Goal: Task Accomplishment & Management: Manage account settings

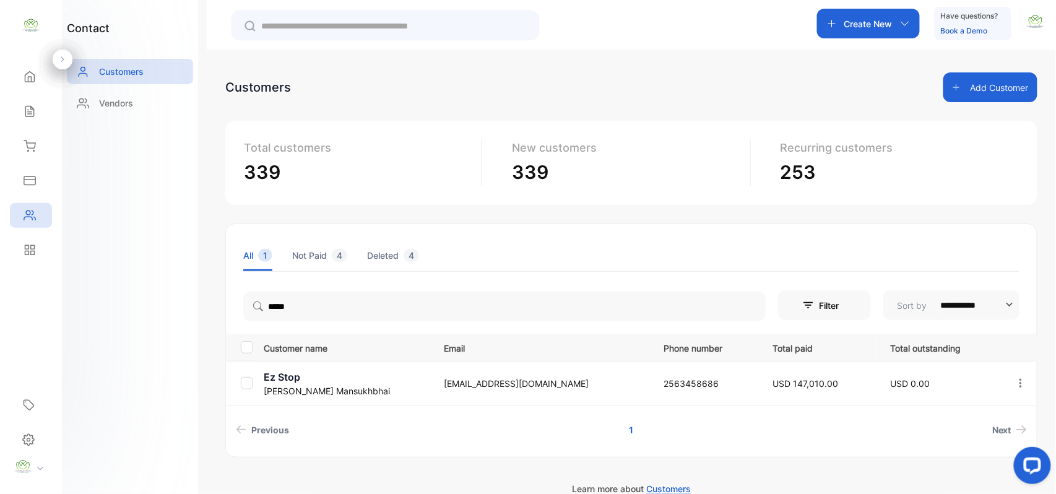
click at [340, 306] on input "*****" at bounding box center [504, 306] width 522 height 30
type input "*"
type input "*****"
click at [168, 312] on div "contact Customers Vendors" at bounding box center [130, 247] width 136 height 494
click at [312, 380] on p "(C)-Devid Mohsin" at bounding box center [339, 383] width 150 height 13
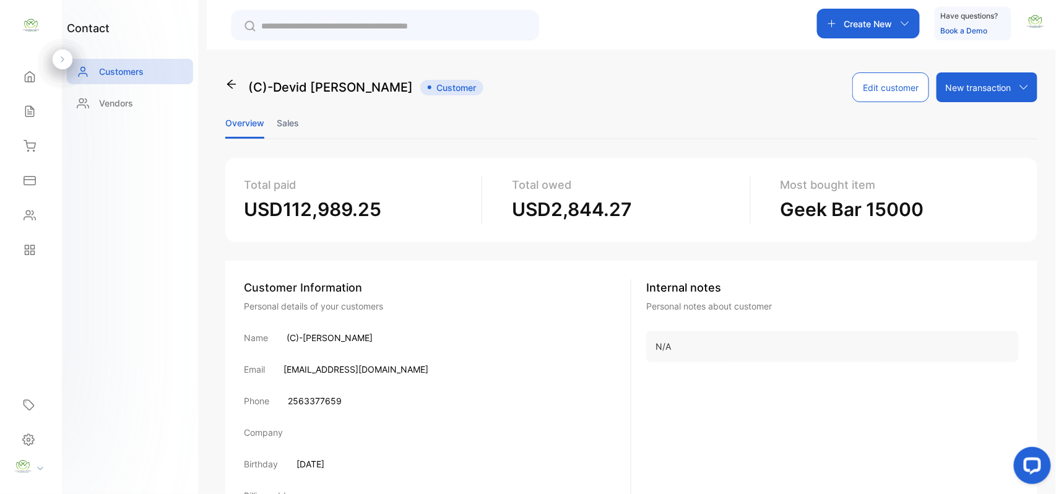
click at [282, 120] on li "Sales" at bounding box center [288, 123] width 22 height 32
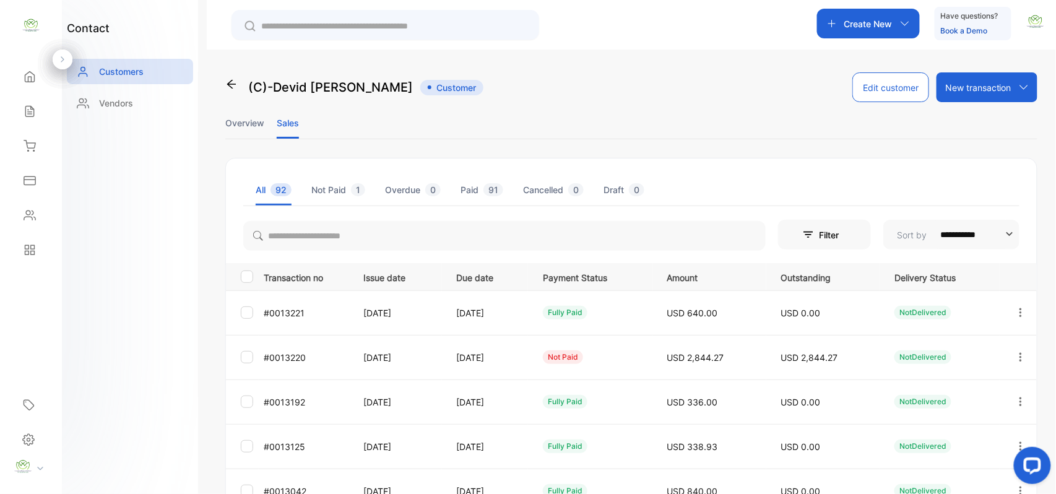
click at [1015, 354] on icon "button" at bounding box center [1020, 356] width 11 height 11
click at [968, 395] on div "View" at bounding box center [964, 394] width 139 height 25
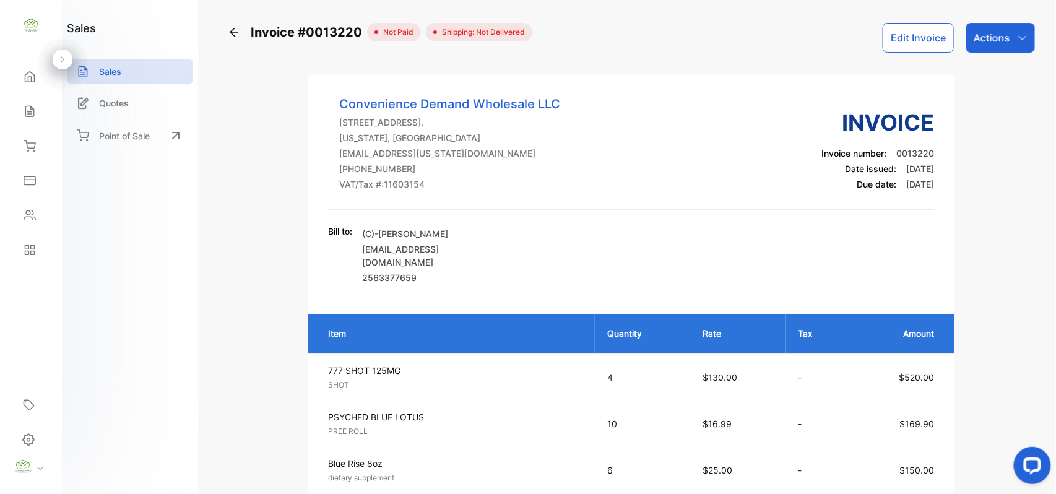
click at [988, 47] on div "Actions" at bounding box center [1000, 38] width 69 height 30
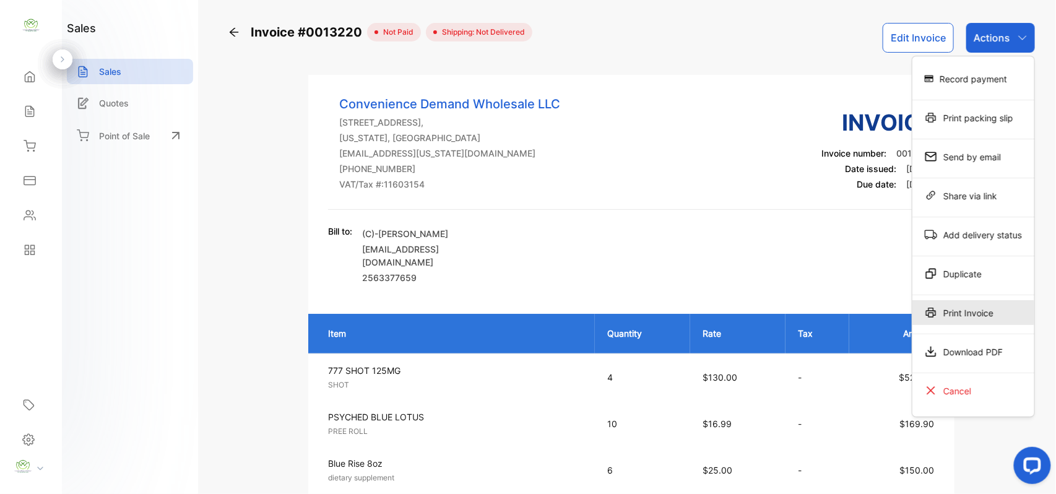
click at [978, 317] on div "Print Invoice" at bounding box center [973, 312] width 122 height 25
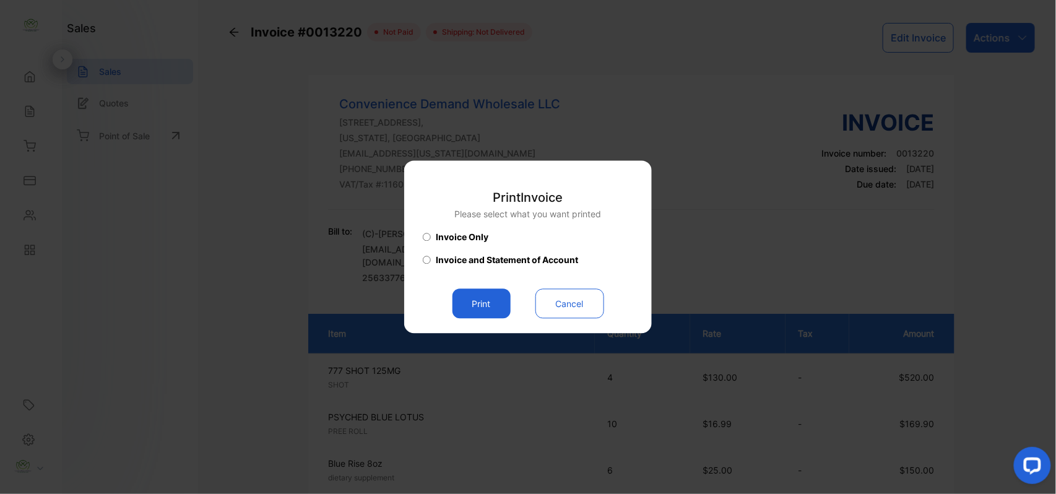
click at [501, 311] on button "Print" at bounding box center [481, 304] width 58 height 30
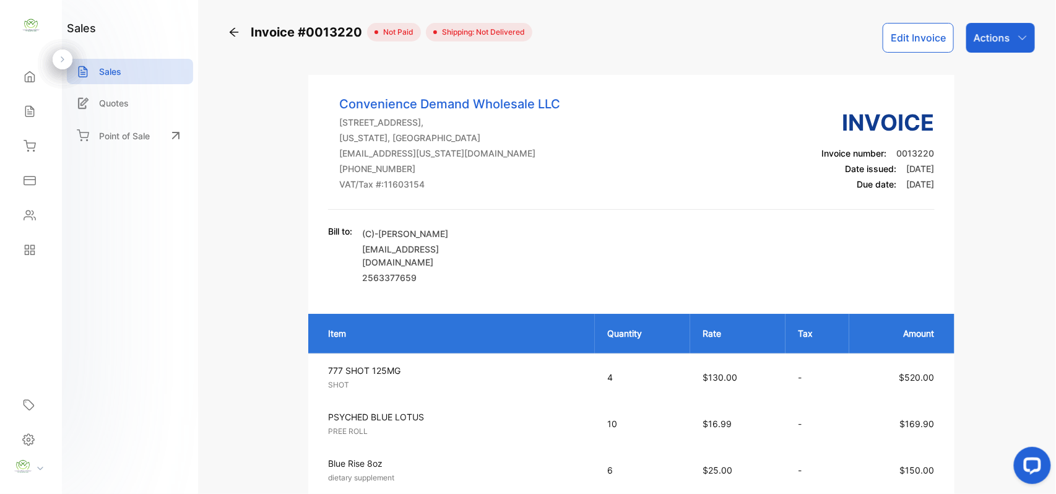
click at [917, 45] on button "Edit Invoice" at bounding box center [917, 38] width 71 height 30
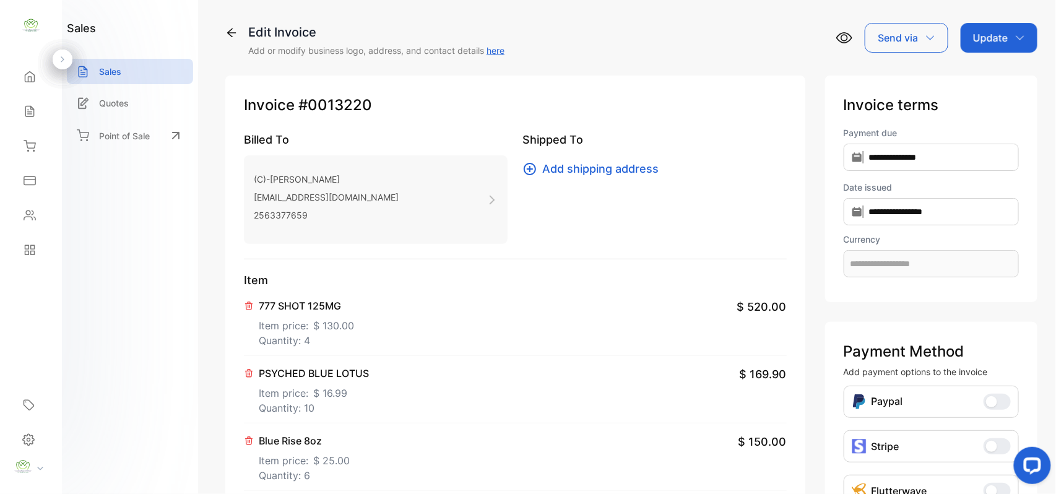
type input "**********"
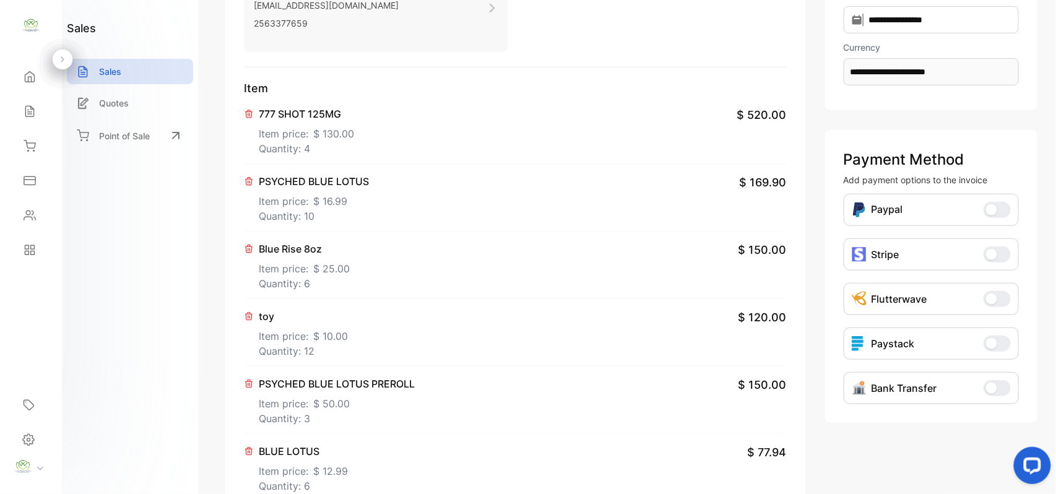
scroll to position [577, 0]
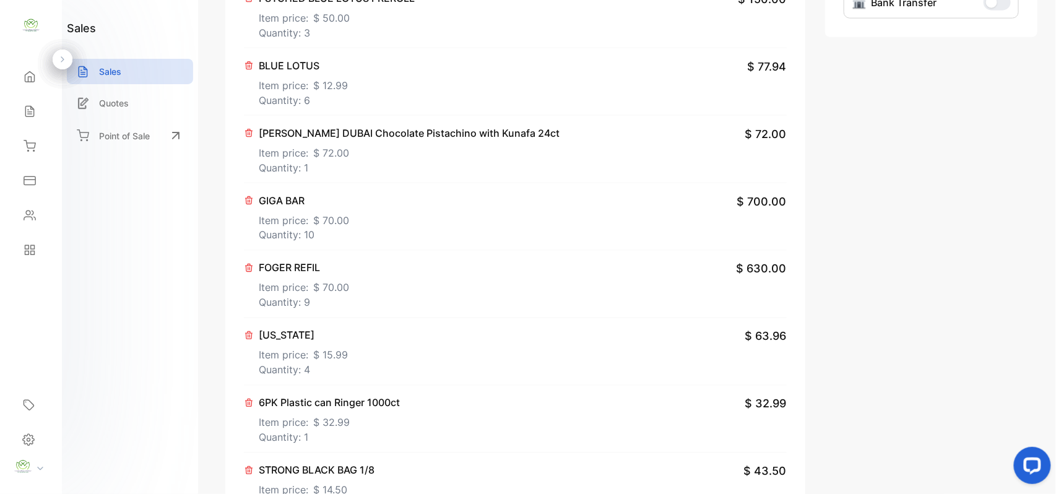
click at [248, 202] on icon at bounding box center [249, 200] width 7 height 7
click at [248, 204] on icon at bounding box center [249, 200] width 7 height 7
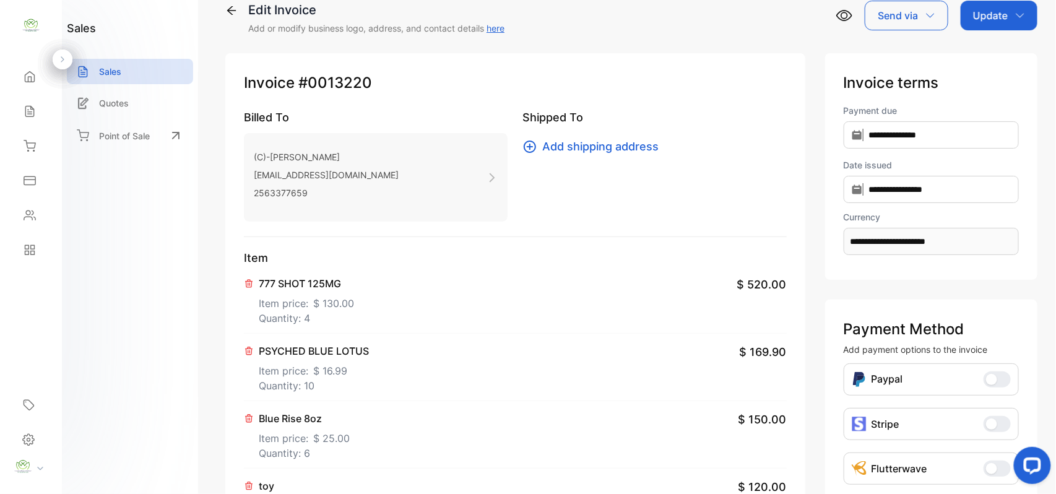
scroll to position [0, 0]
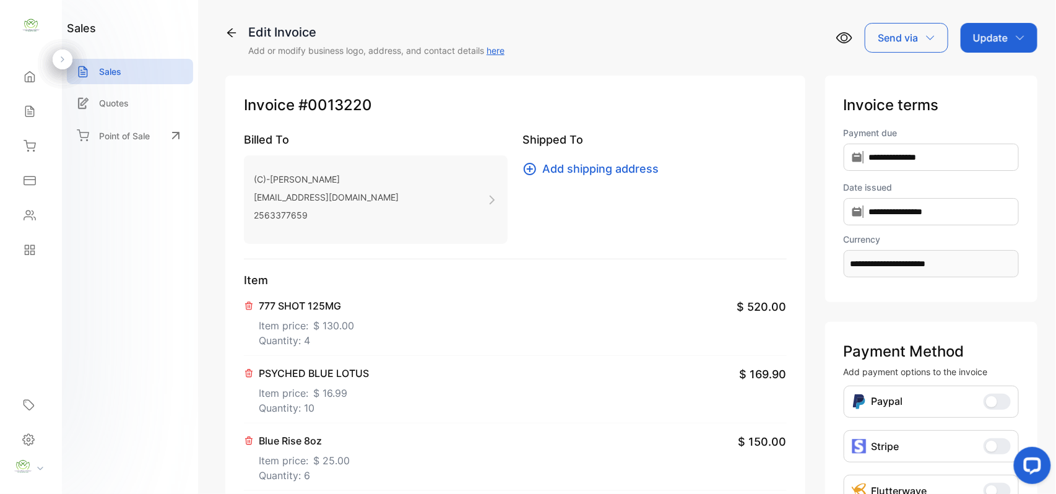
click at [991, 43] on p "Update" at bounding box center [990, 37] width 35 height 15
click at [968, 78] on div "Invoice" at bounding box center [1000, 78] width 71 height 25
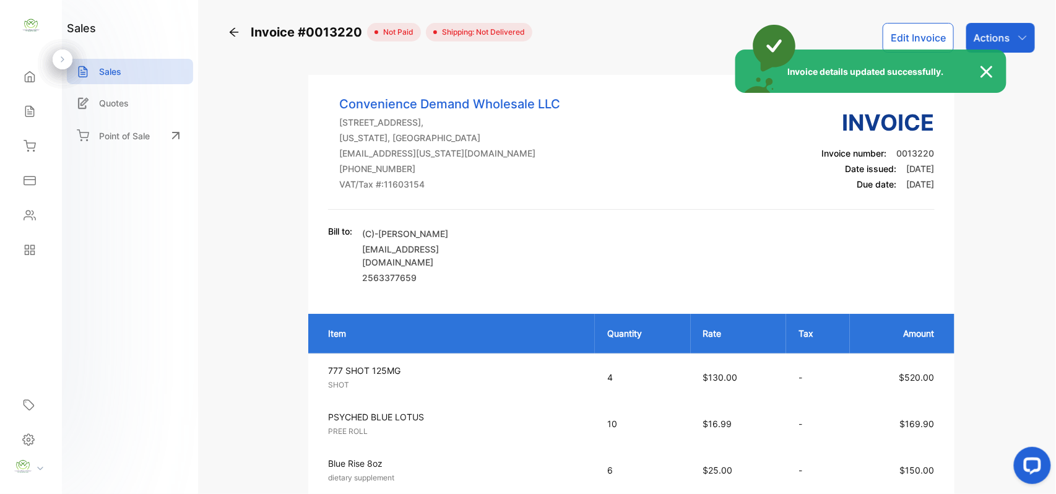
click at [1020, 42] on div "Invoice details updated successfully." at bounding box center [528, 247] width 1056 height 494
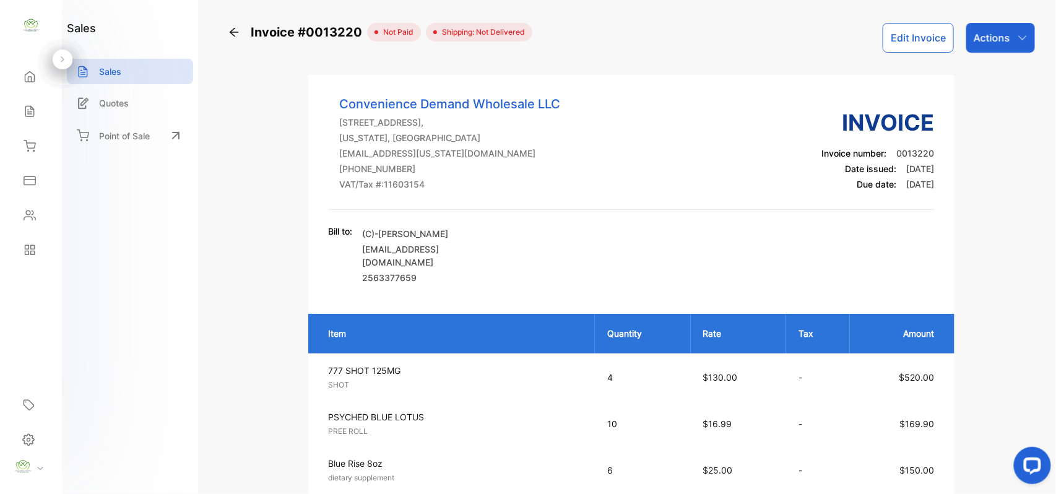
click at [1020, 43] on div "Actions" at bounding box center [1000, 38] width 69 height 30
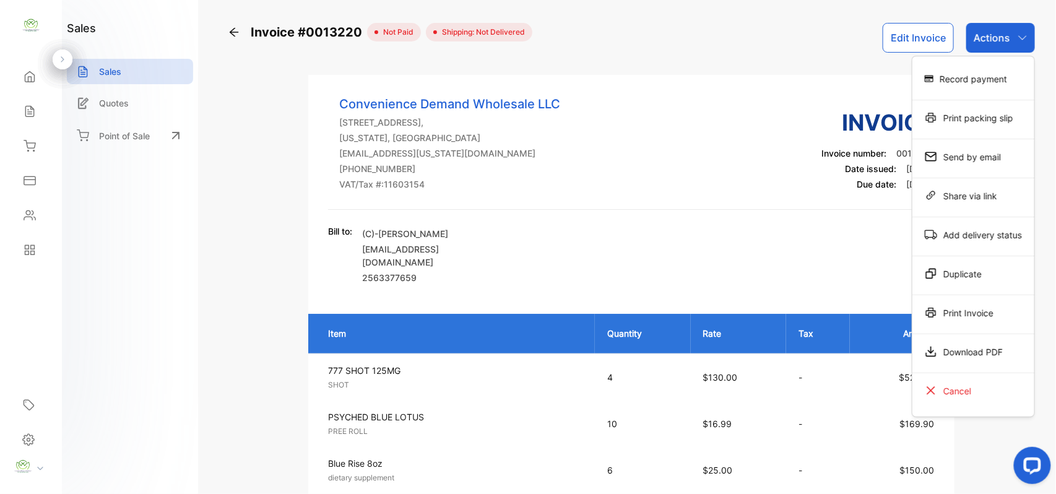
click at [978, 308] on div "Print Invoice" at bounding box center [973, 312] width 122 height 25
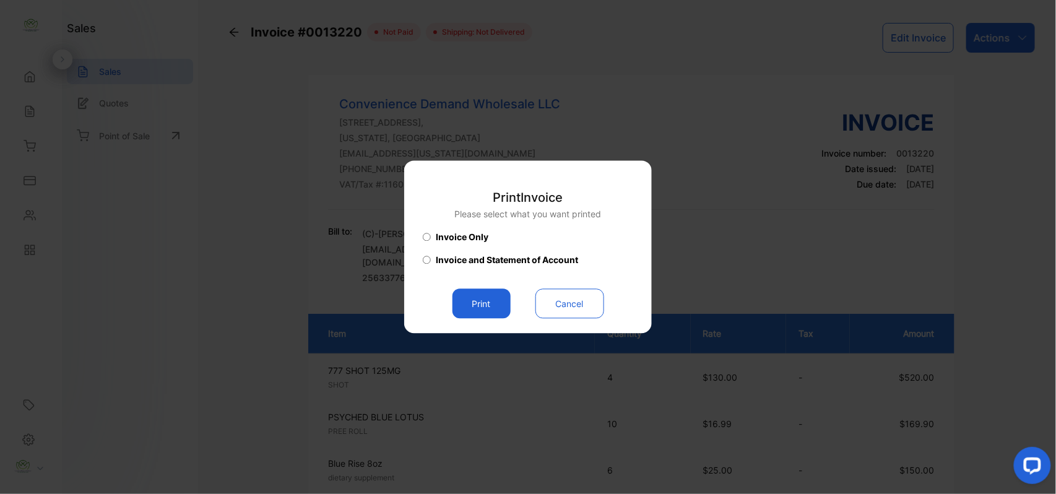
drag, startPoint x: 473, startPoint y: 307, endPoint x: 498, endPoint y: 309, distance: 25.5
click at [480, 307] on button "Print" at bounding box center [481, 304] width 58 height 30
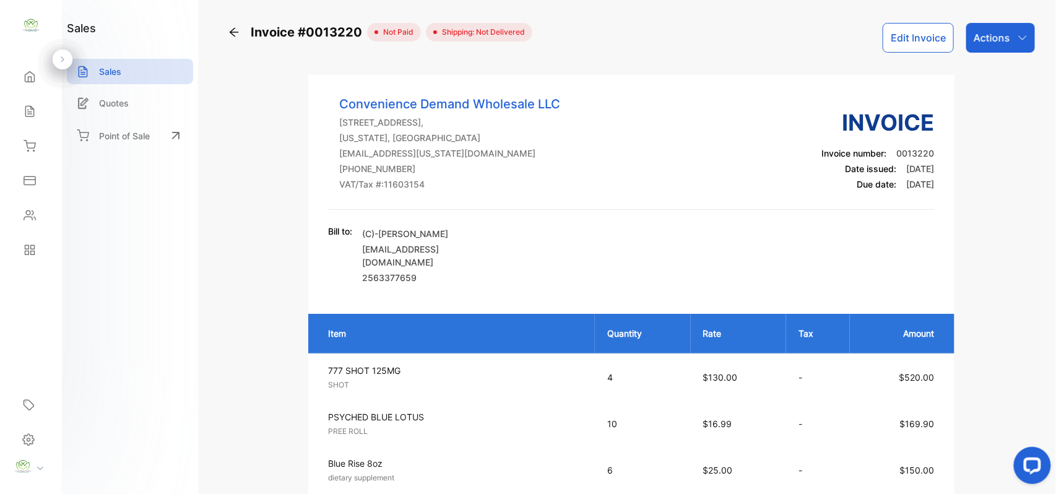
click at [918, 33] on button "Edit Invoice" at bounding box center [917, 38] width 71 height 30
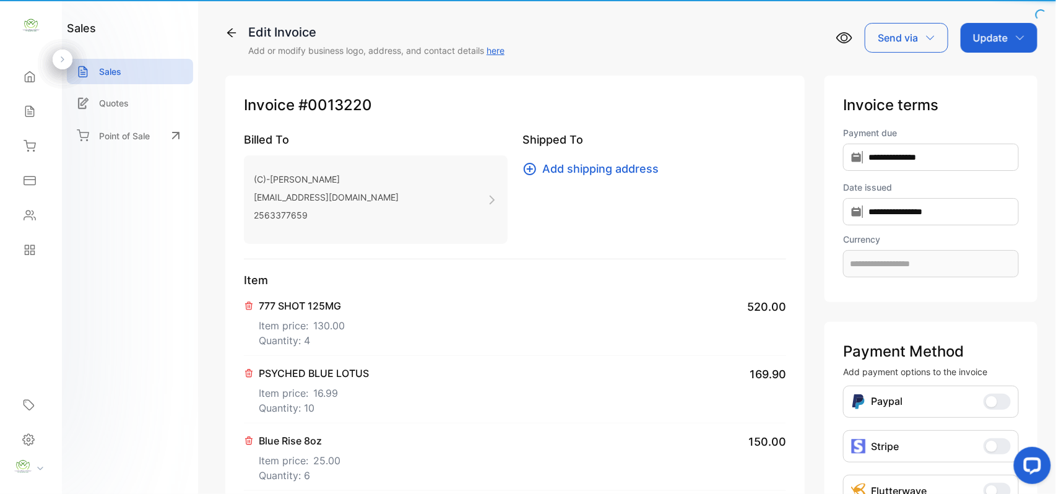
type input "**********"
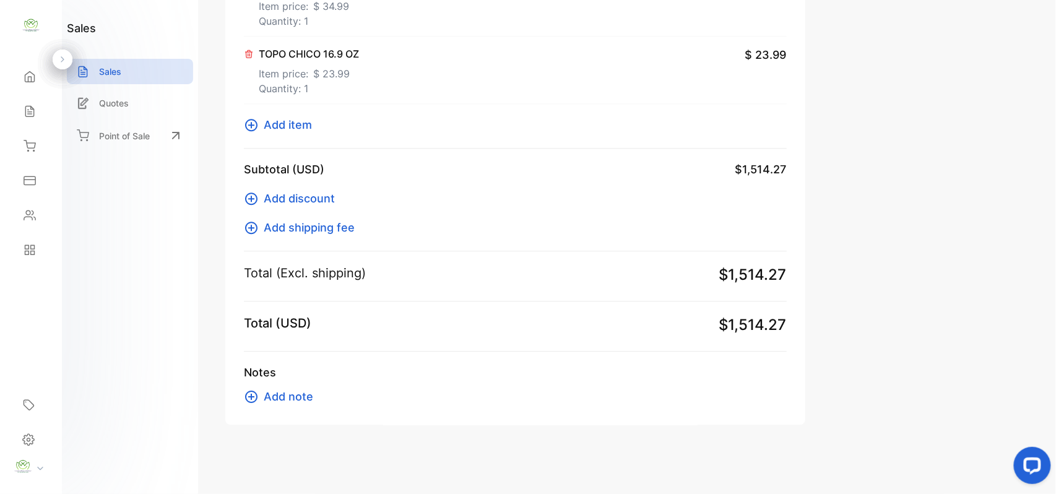
scroll to position [1064, 0]
click at [288, 397] on span "Add note" at bounding box center [289, 396] width 50 height 17
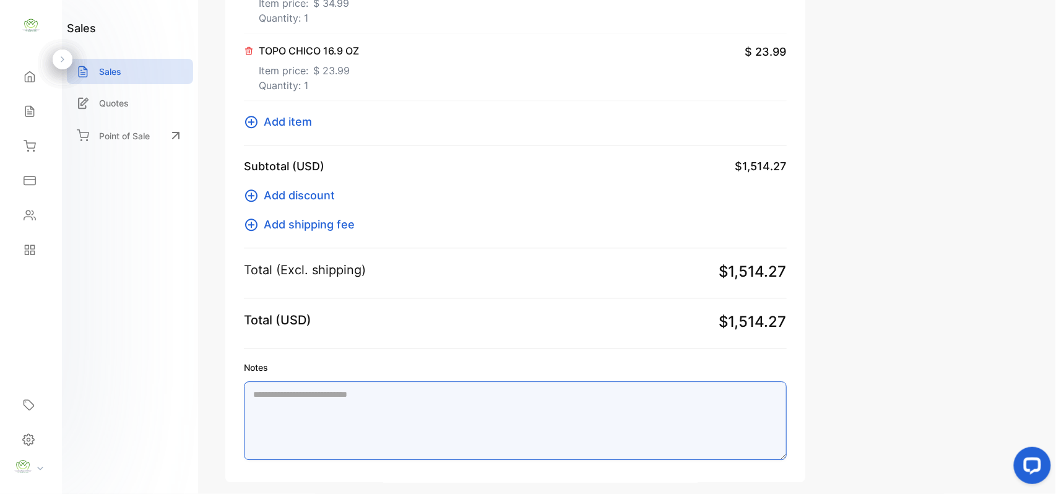
click at [308, 401] on textarea "Notes" at bounding box center [515, 420] width 543 height 79
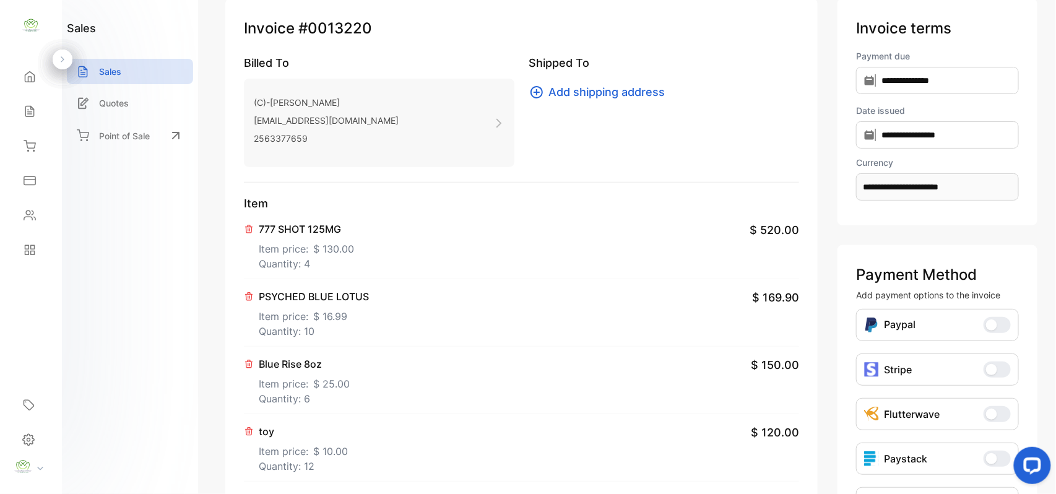
scroll to position [0, 0]
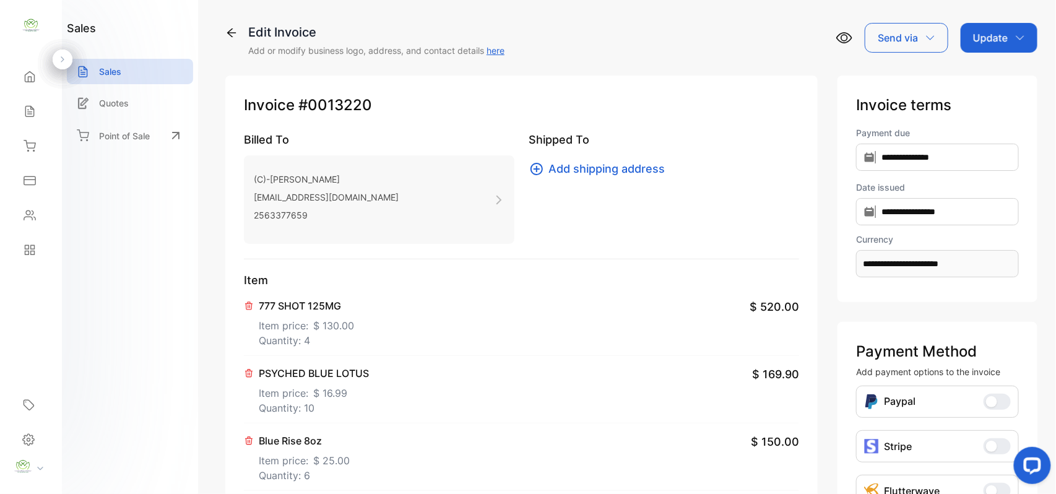
drag, startPoint x: 1002, startPoint y: 33, endPoint x: 1002, endPoint y: 55, distance: 21.7
click at [1002, 36] on p "Update" at bounding box center [990, 37] width 35 height 15
type textarea "**********"
click at [1003, 72] on div "Invoice" at bounding box center [1000, 78] width 71 height 25
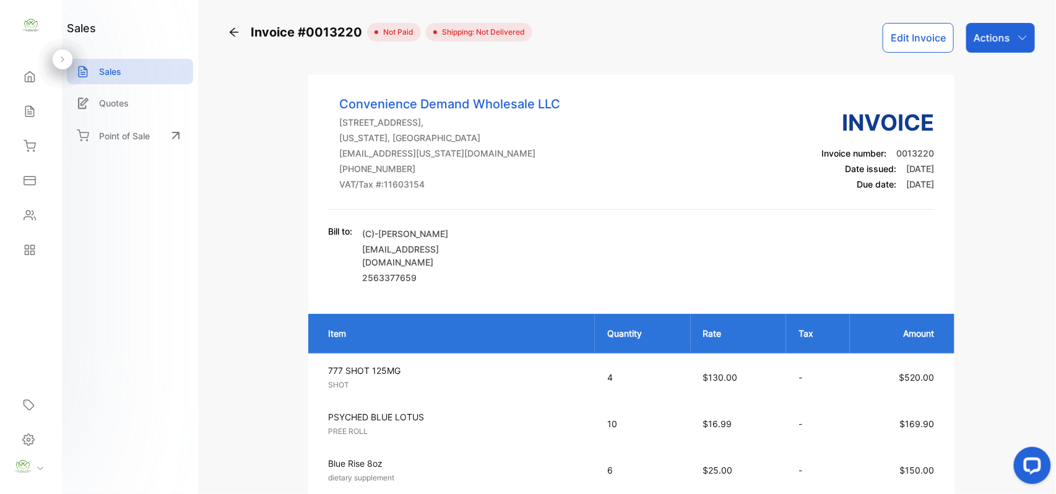
drag, startPoint x: 996, startPoint y: 38, endPoint x: 1001, endPoint y: 50, distance: 12.0
click at [1000, 36] on p "Actions" at bounding box center [991, 37] width 37 height 15
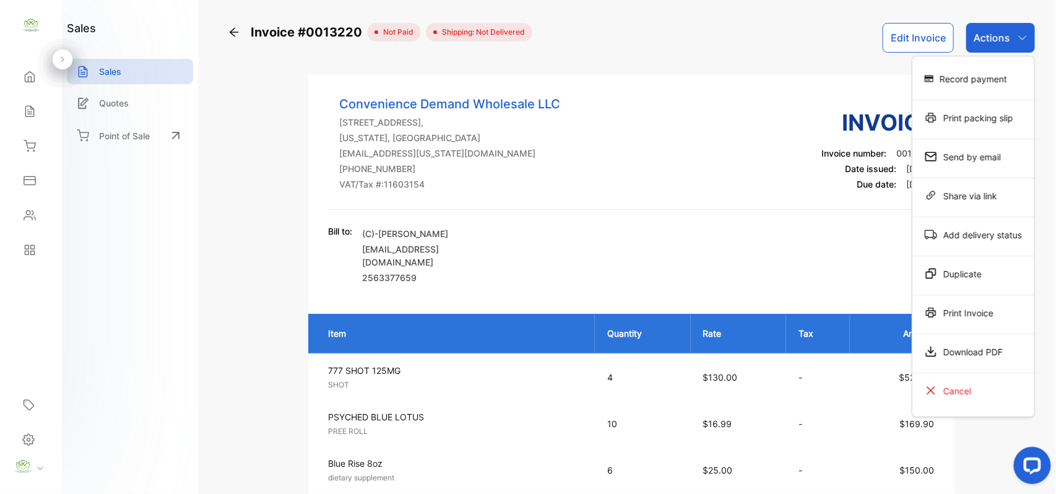
click at [997, 82] on div "Record payment" at bounding box center [973, 78] width 122 height 25
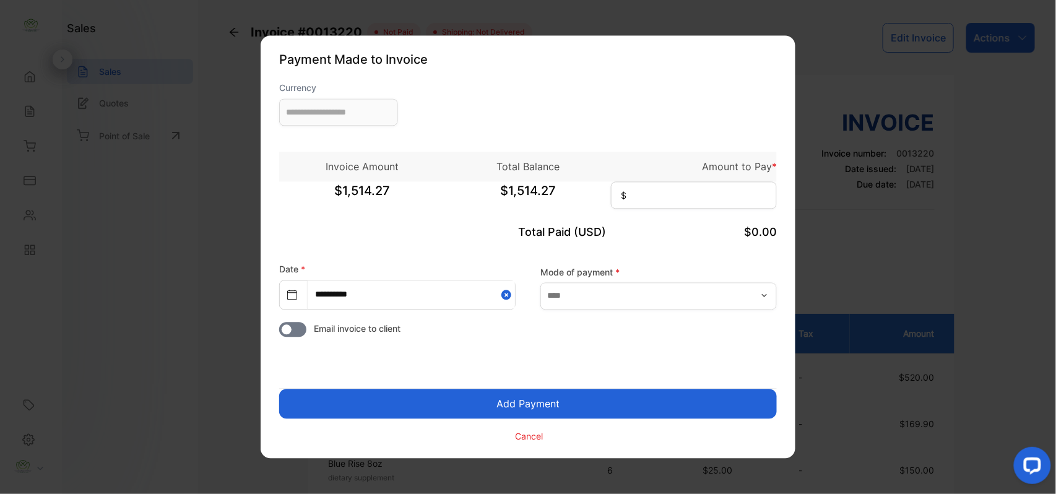
type input "**********"
click at [721, 188] on input at bounding box center [694, 195] width 166 height 27
type input "********"
click at [701, 275] on label "Mode of payment *" at bounding box center [658, 271] width 236 height 13
click at [681, 296] on input "text" at bounding box center [658, 295] width 236 height 27
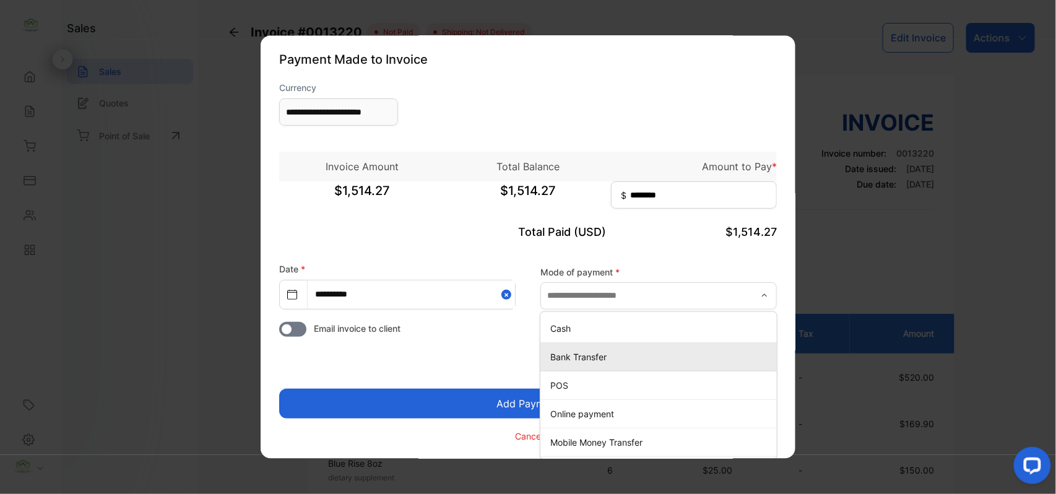
drag, startPoint x: 575, startPoint y: 349, endPoint x: 570, endPoint y: 354, distance: 7.0
click at [572, 353] on div "Bank Transfer" at bounding box center [658, 357] width 236 height 18
type input "**********"
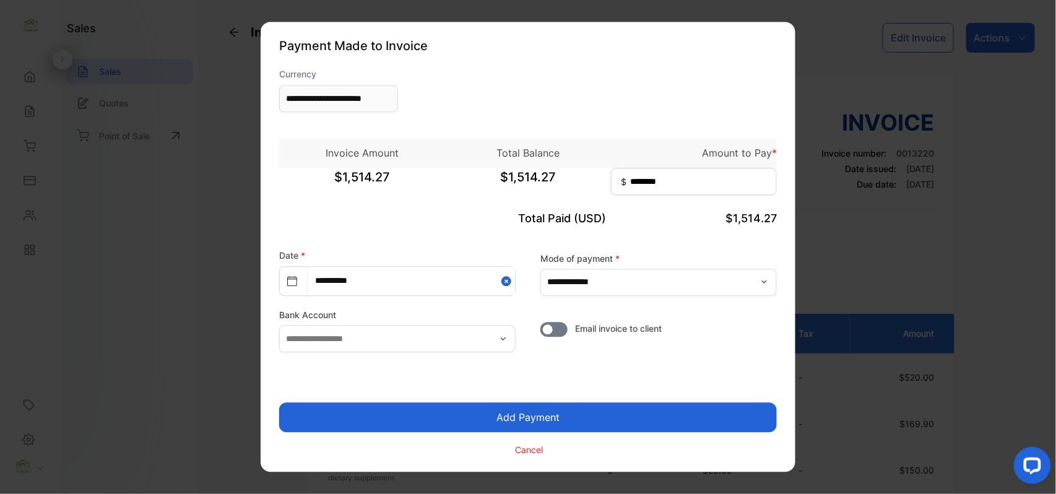
click at [510, 418] on button "Add Payment" at bounding box center [528, 418] width 498 height 30
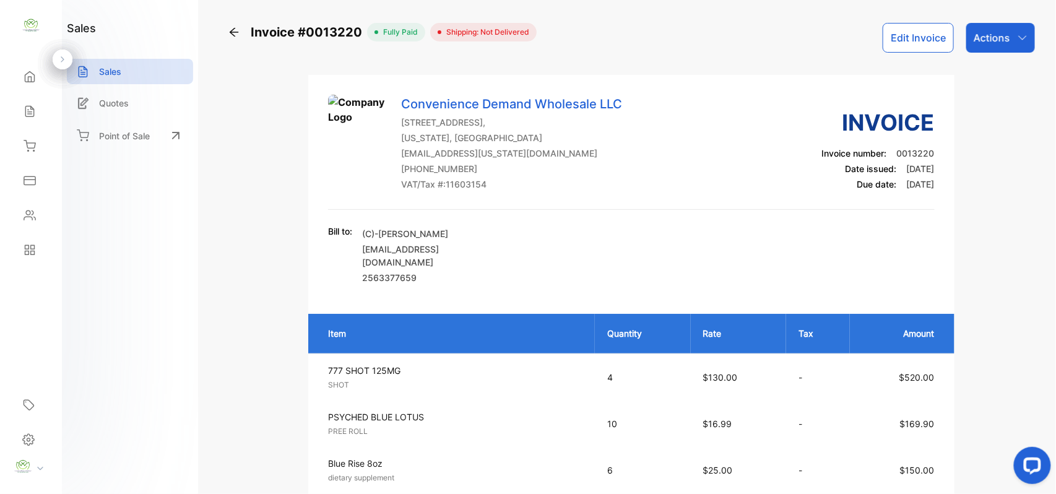
click at [991, 48] on div "Actions" at bounding box center [1000, 38] width 69 height 30
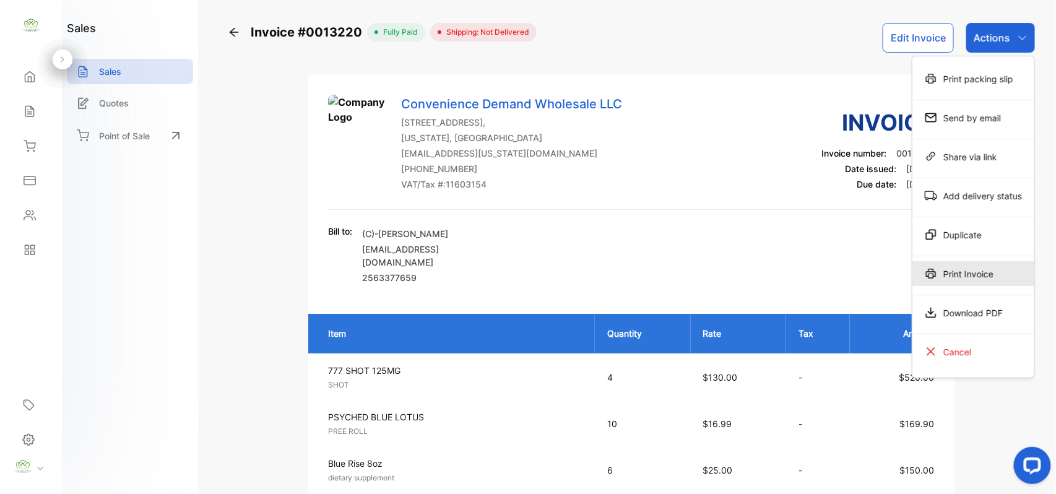
click at [936, 275] on div "Print Invoice" at bounding box center [973, 273] width 122 height 25
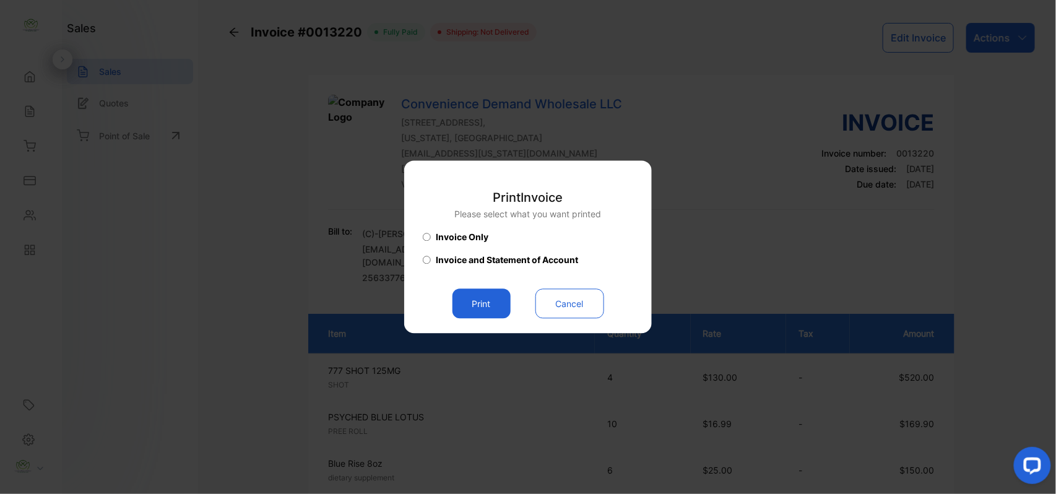
click at [490, 307] on button "Print" at bounding box center [481, 304] width 58 height 30
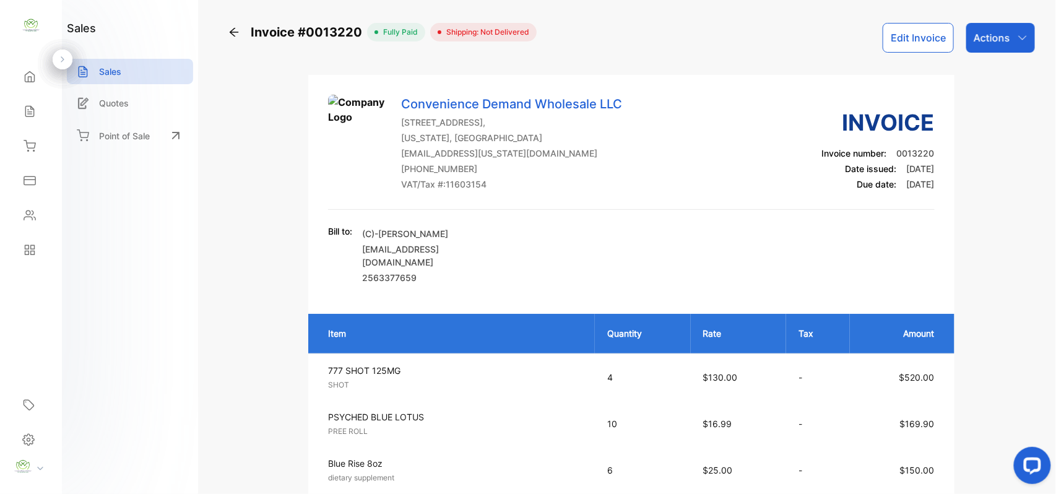
click at [31, 110] on icon at bounding box center [30, 111] width 12 height 12
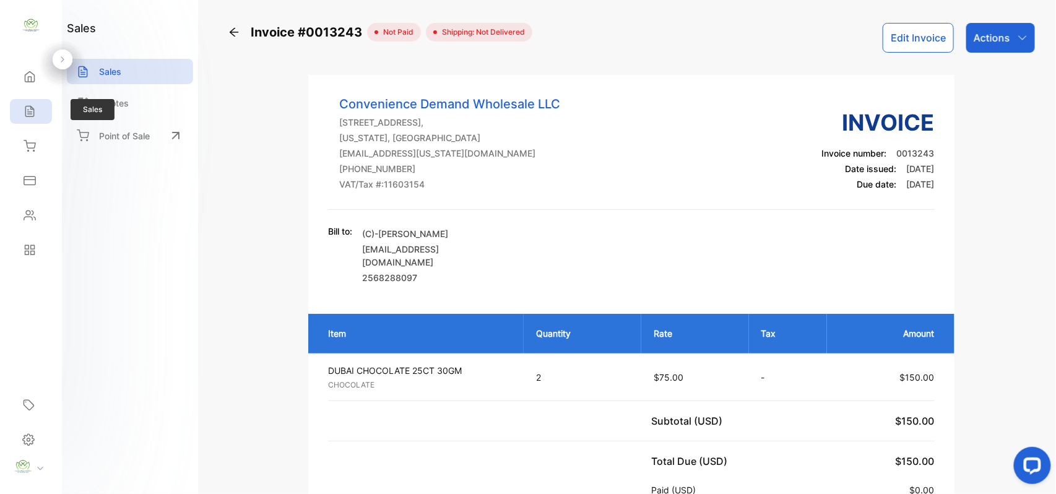
click at [38, 110] on div "Sales" at bounding box center [31, 111] width 42 height 25
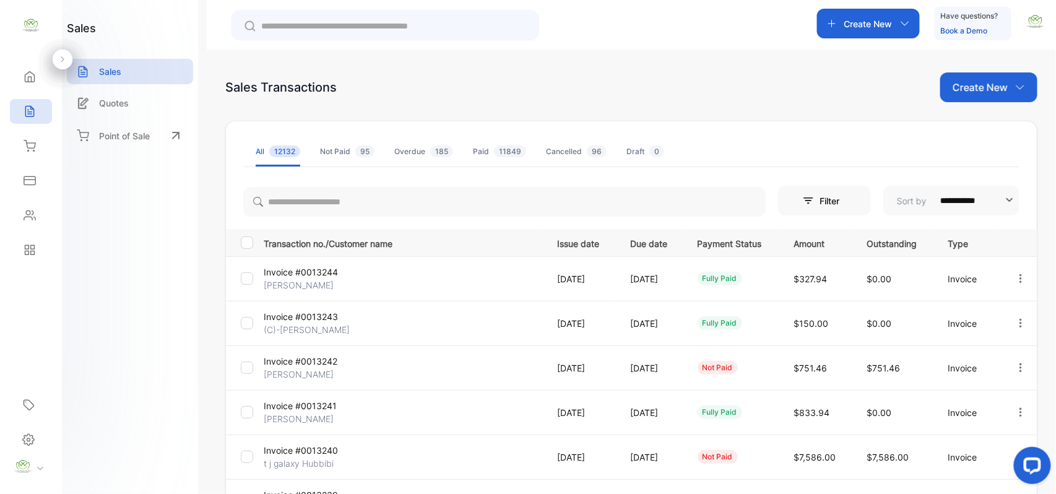
click at [1008, 84] on div "Create New" at bounding box center [988, 87] width 97 height 30
click at [1001, 130] on span "Invoice" at bounding box center [990, 128] width 29 height 13
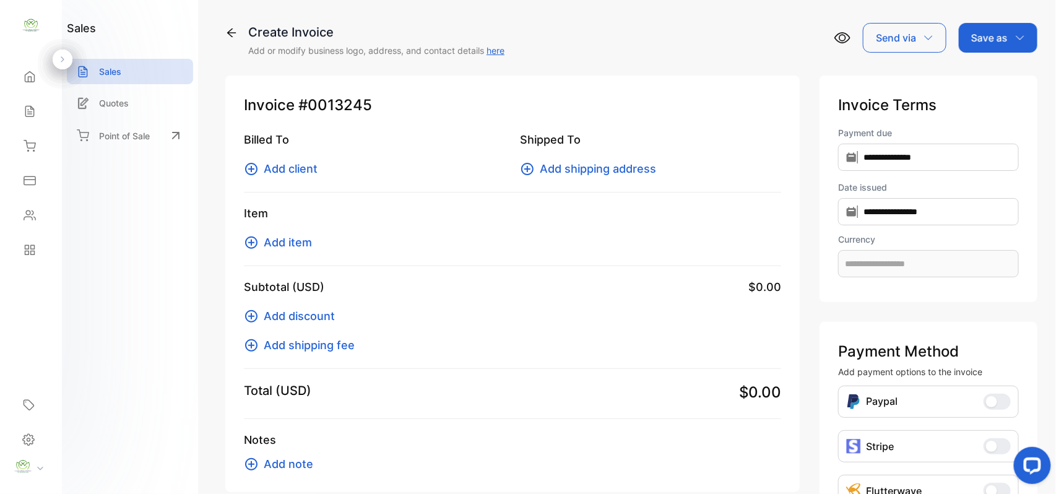
type input "**********"
click at [283, 173] on span "Add client" at bounding box center [291, 168] width 54 height 17
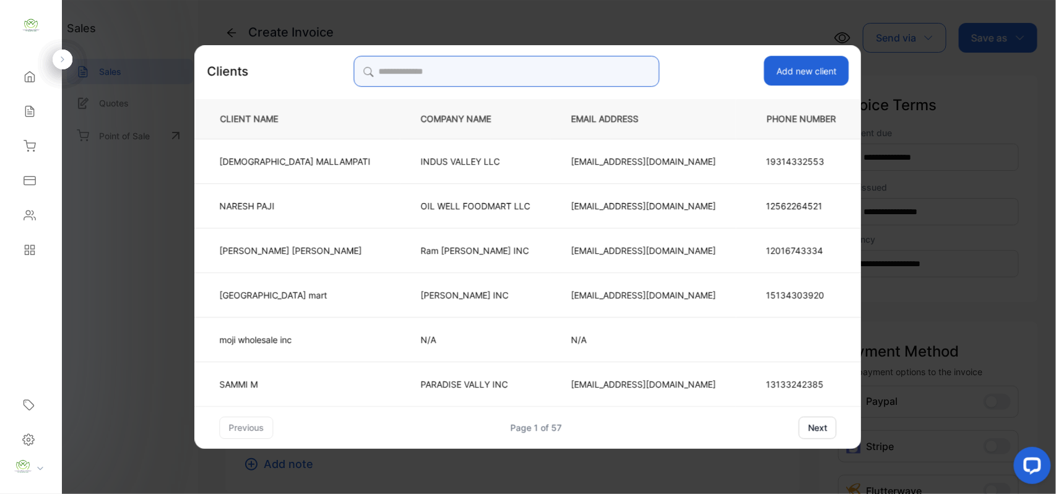
click at [535, 62] on input "search" at bounding box center [506, 71] width 306 height 31
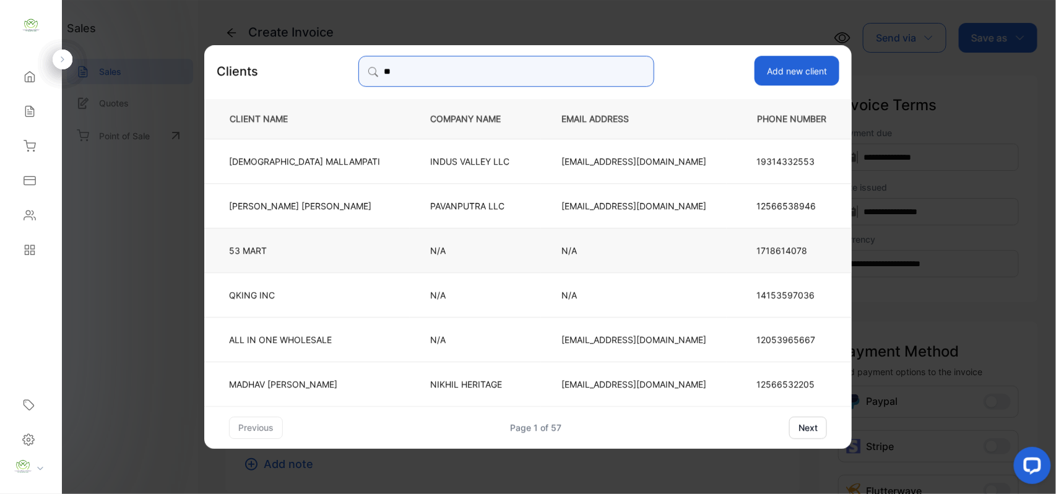
type input "**"
drag, startPoint x: 312, startPoint y: 244, endPoint x: 288, endPoint y: 245, distance: 24.2
click at [311, 265] on td "53 MART" at bounding box center [306, 249] width 205 height 45
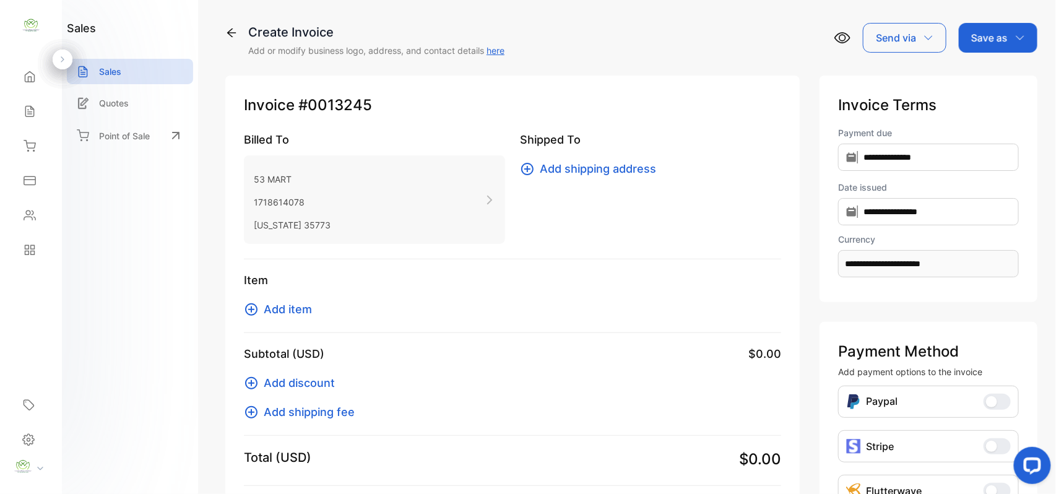
click at [290, 319] on div "Item Add item" at bounding box center [512, 302] width 537 height 61
click at [303, 311] on span "Add item" at bounding box center [288, 309] width 48 height 17
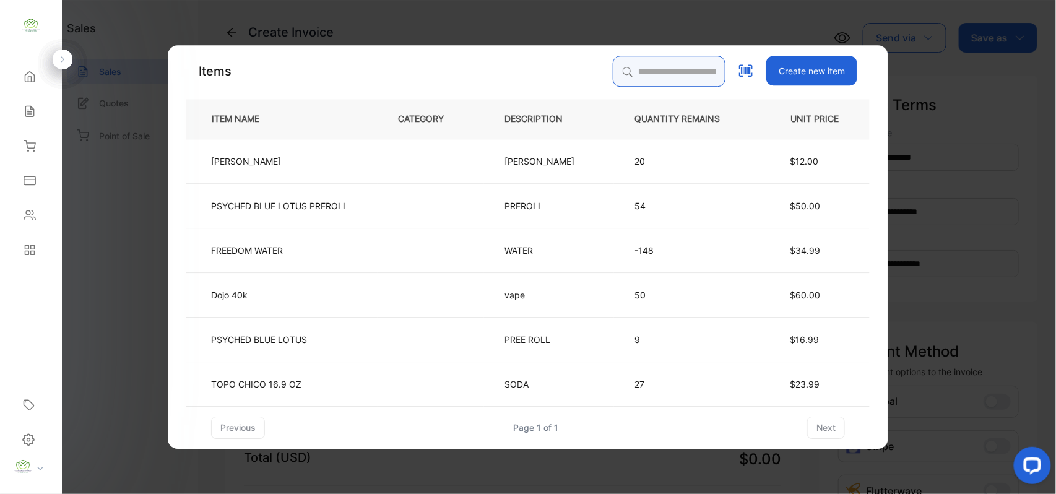
click at [672, 56] on input "search" at bounding box center [669, 71] width 113 height 31
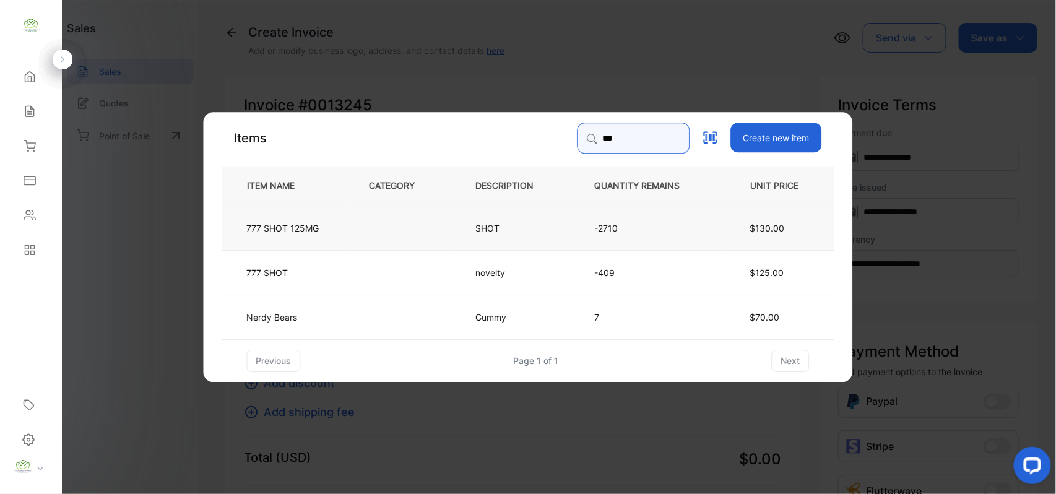
type input "***"
click at [406, 233] on td at bounding box center [402, 227] width 106 height 45
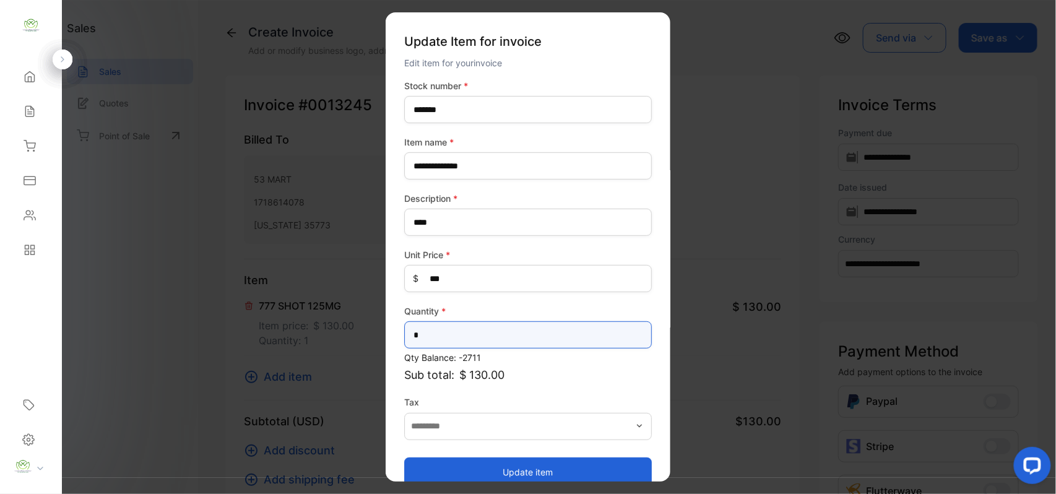
click at [491, 340] on input "*" at bounding box center [528, 334] width 248 height 27
type input "*"
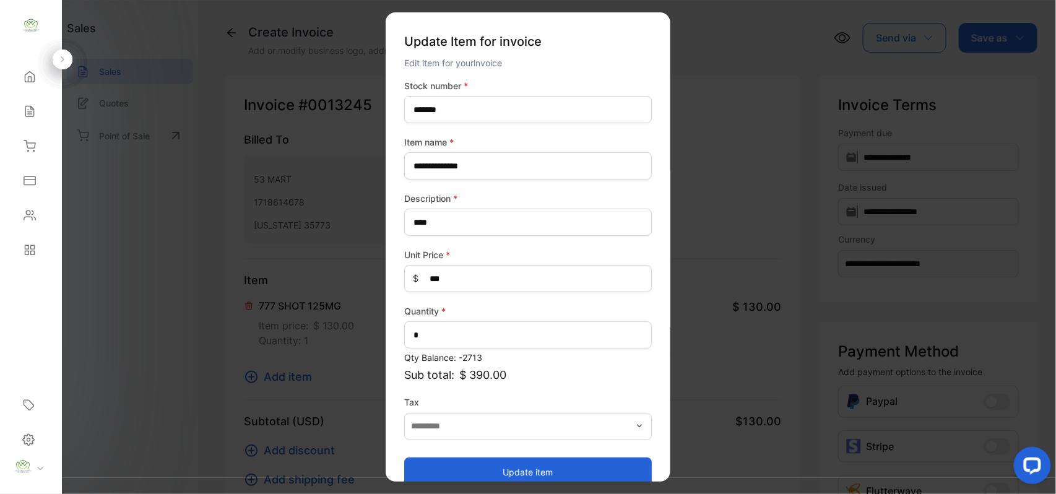
drag, startPoint x: 522, startPoint y: 476, endPoint x: 528, endPoint y: 473, distance: 6.4
click at [528, 473] on button "Update item" at bounding box center [528, 472] width 248 height 30
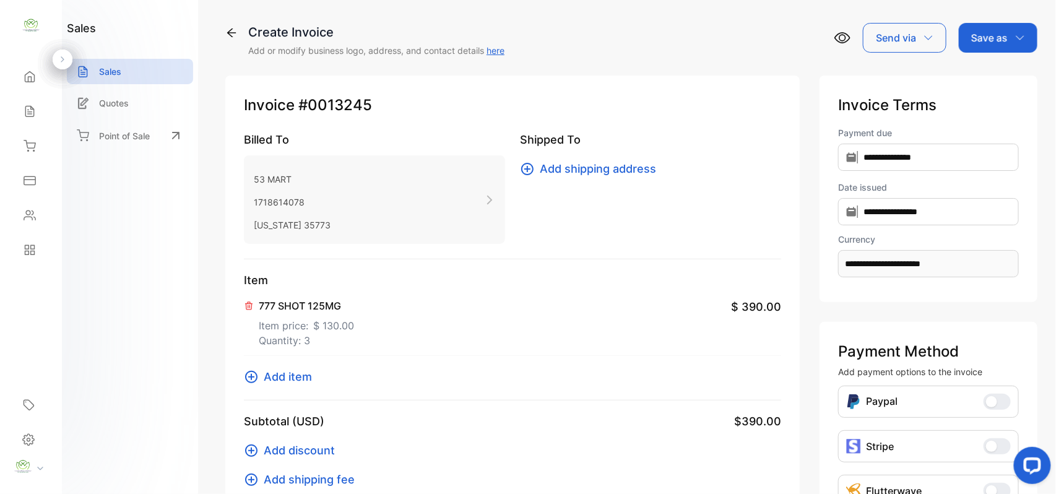
click at [306, 377] on span "Add item" at bounding box center [288, 376] width 48 height 17
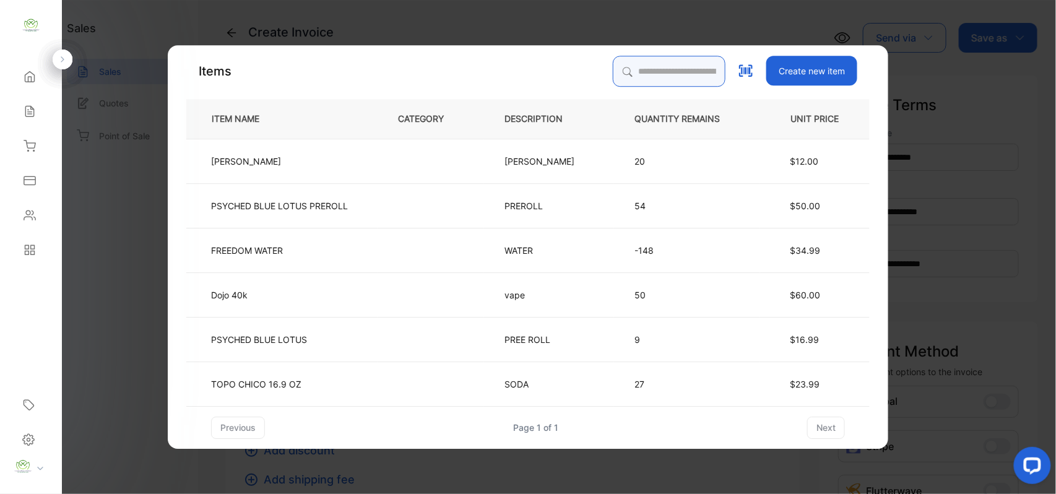
click at [644, 66] on input "search" at bounding box center [669, 71] width 113 height 31
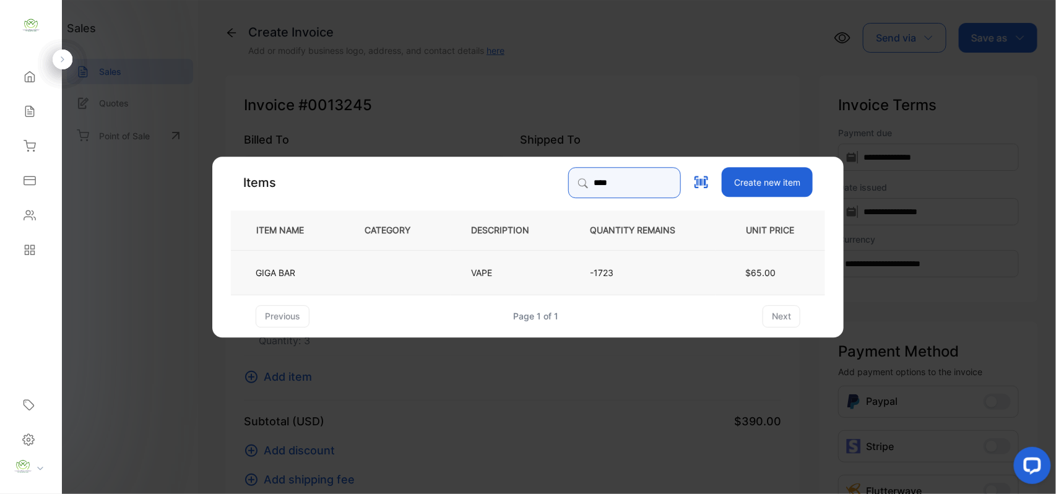
type input "****"
click at [460, 269] on td "VAPE" at bounding box center [509, 271] width 119 height 45
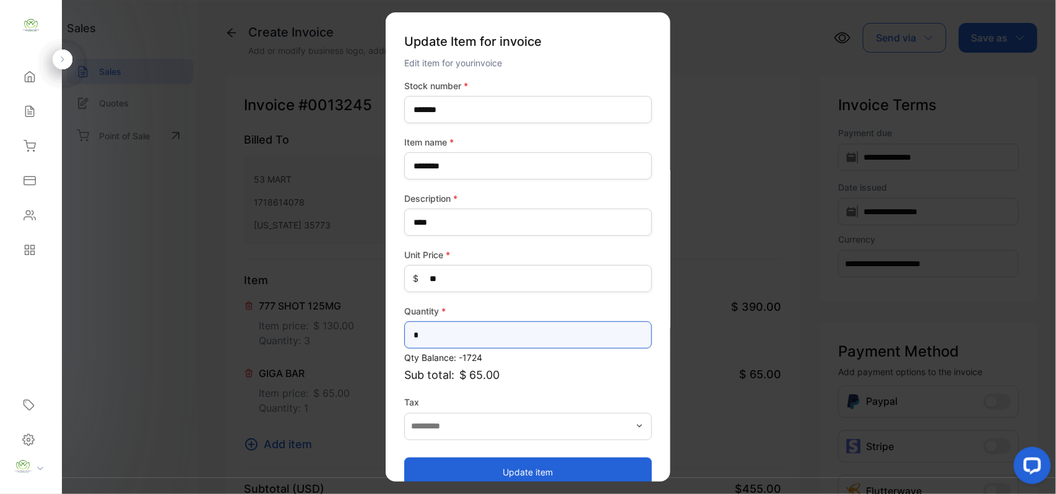
click at [484, 343] on input "*" at bounding box center [528, 334] width 248 height 27
type input "*"
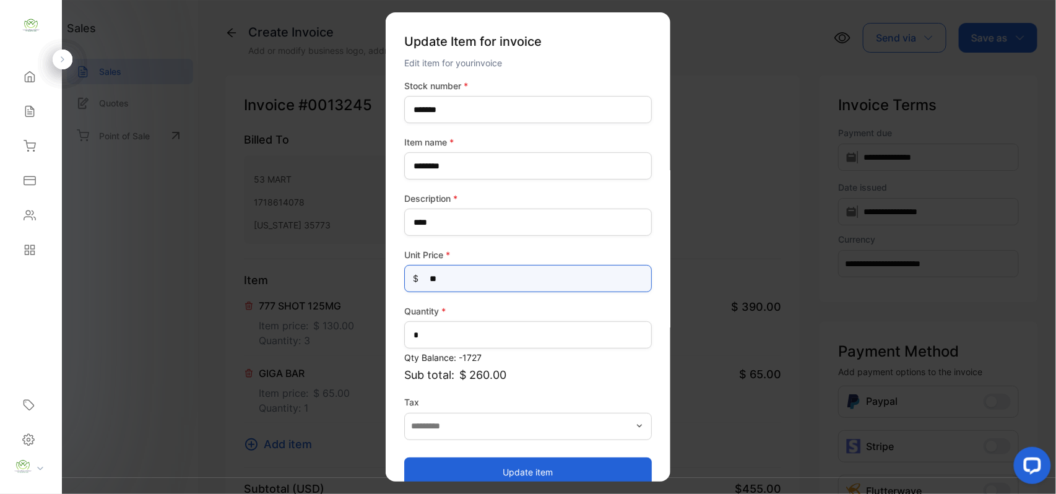
click at [459, 267] on Price-inputprice "**" at bounding box center [528, 278] width 248 height 27
type Price-inputprice "**"
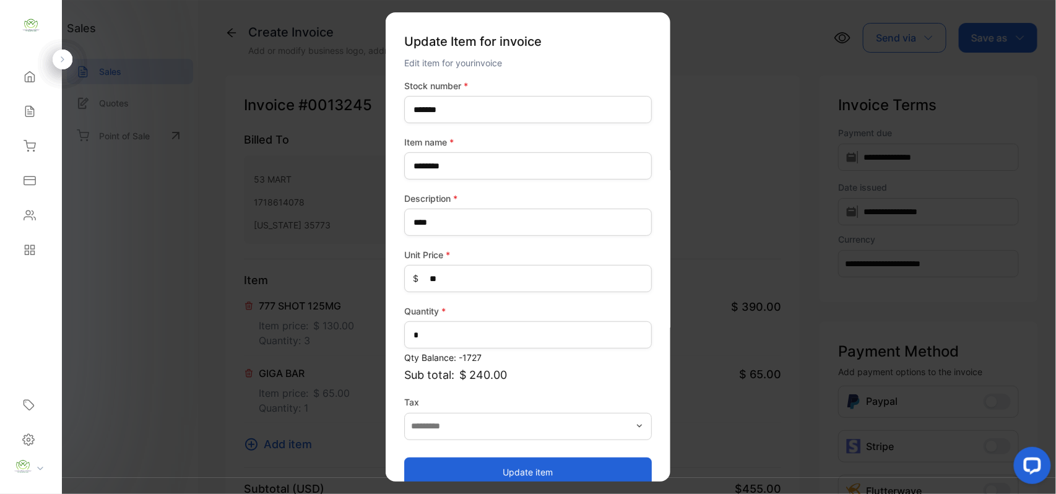
click at [470, 469] on button "Update item" at bounding box center [528, 472] width 248 height 30
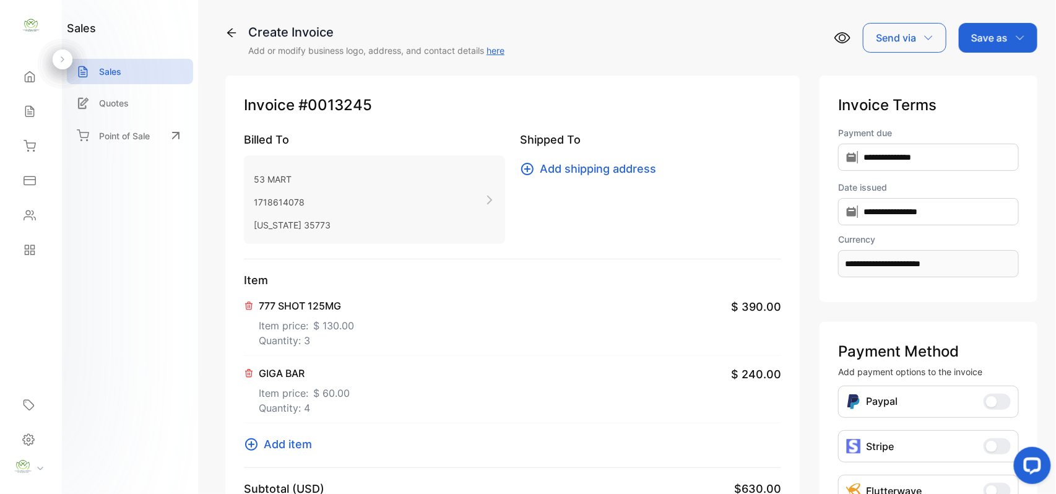
click at [278, 441] on span "Add item" at bounding box center [288, 444] width 48 height 17
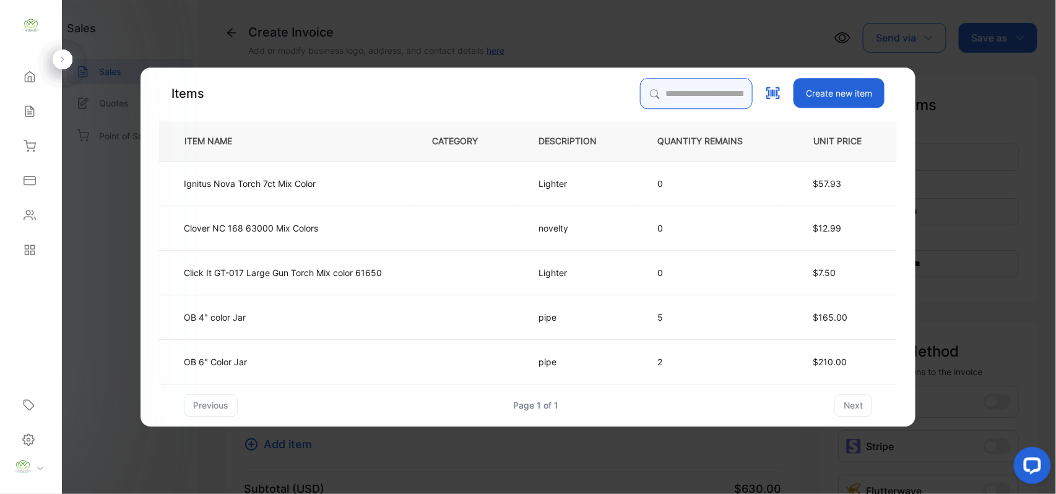
click at [648, 90] on input "search" at bounding box center [696, 93] width 113 height 31
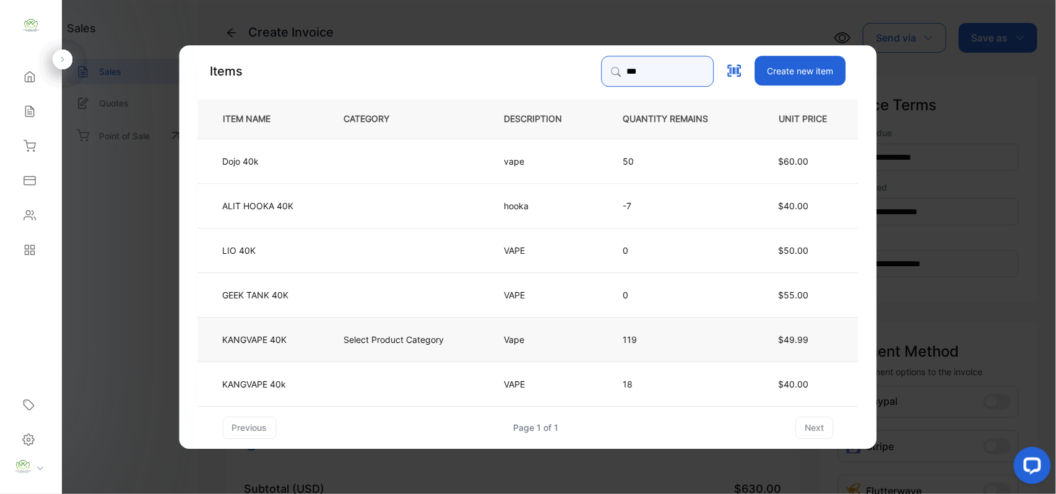
type input "***"
click at [428, 340] on p "Select Product Category" at bounding box center [394, 338] width 100 height 13
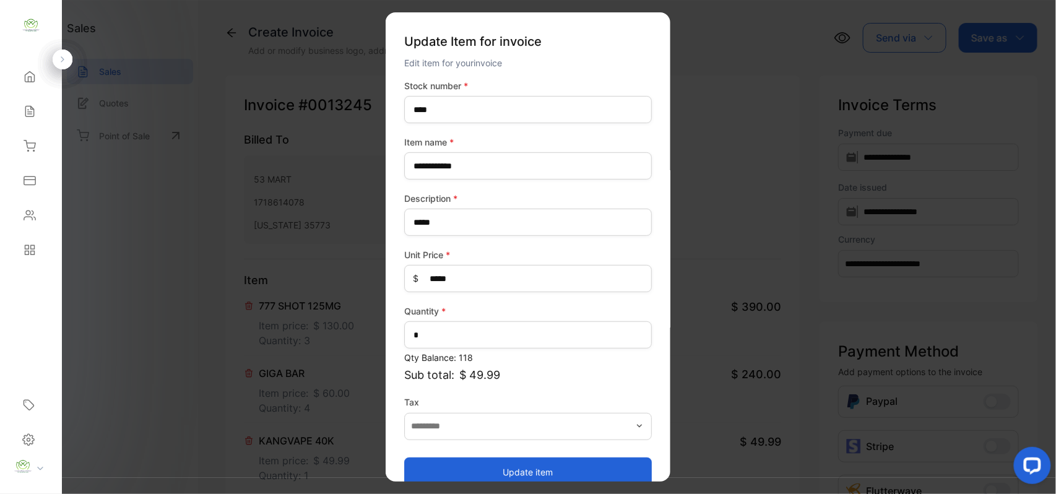
click at [632, 466] on button "Update item" at bounding box center [528, 472] width 248 height 30
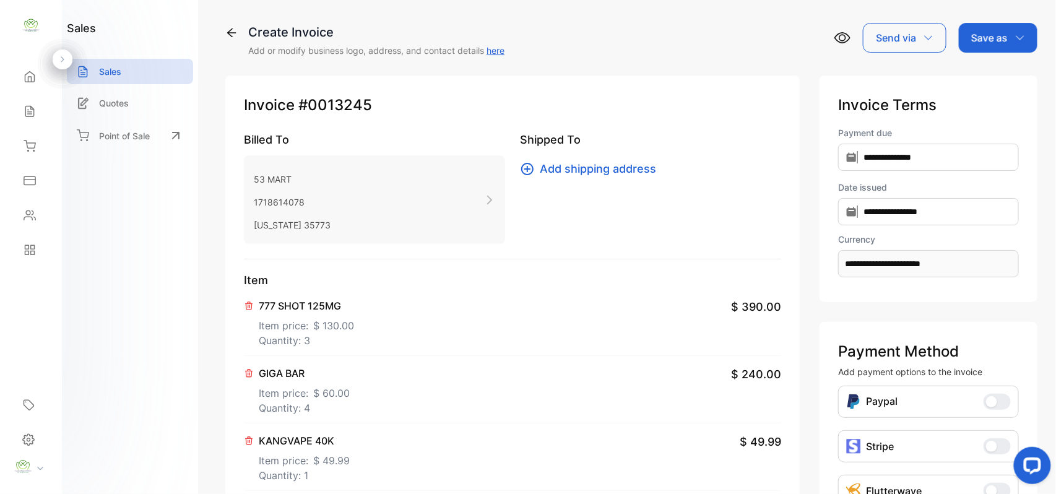
click at [1001, 38] on p "Save as" at bounding box center [989, 37] width 37 height 15
click at [1000, 87] on div "Invoice" at bounding box center [994, 78] width 71 height 25
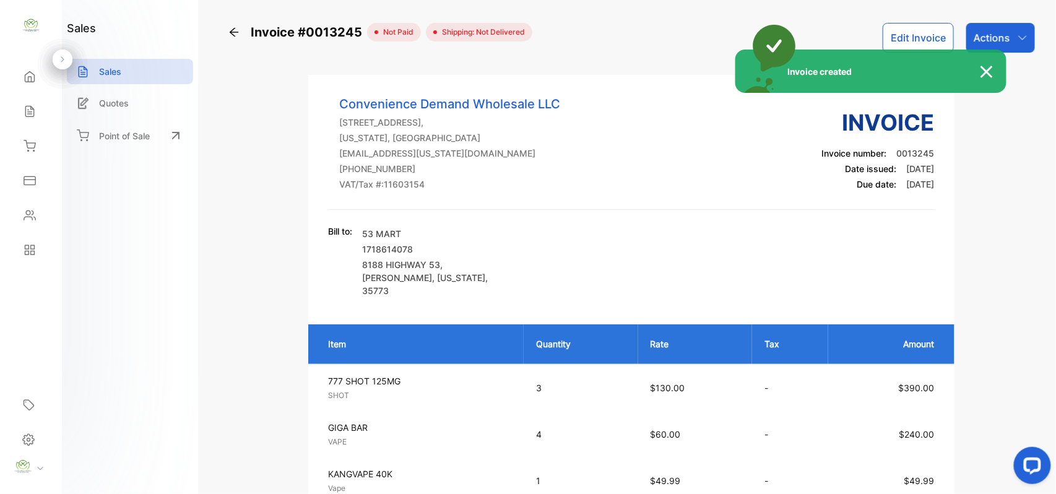
click at [1016, 41] on div "Invoice created" at bounding box center [528, 247] width 1056 height 494
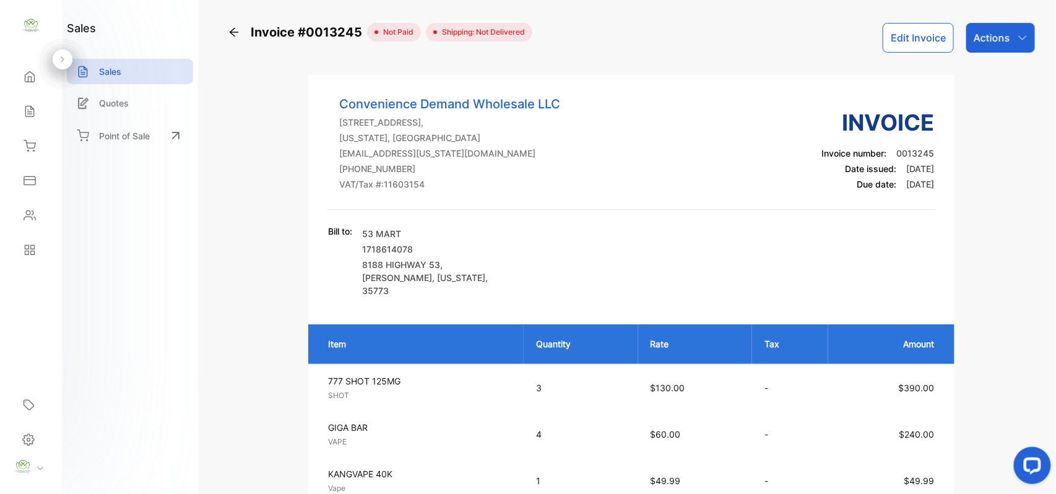
click at [1020, 42] on icon "button" at bounding box center [1022, 38] width 10 height 10
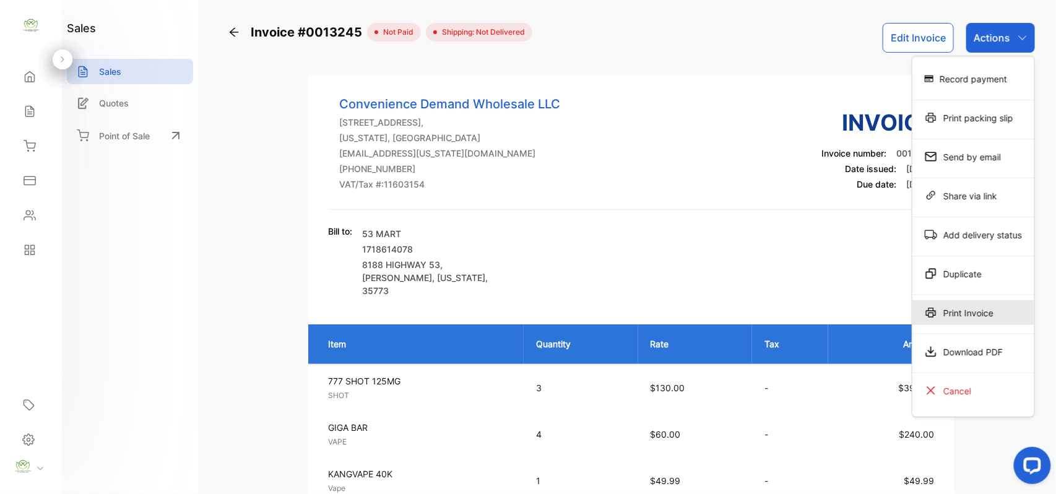
click at [976, 314] on div "Print Invoice" at bounding box center [973, 312] width 122 height 25
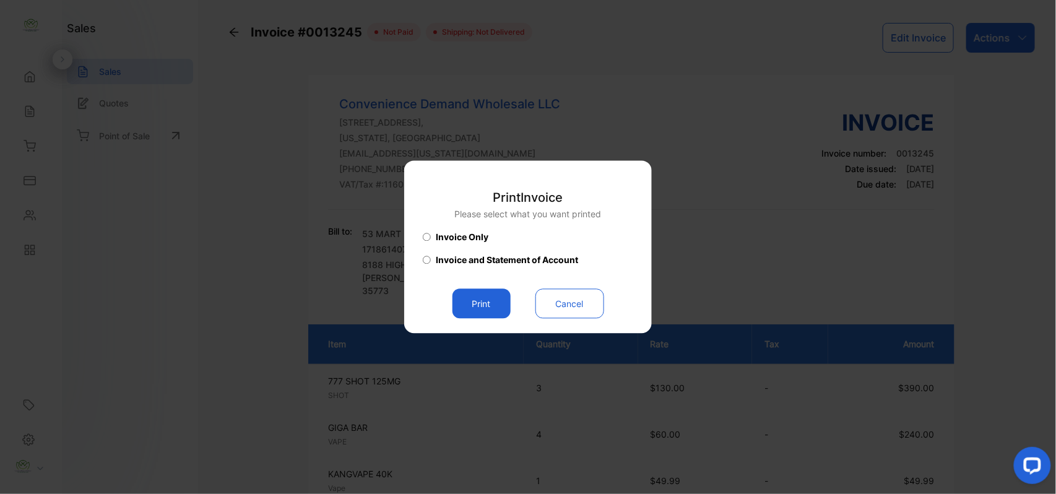
click at [479, 309] on button "Print" at bounding box center [481, 304] width 58 height 30
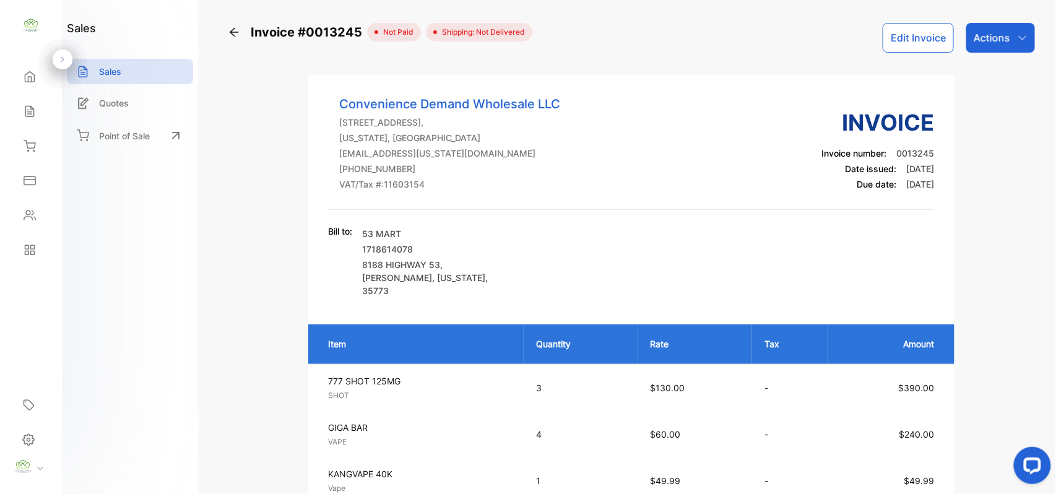
click at [28, 115] on icon at bounding box center [30, 111] width 12 height 12
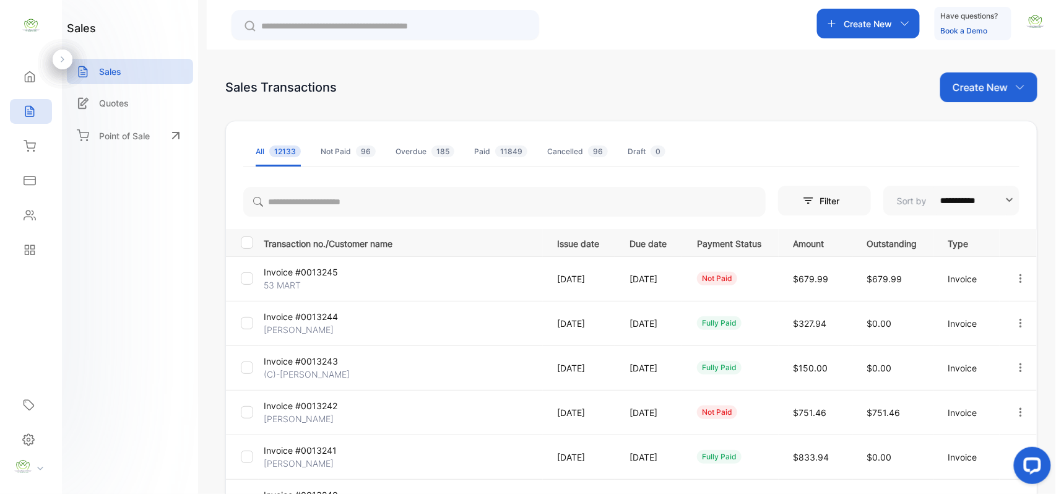
click at [1015, 273] on icon "button" at bounding box center [1020, 278] width 11 height 11
click at [971, 343] on span "Record payment" at bounding box center [984, 349] width 77 height 15
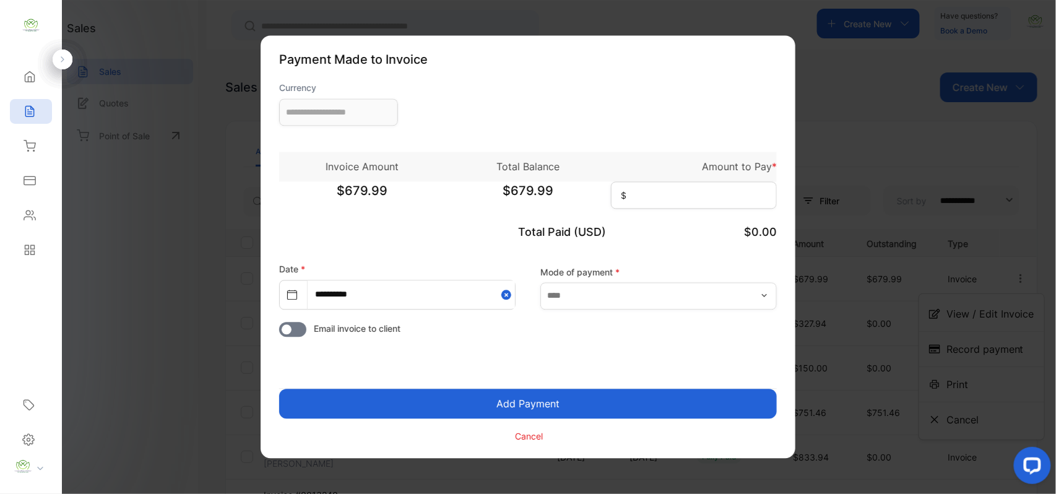
type input "**********"
click at [652, 197] on input at bounding box center [694, 195] width 166 height 27
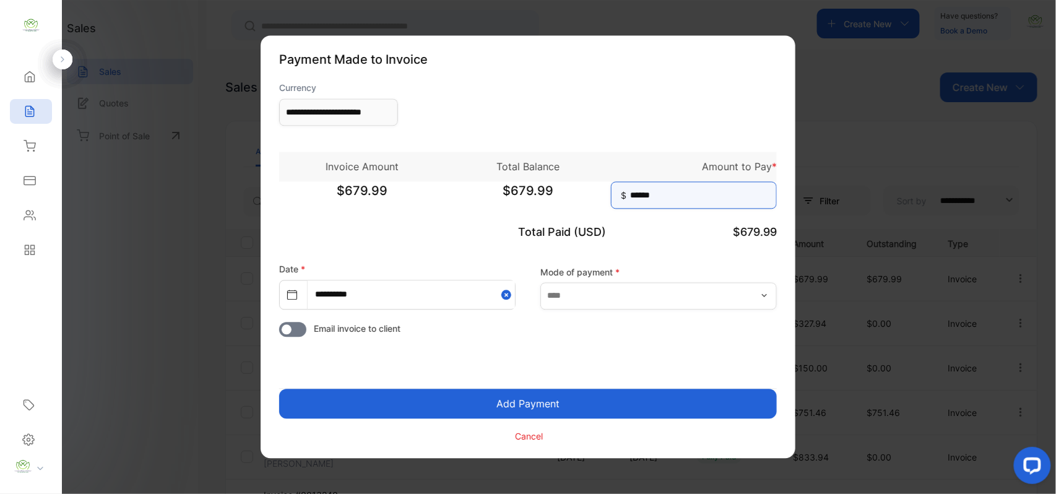
type input "******"
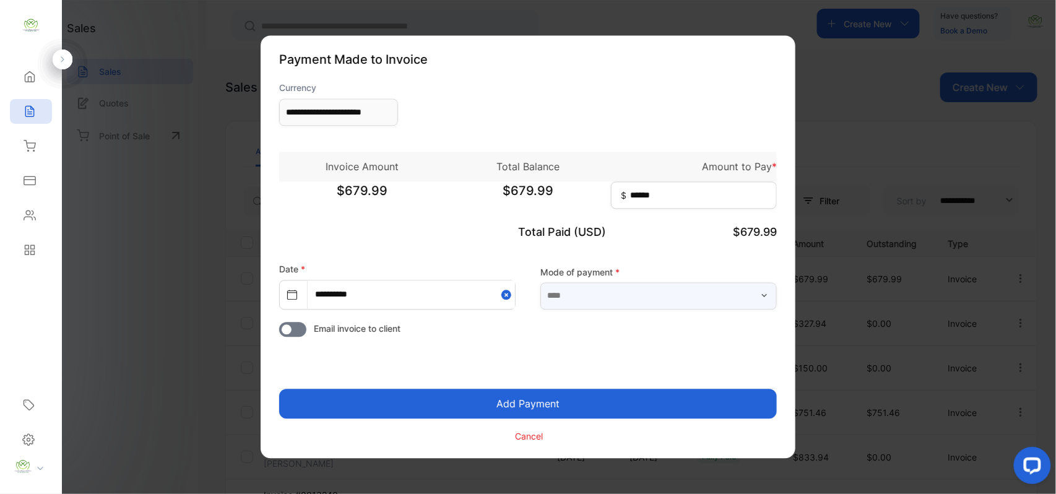
click at [662, 293] on input "text" at bounding box center [658, 295] width 236 height 27
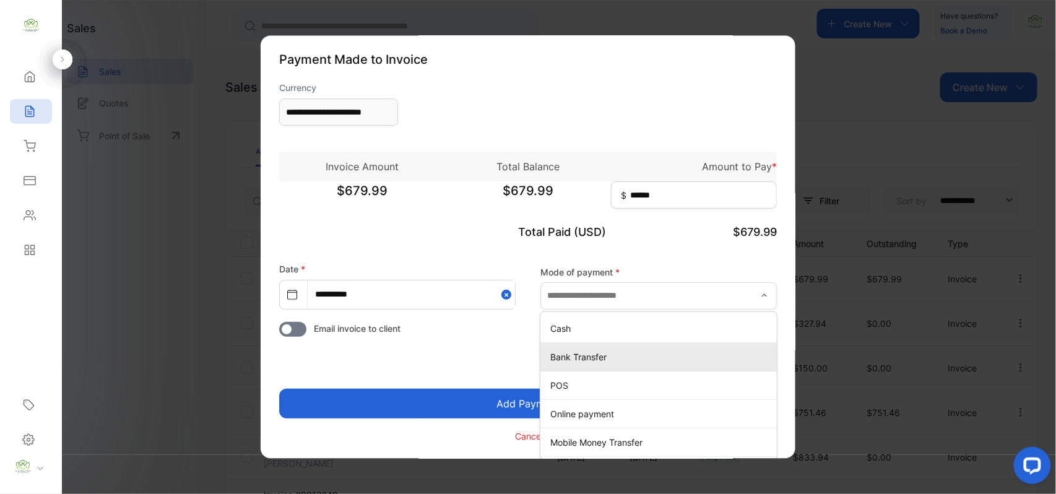
click at [630, 368] on li "Bank Transfer" at bounding box center [658, 357] width 236 height 28
type input "**********"
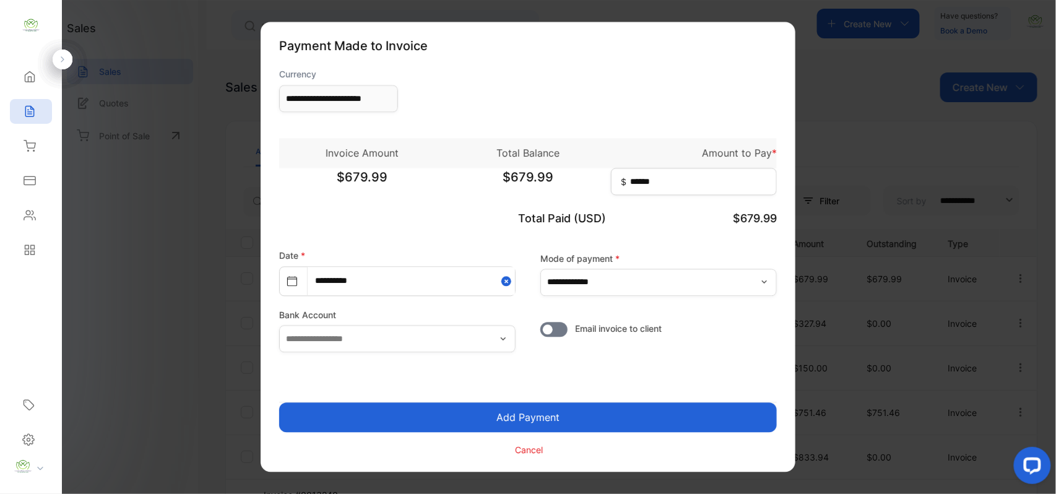
click at [568, 419] on button "Add Payment" at bounding box center [528, 418] width 498 height 30
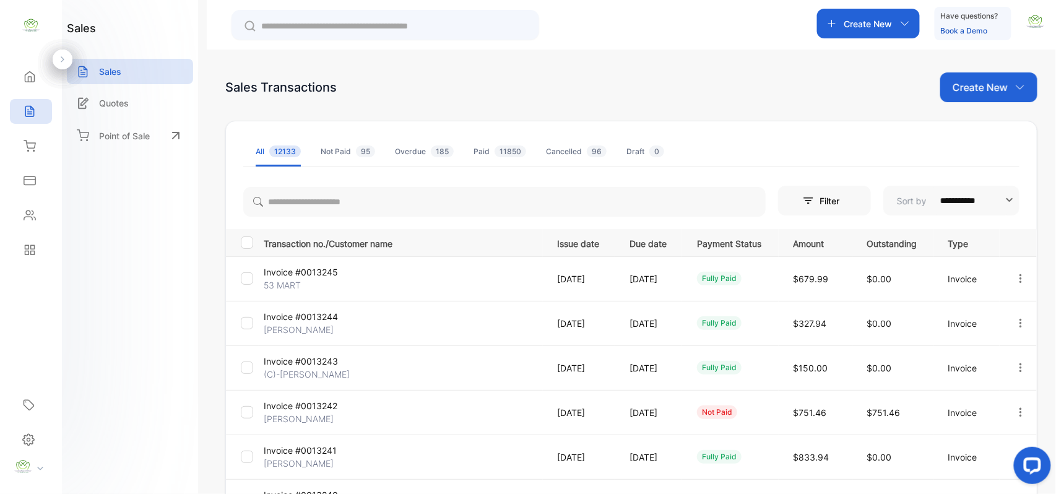
click at [293, 283] on p "53 MART" at bounding box center [310, 284] width 93 height 13
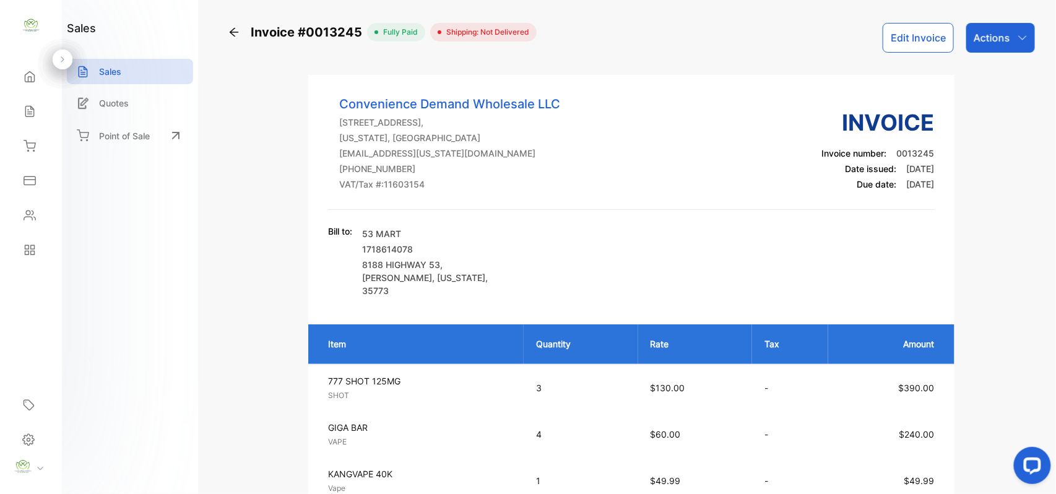
click at [973, 48] on div "Actions" at bounding box center [1000, 38] width 69 height 30
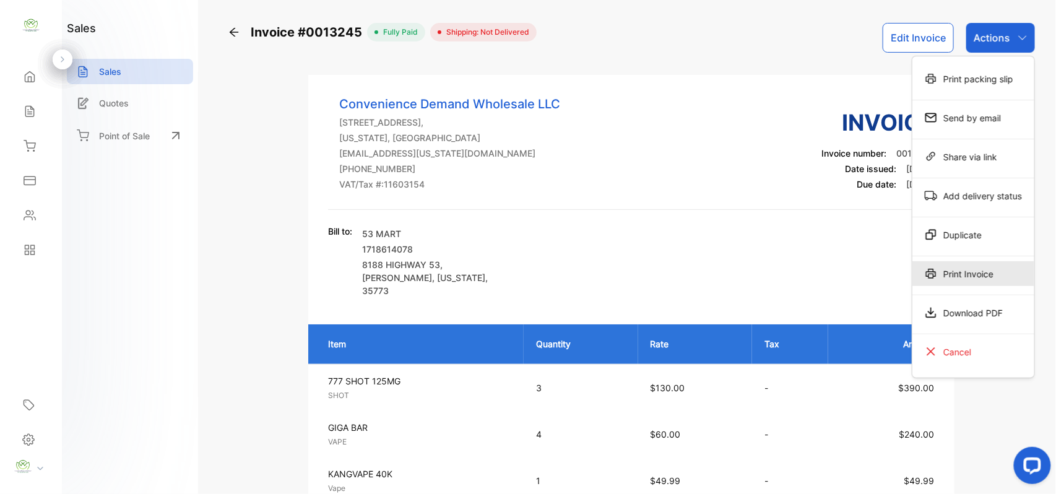
click at [989, 270] on div "Print Invoice" at bounding box center [973, 273] width 122 height 25
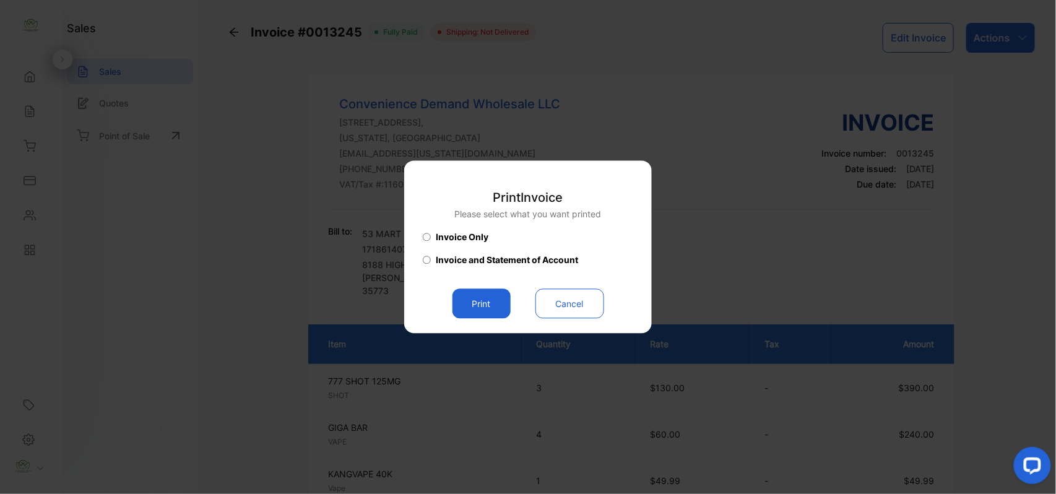
drag, startPoint x: 469, startPoint y: 296, endPoint x: 476, endPoint y: 297, distance: 6.9
click at [475, 297] on button "Print" at bounding box center [481, 304] width 58 height 30
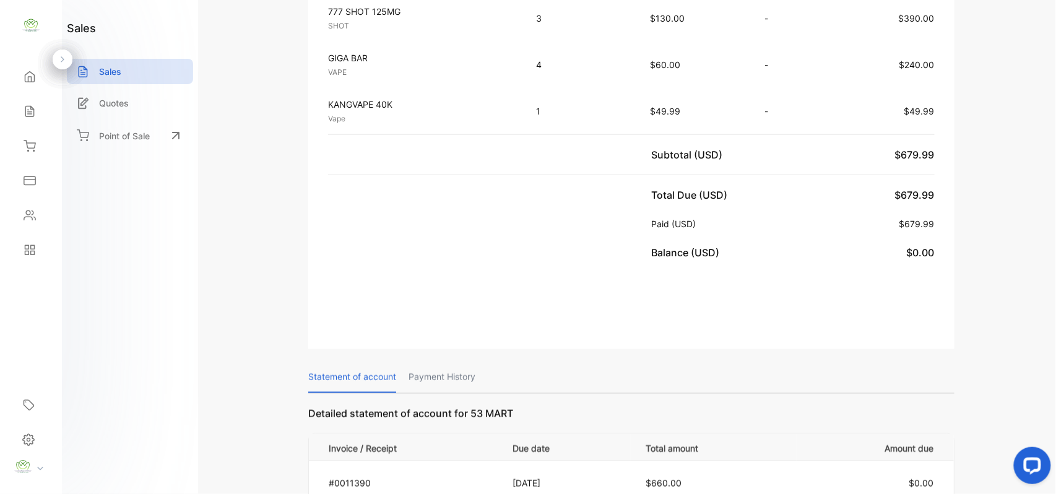
scroll to position [385, 0]
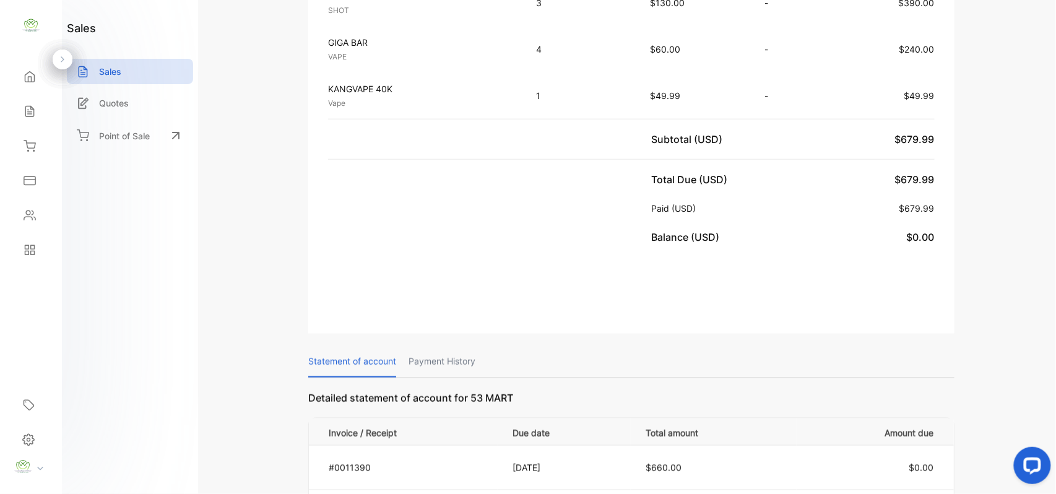
drag, startPoint x: 54, startPoint y: 129, endPoint x: 51, endPoint y: 166, distance: 37.3
click at [52, 164] on div "Home Home Sales Sales Inventory Inventory Expenses Expenses Contacts Contacts R…" at bounding box center [31, 163] width 62 height 208
drag, startPoint x: 37, startPoint y: 100, endPoint x: 50, endPoint y: 95, distance: 13.9
click at [46, 95] on div "Sales Sales" at bounding box center [31, 111] width 42 height 35
click at [42, 114] on div "Sales" at bounding box center [31, 111] width 42 height 25
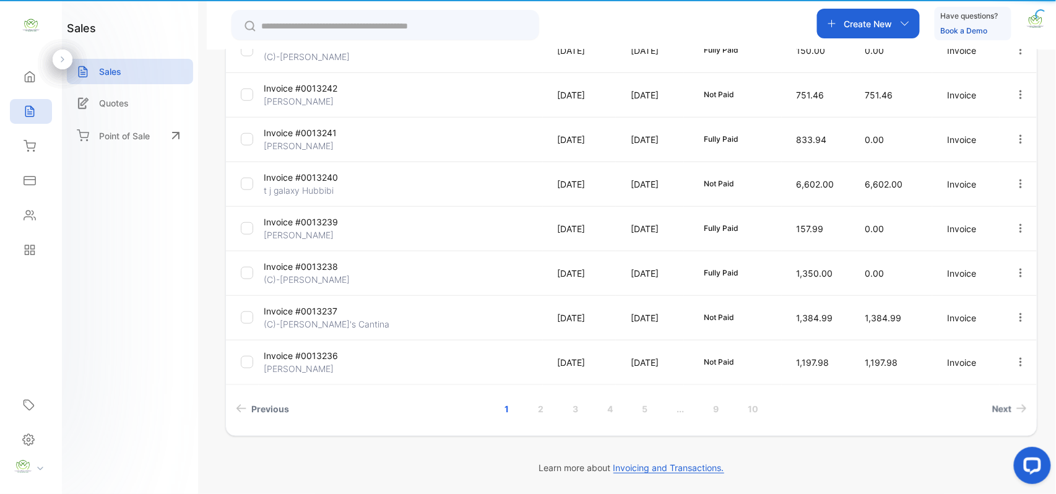
type input "**********"
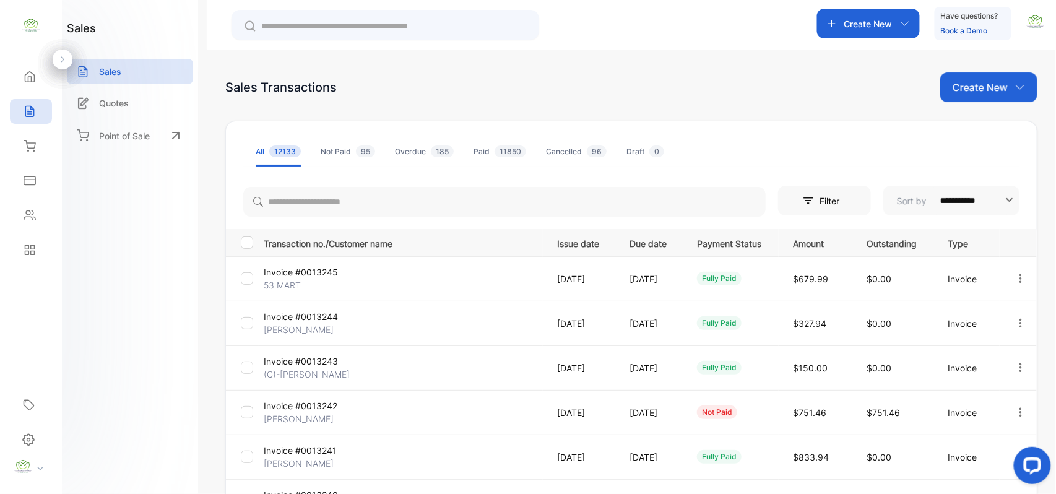
click at [997, 80] on p "Create New" at bounding box center [979, 87] width 55 height 15
drag, startPoint x: 976, startPoint y: 119, endPoint x: 894, endPoint y: 139, distance: 84.6
click at [976, 120] on div "Invoice" at bounding box center [993, 128] width 87 height 25
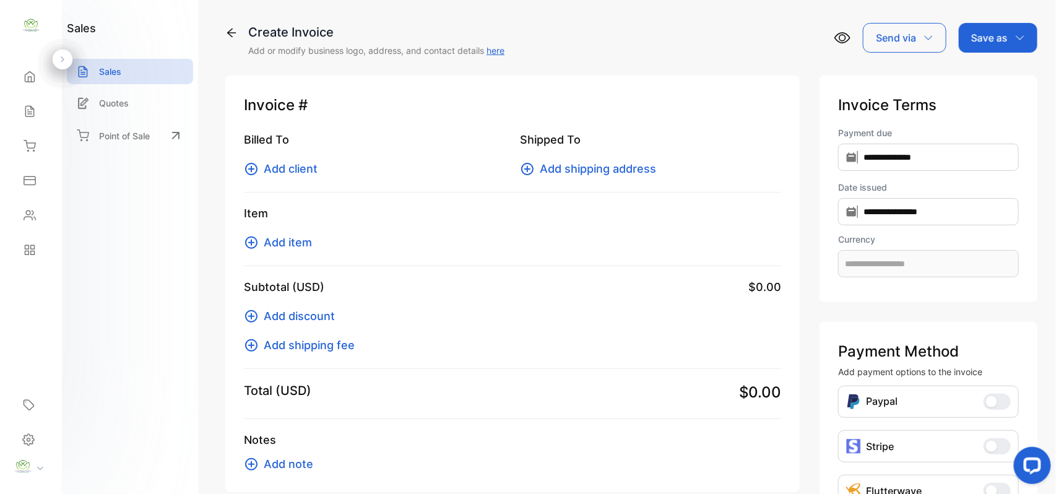
type input "**********"
click at [309, 169] on span "Add client" at bounding box center [291, 168] width 54 height 17
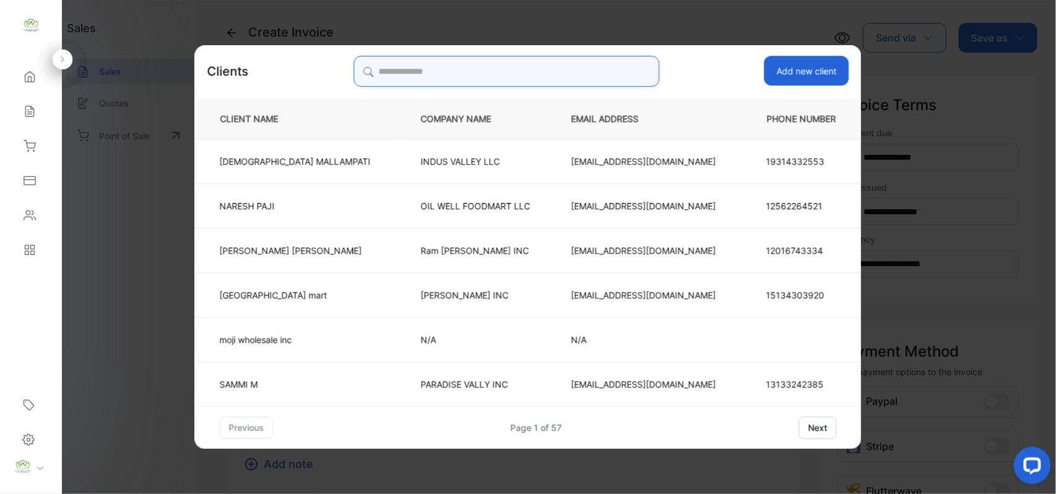
click at [584, 73] on input "search" at bounding box center [506, 71] width 306 height 31
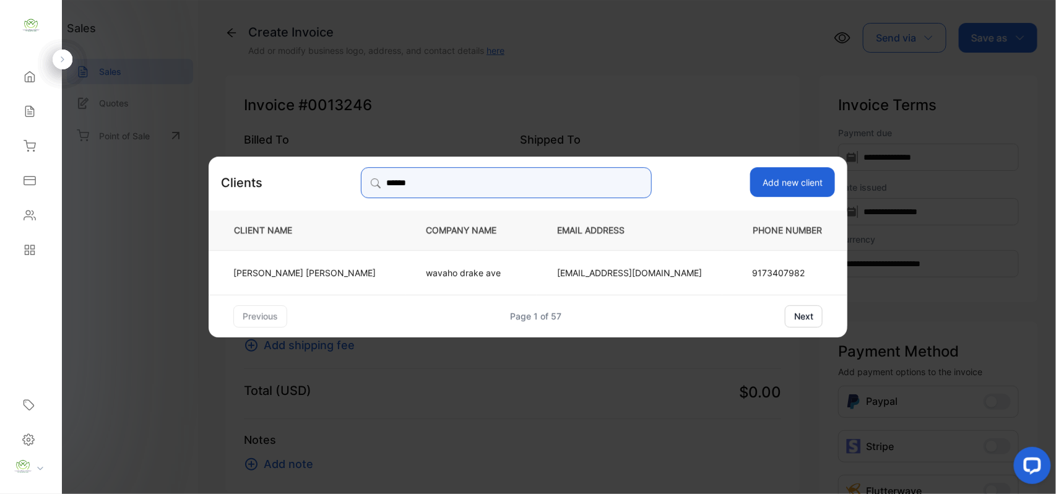
type input "******"
click at [382, 268] on td "pratik patel" at bounding box center [307, 271] width 197 height 45
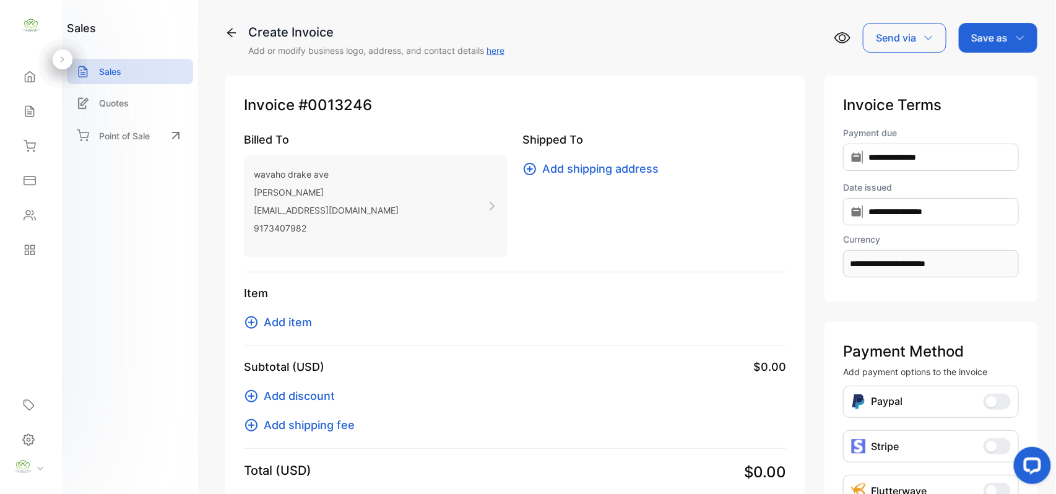
click at [303, 325] on span "Add item" at bounding box center [288, 322] width 48 height 17
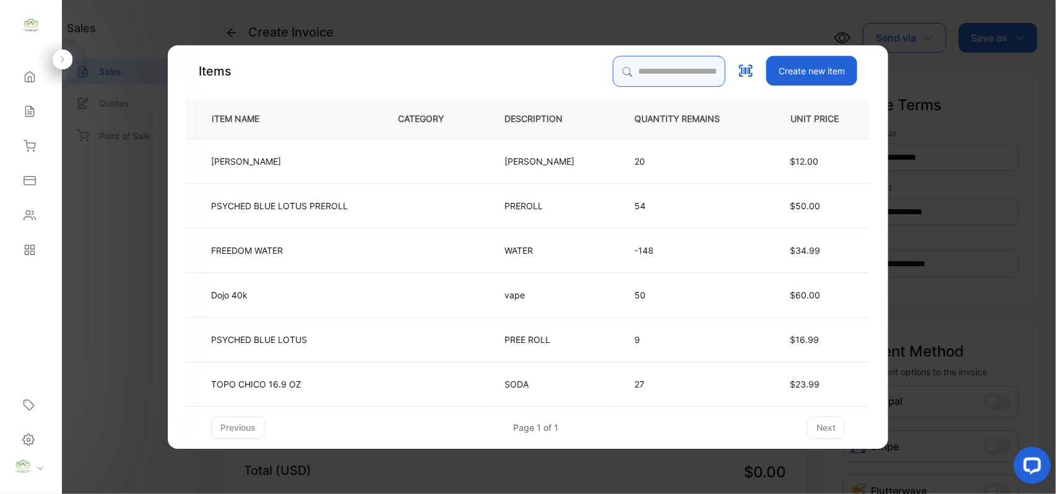
click at [642, 65] on input "search" at bounding box center [669, 71] width 113 height 31
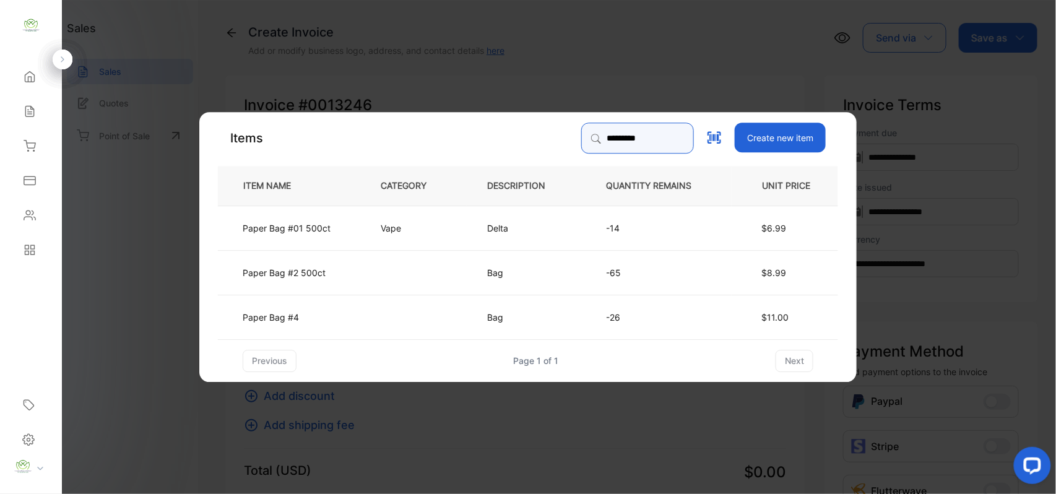
type input "*********"
click at [402, 280] on td at bounding box center [413, 271] width 106 height 45
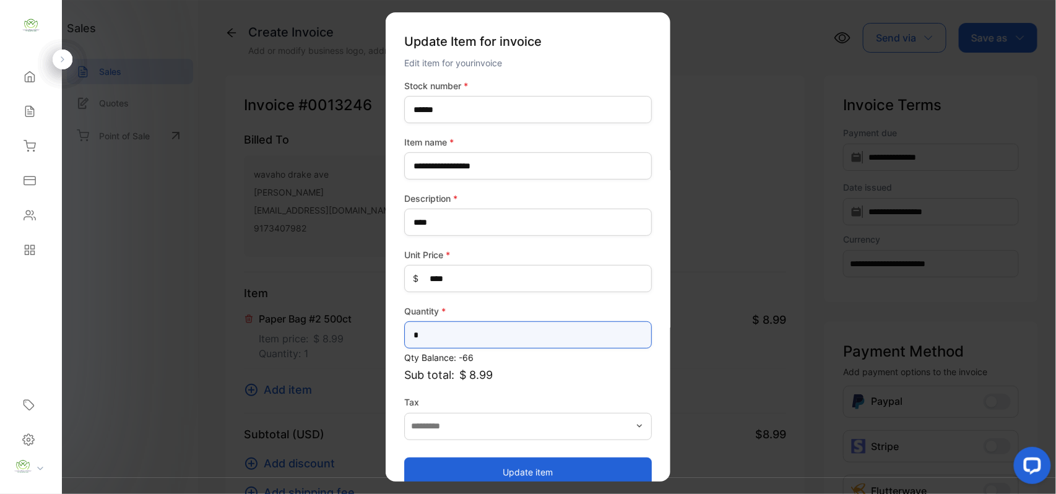
click at [486, 334] on input "*" at bounding box center [528, 334] width 248 height 27
type input "*"
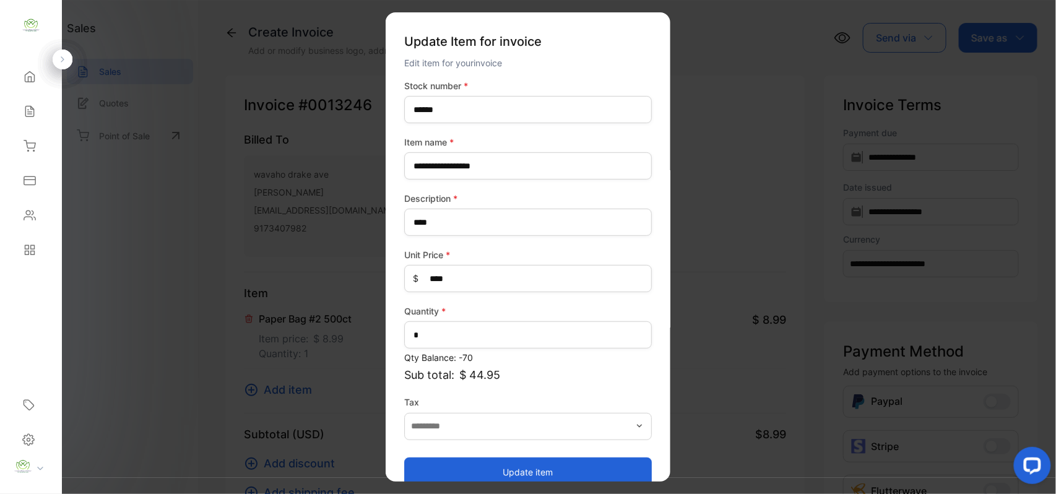
click at [491, 466] on button "Update item" at bounding box center [528, 472] width 248 height 30
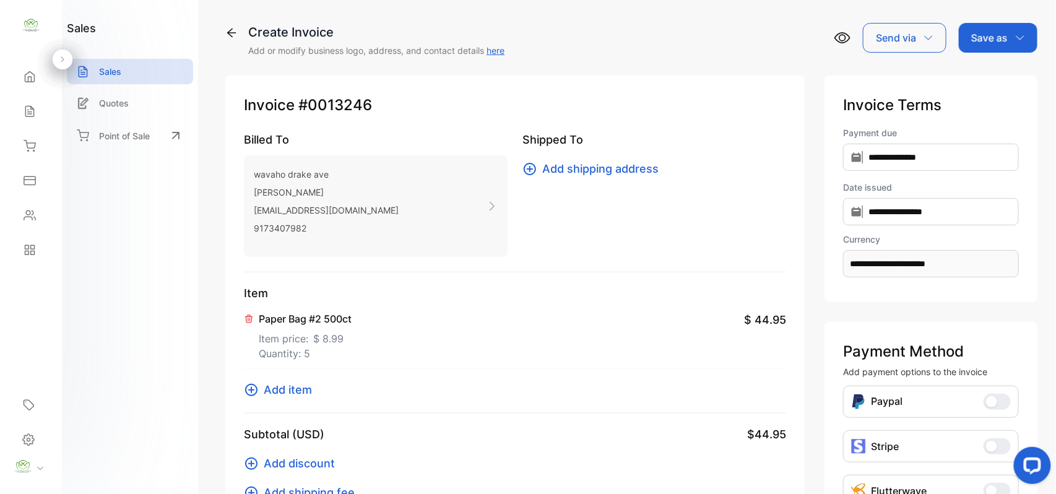
click at [1007, 40] on div "Save as" at bounding box center [998, 38] width 79 height 30
click at [1005, 71] on div "Invoice" at bounding box center [994, 78] width 71 height 25
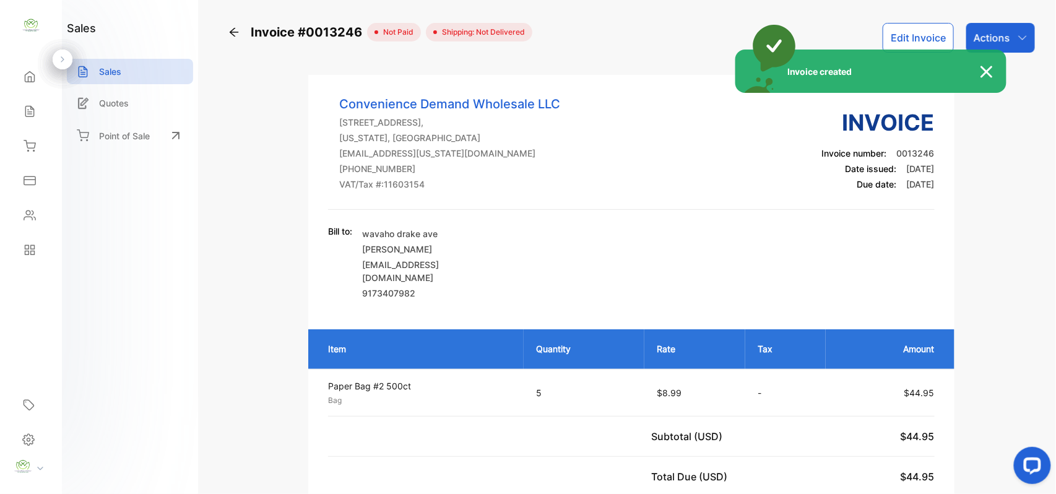
click at [1010, 42] on div "Invoice created" at bounding box center [528, 247] width 1056 height 494
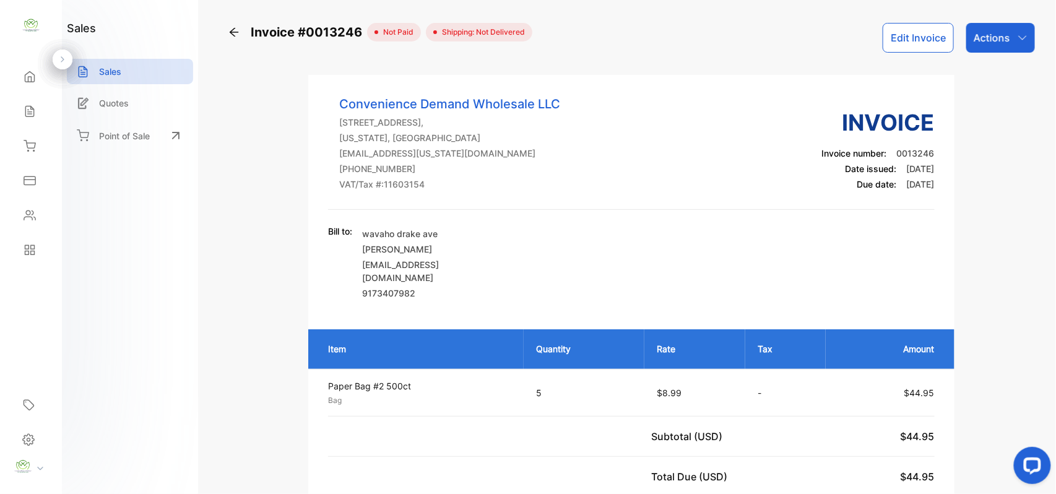
click at [1010, 42] on div "Actions" at bounding box center [1000, 38] width 69 height 30
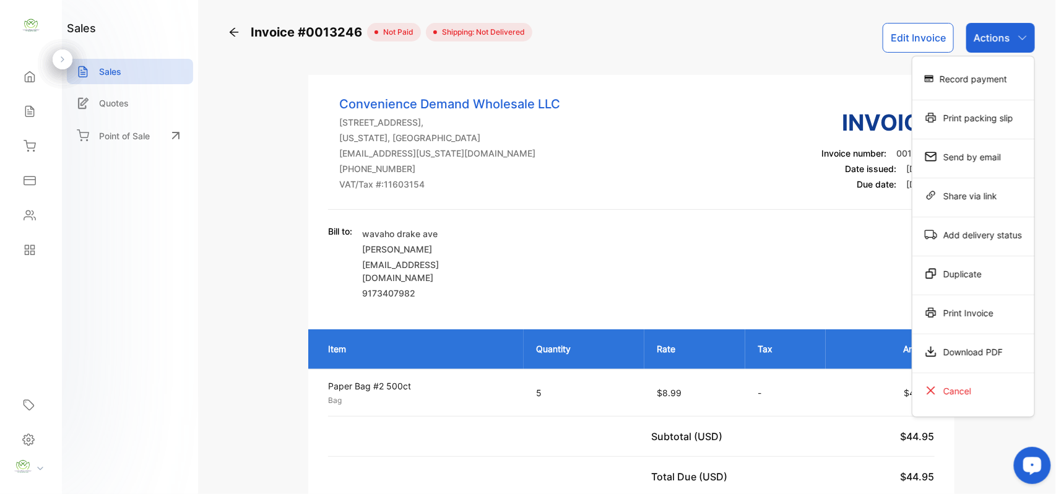
click at [962, 316] on div "Print Invoice" at bounding box center [973, 312] width 122 height 25
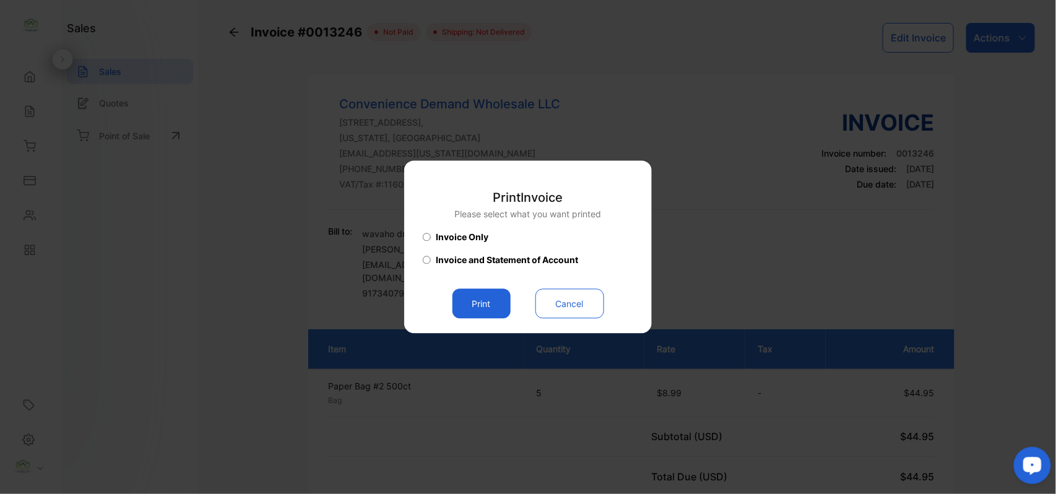
click at [488, 298] on button "Print" at bounding box center [481, 304] width 58 height 30
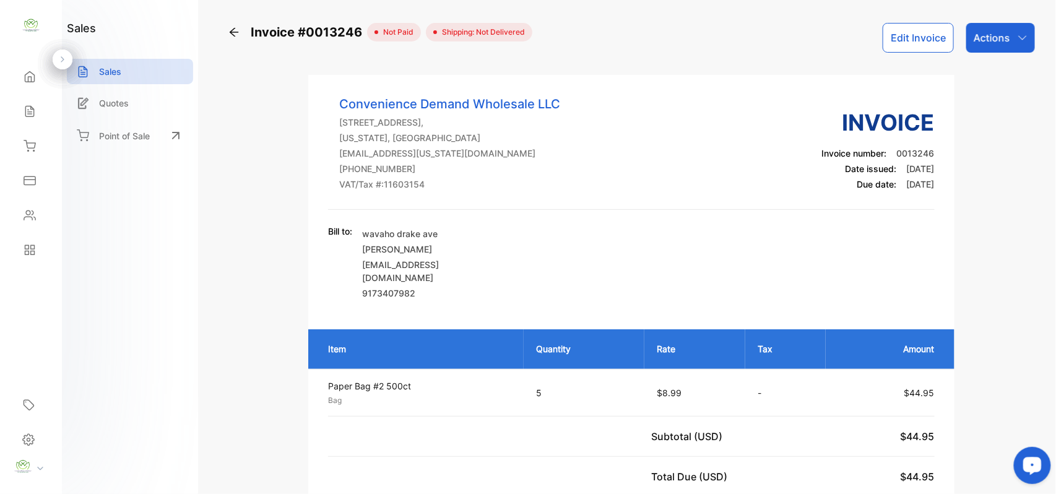
click at [1007, 38] on div "Actions" at bounding box center [1000, 38] width 69 height 30
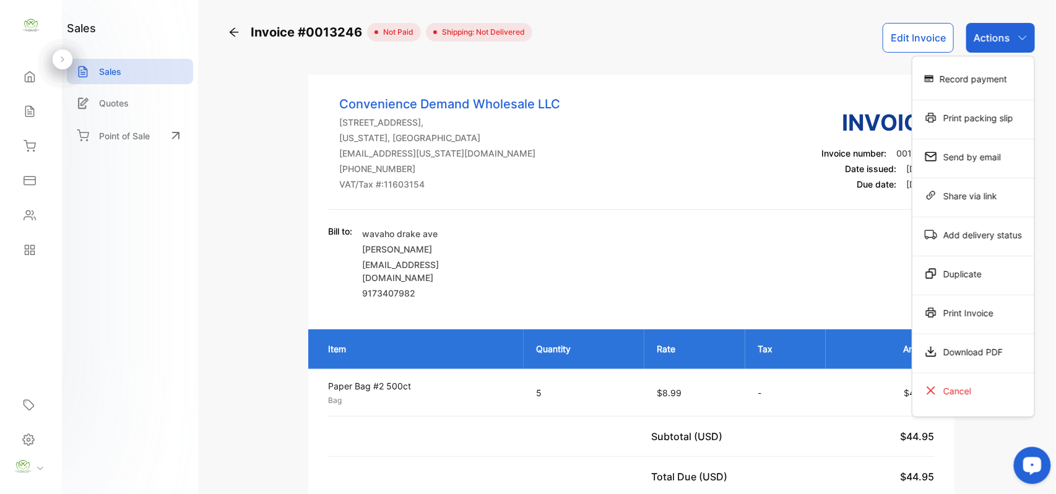
drag, startPoint x: 952, startPoint y: 87, endPoint x: 946, endPoint y: 105, distance: 18.8
click at [948, 104] on div "Record payment Print packing slip Send by email Share via link Add delivery sta…" at bounding box center [973, 236] width 122 height 360
click at [973, 72] on div "Record payment" at bounding box center [973, 78] width 122 height 25
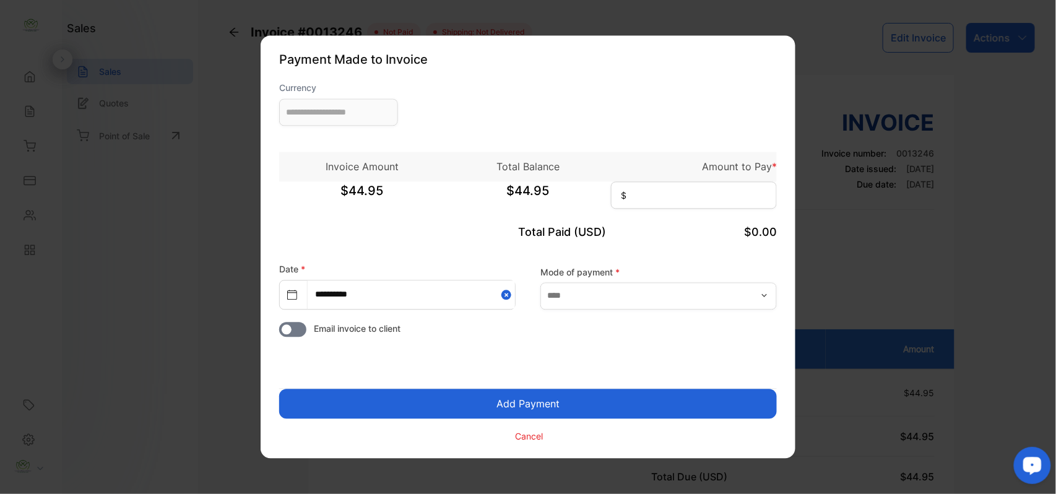
type input "**********"
click at [753, 196] on input at bounding box center [694, 195] width 166 height 27
type input "*****"
click at [594, 396] on button "Add Payment" at bounding box center [528, 404] width 498 height 30
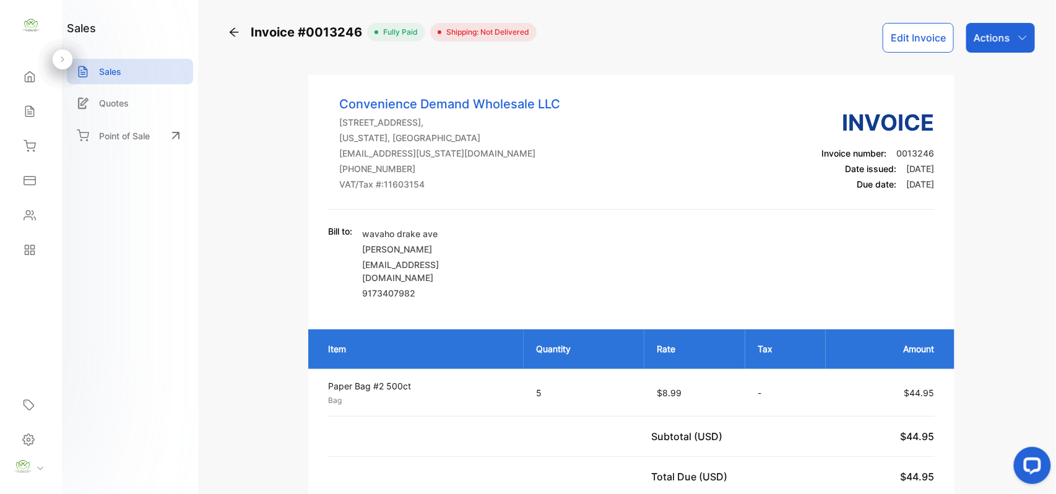
click at [991, 46] on div "Actions" at bounding box center [1000, 38] width 69 height 30
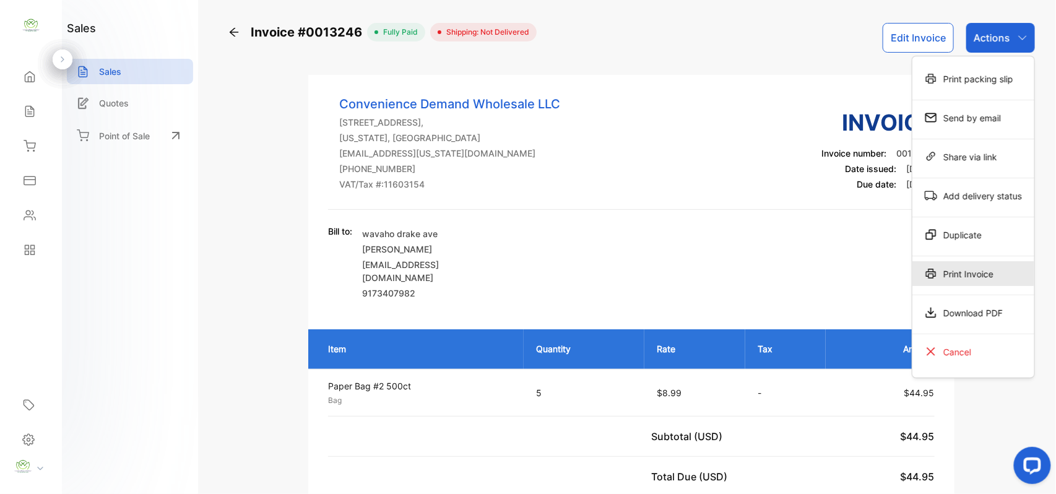
drag, startPoint x: 963, startPoint y: 272, endPoint x: 957, endPoint y: 274, distance: 6.9
click at [957, 274] on div "Print Invoice" at bounding box center [973, 273] width 122 height 25
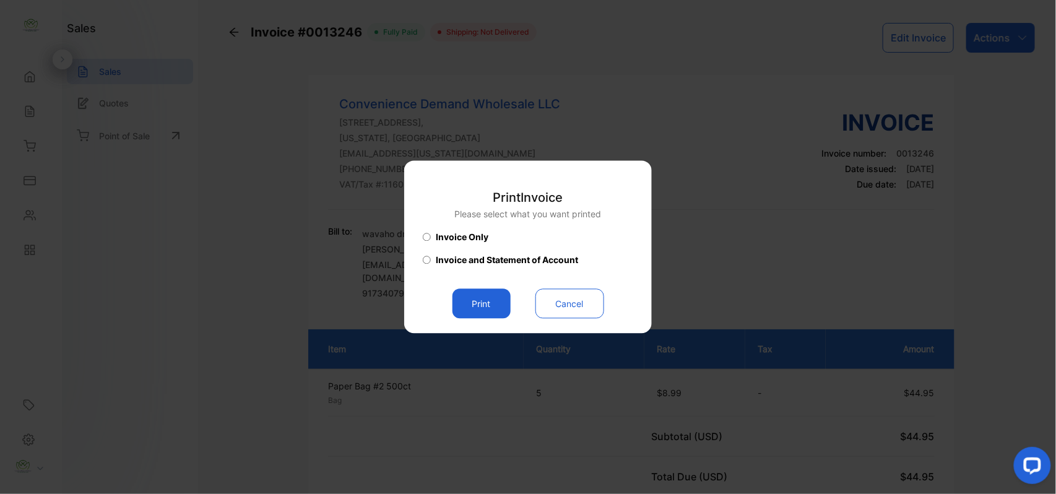
click at [481, 306] on button "Print" at bounding box center [481, 304] width 58 height 30
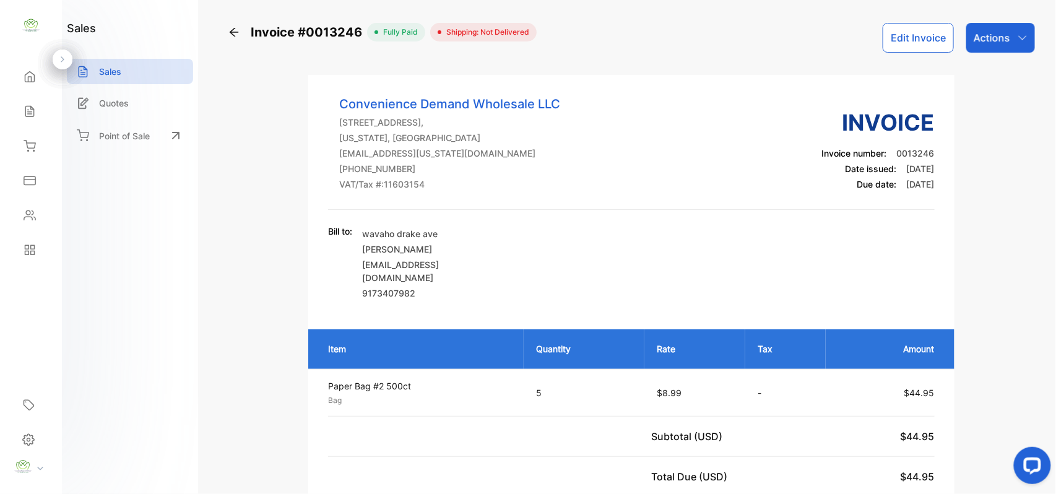
drag, startPoint x: 21, startPoint y: 114, endPoint x: 26, endPoint y: 108, distance: 7.9
click at [25, 110] on div "Sales" at bounding box center [28, 111] width 16 height 12
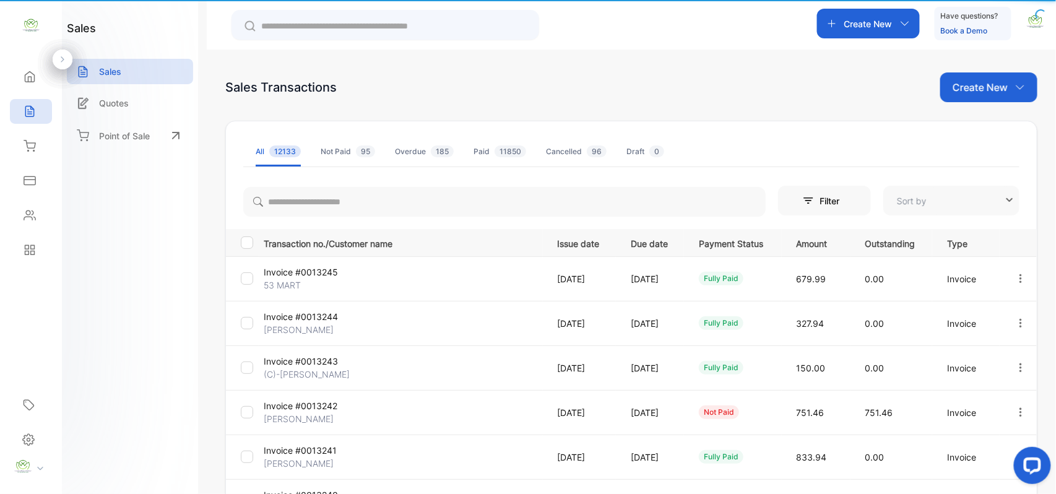
type input "**********"
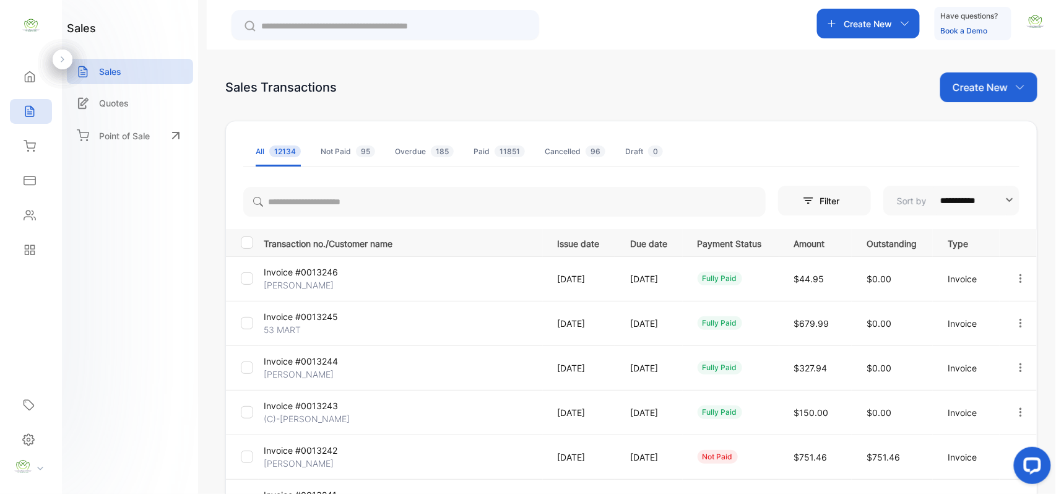
click at [988, 92] on p "Create New" at bounding box center [979, 87] width 55 height 15
click at [996, 126] on span "Invoice" at bounding box center [990, 128] width 29 height 13
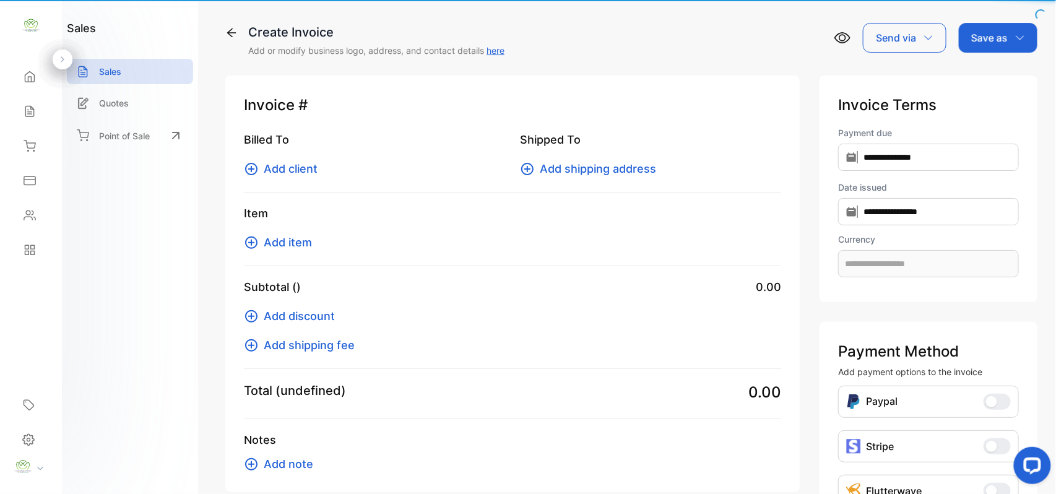
type input "**********"
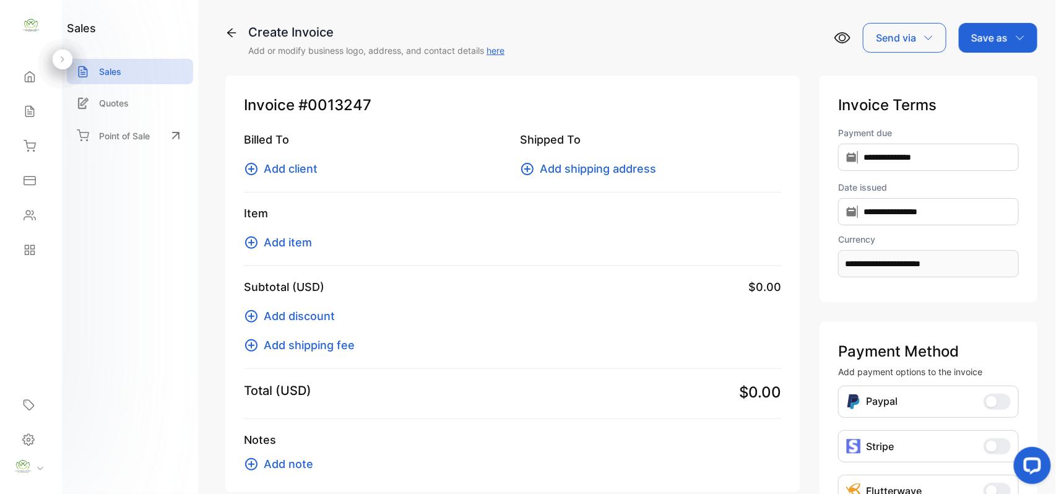
click at [283, 164] on span "Add client" at bounding box center [291, 168] width 54 height 17
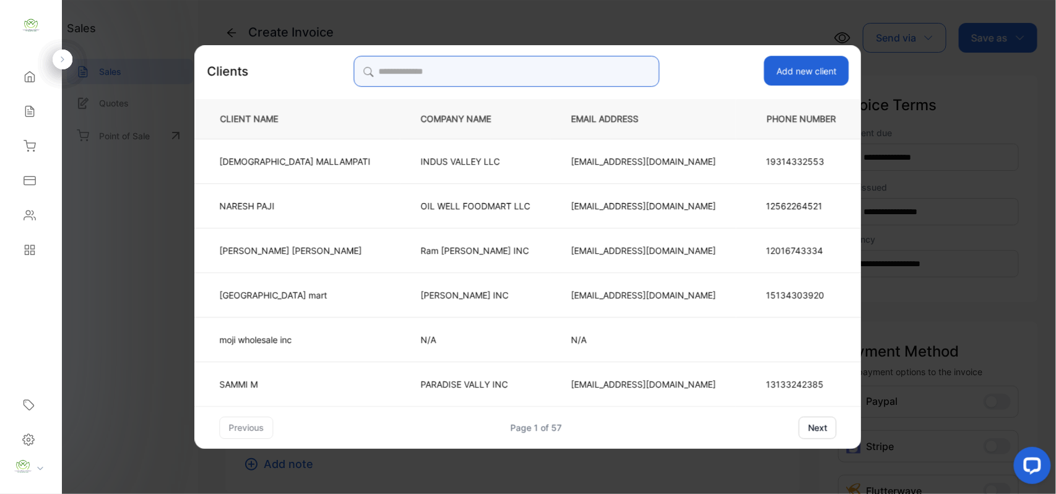
click at [598, 64] on input "search" at bounding box center [506, 71] width 306 height 31
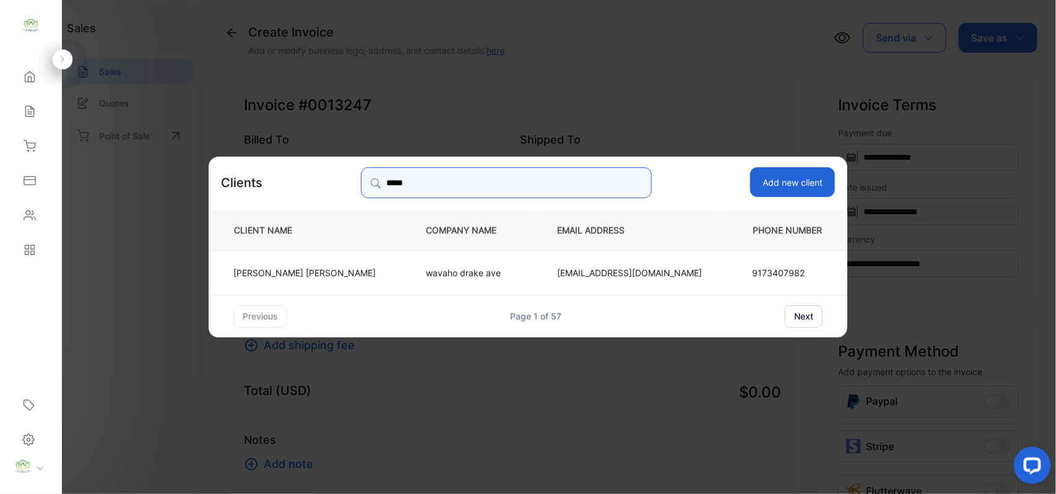
type input "*****"
click at [320, 273] on p "[PERSON_NAME]" at bounding box center [304, 271] width 142 height 13
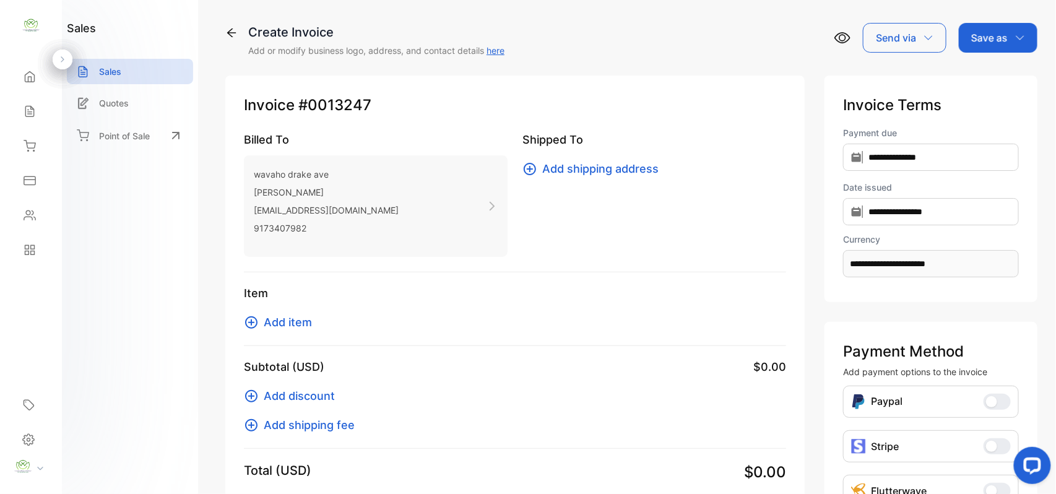
click at [306, 325] on span "Add item" at bounding box center [288, 322] width 48 height 17
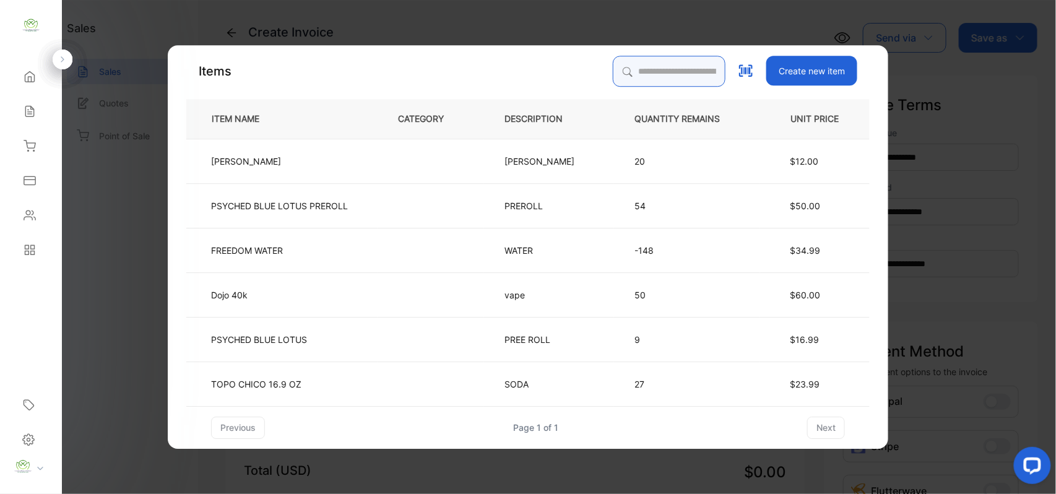
click at [688, 64] on input "search" at bounding box center [669, 71] width 113 height 31
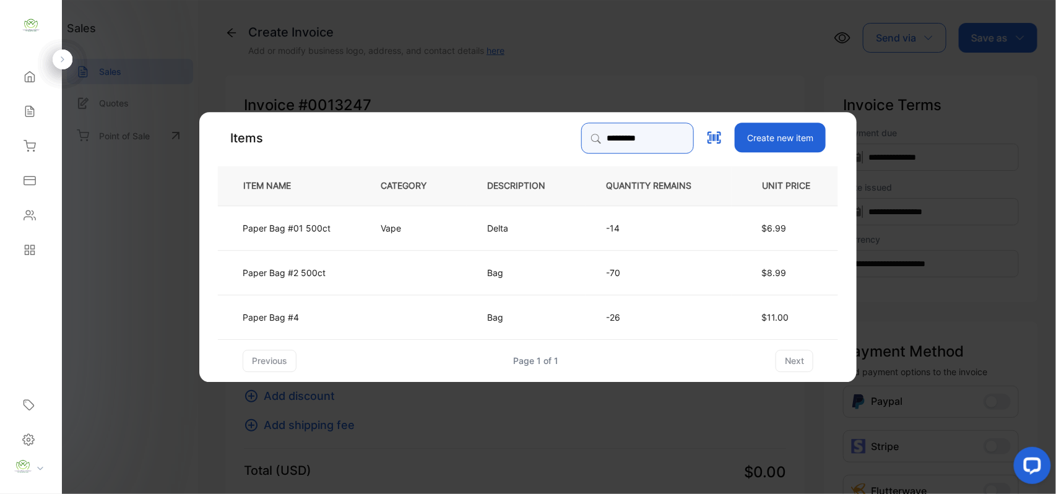
type input "*********"
click at [308, 322] on td "Paper Bag #4" at bounding box center [289, 316] width 142 height 45
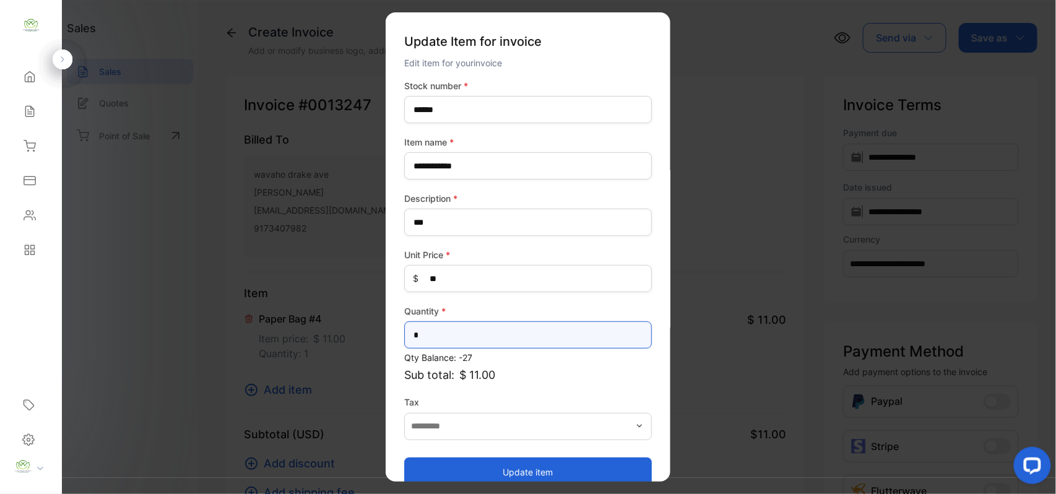
click at [431, 333] on input "*" at bounding box center [528, 334] width 248 height 27
type input "*"
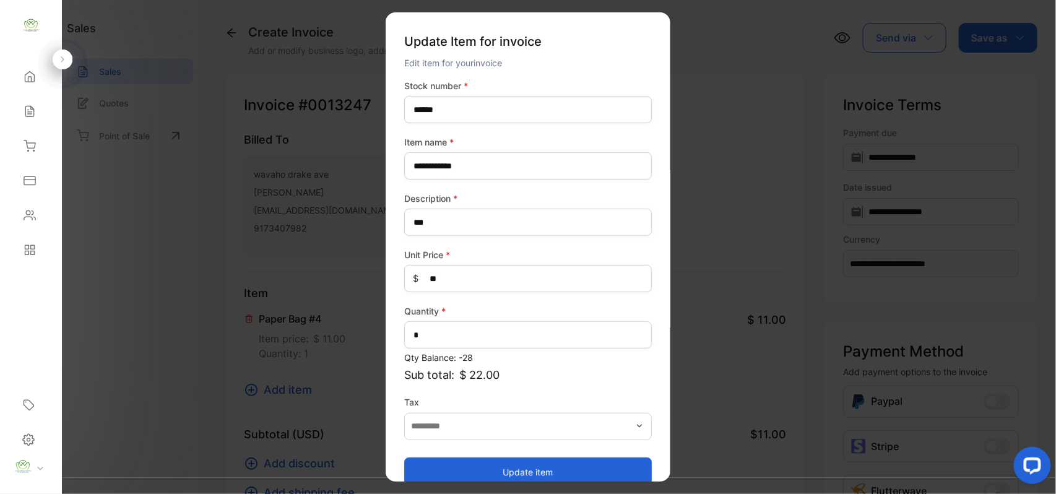
click at [520, 465] on button "Update item" at bounding box center [528, 472] width 248 height 30
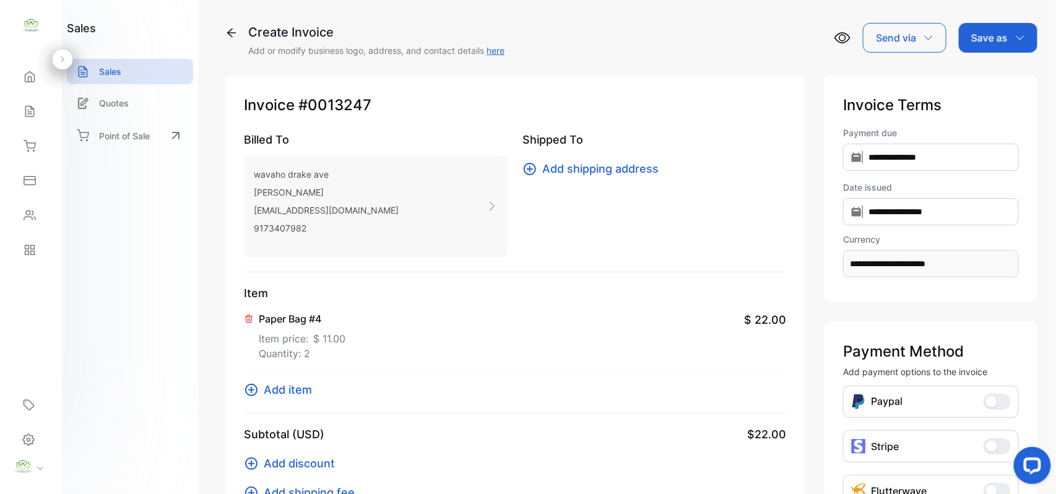
click at [996, 38] on p "Save as" at bounding box center [989, 37] width 37 height 15
click at [988, 75] on div "Invoice" at bounding box center [994, 78] width 71 height 25
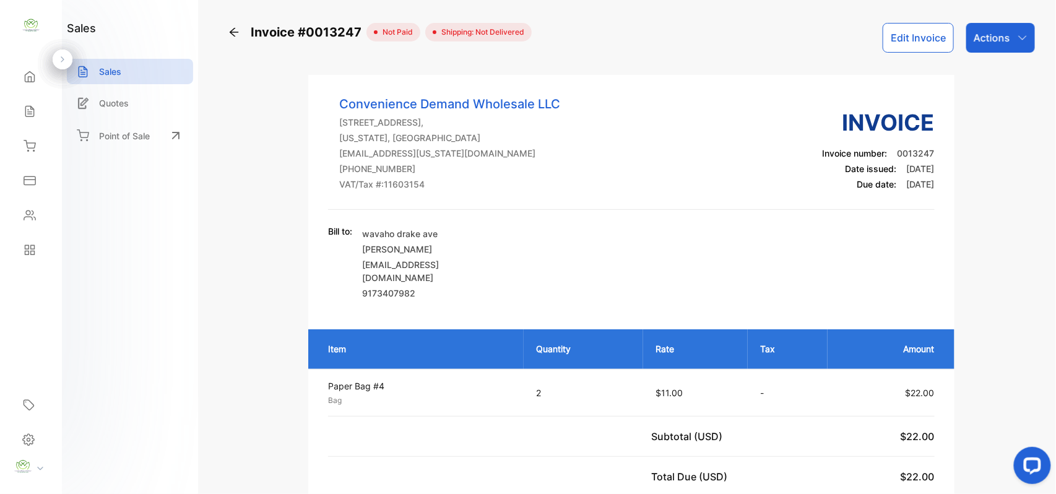
click at [1017, 33] on icon "button" at bounding box center [1022, 38] width 10 height 10
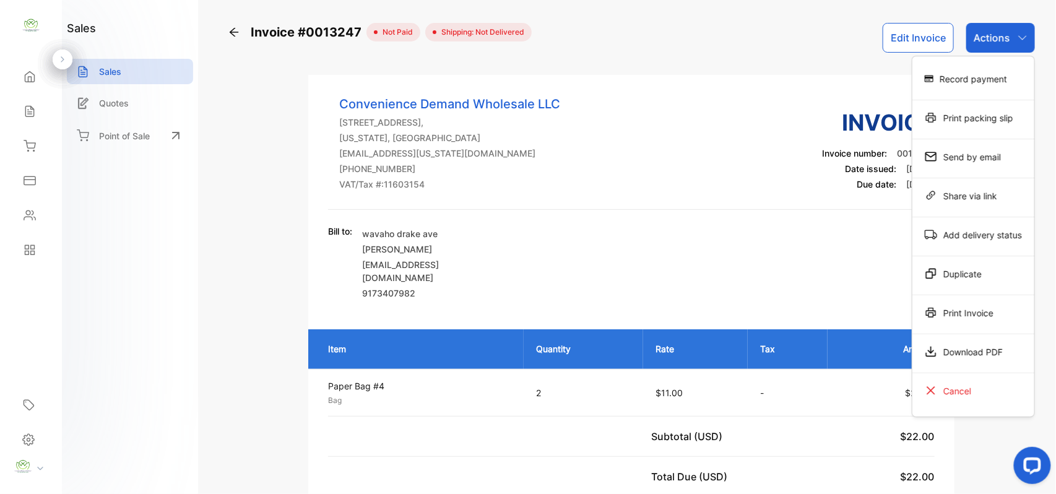
click at [979, 80] on div "Record payment" at bounding box center [973, 78] width 122 height 25
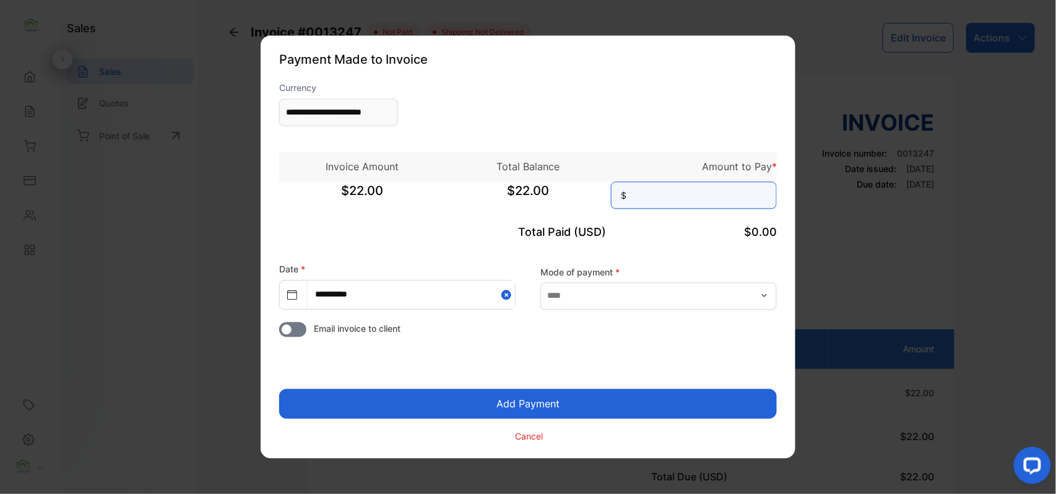
click at [683, 194] on input at bounding box center [694, 195] width 166 height 27
type input "**"
click at [279, 389] on button "Add Payment" at bounding box center [528, 404] width 498 height 30
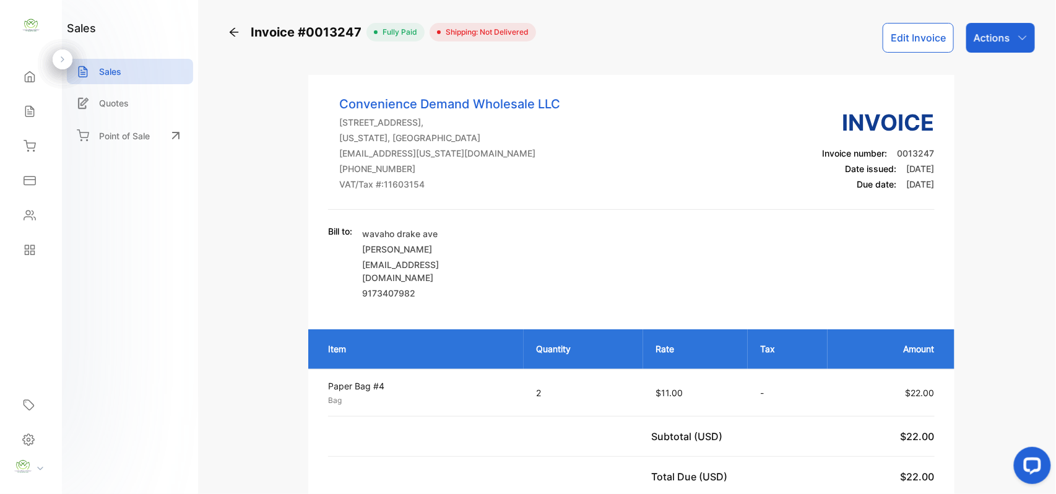
click at [983, 37] on p "Actions" at bounding box center [991, 37] width 37 height 15
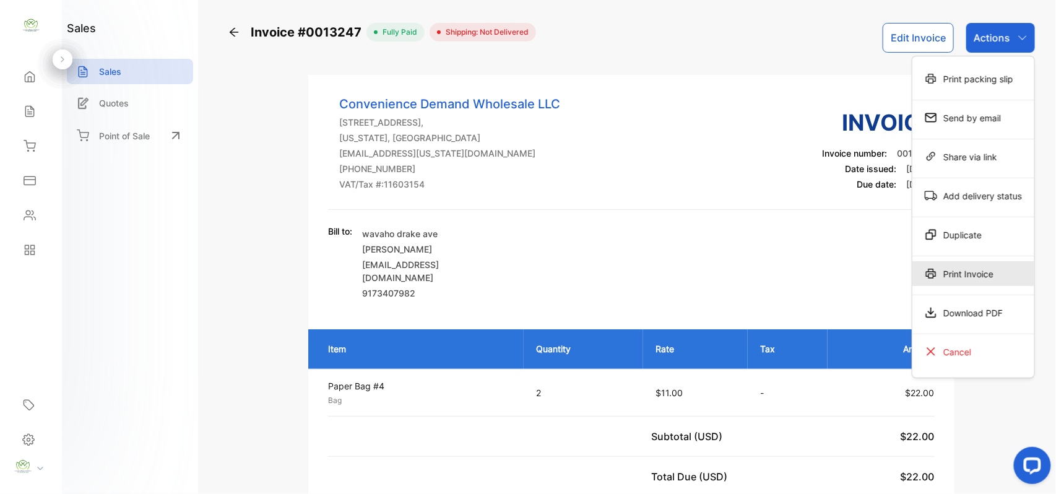
click at [978, 274] on div "Print Invoice" at bounding box center [973, 273] width 122 height 25
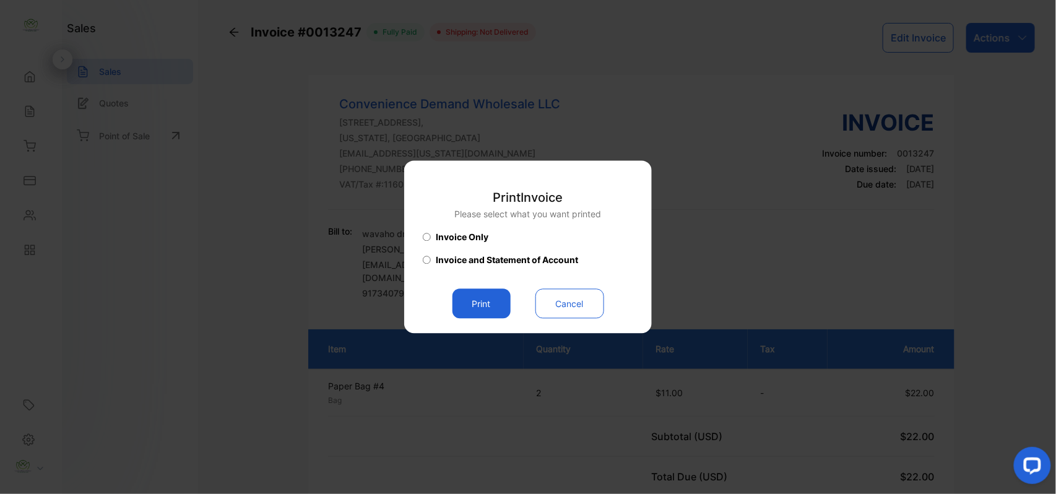
click at [476, 293] on button "Print" at bounding box center [481, 304] width 58 height 30
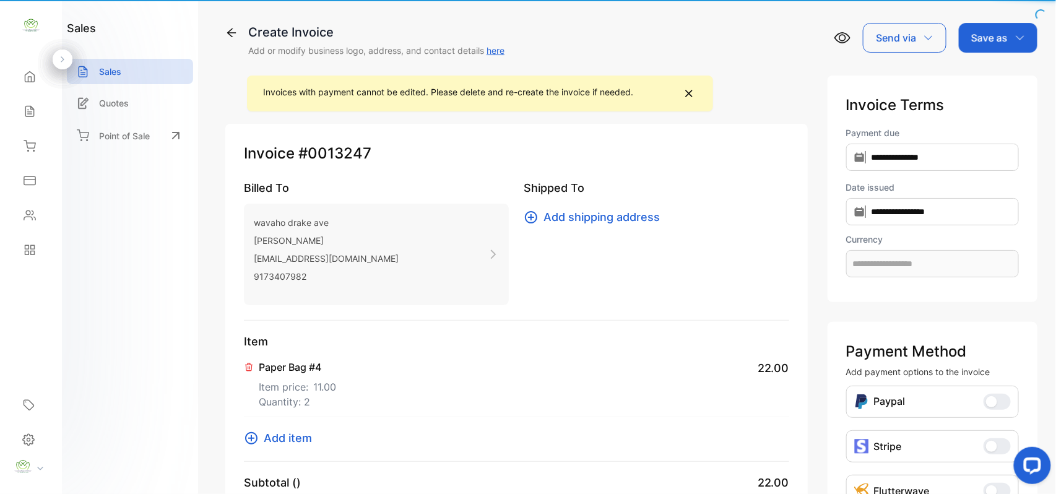
type input "**********"
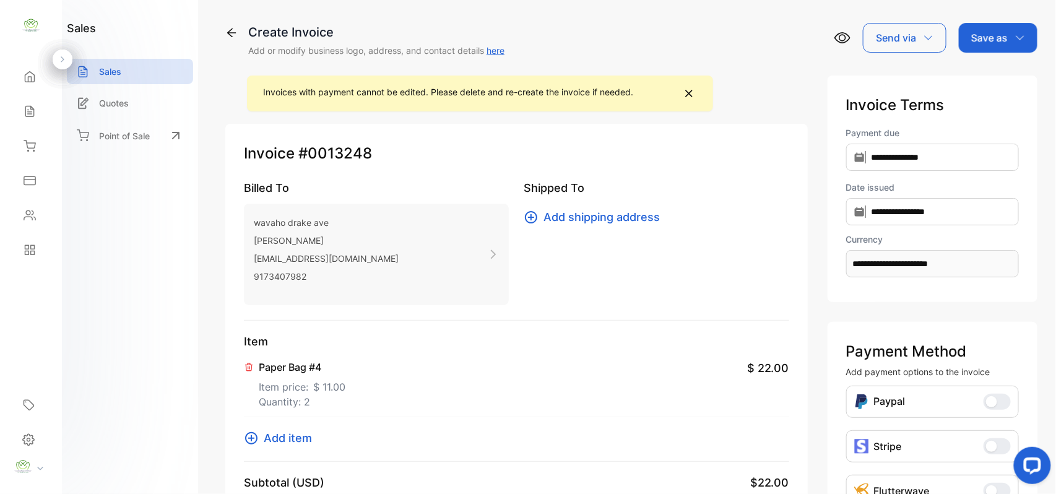
click at [30, 149] on icon at bounding box center [29, 145] width 11 height 11
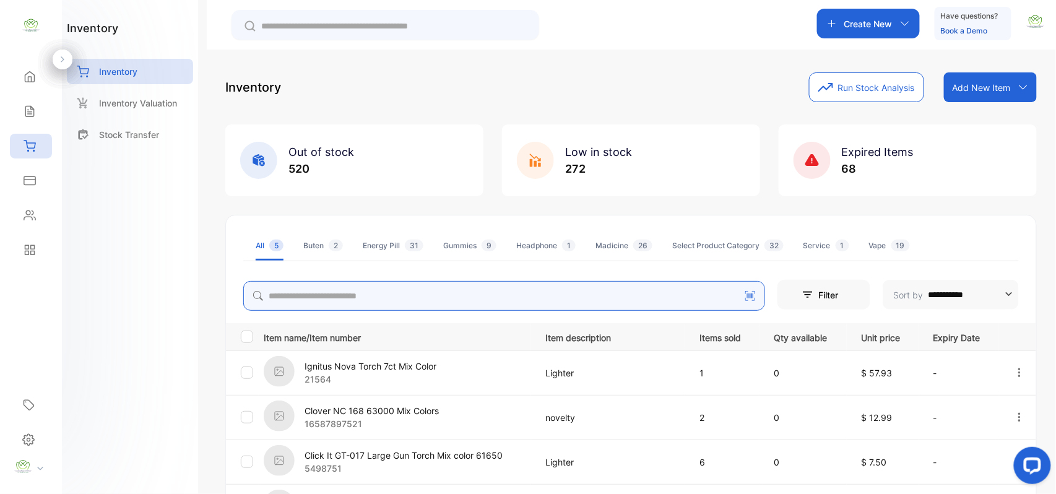
click at [339, 298] on input "search" at bounding box center [504, 296] width 522 height 30
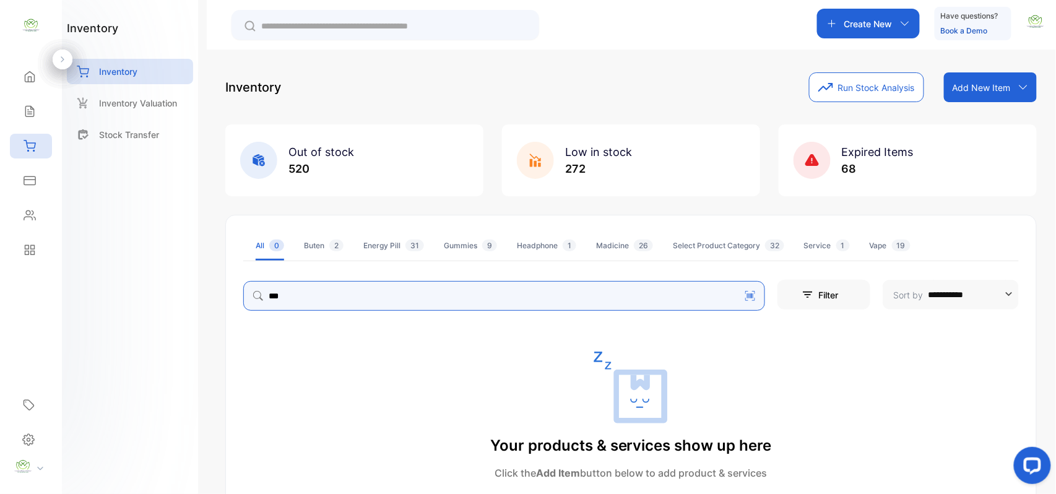
type input "***"
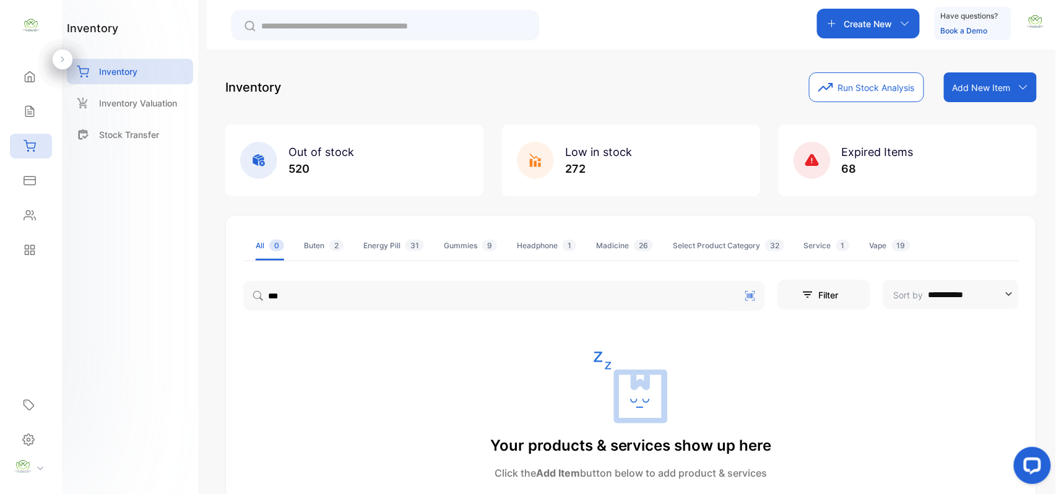
click at [28, 222] on div "Contacts" at bounding box center [31, 215] width 42 height 25
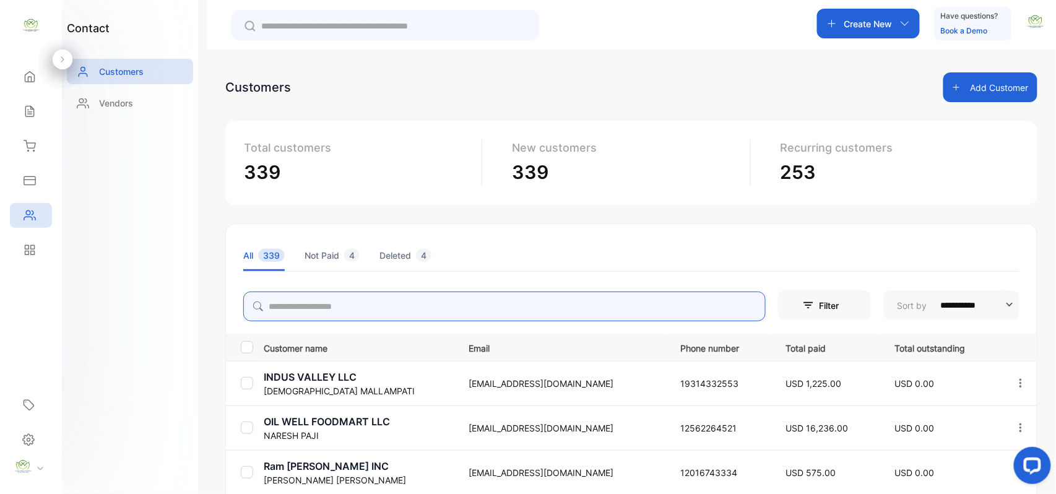
click at [342, 308] on input "search" at bounding box center [504, 306] width 522 height 30
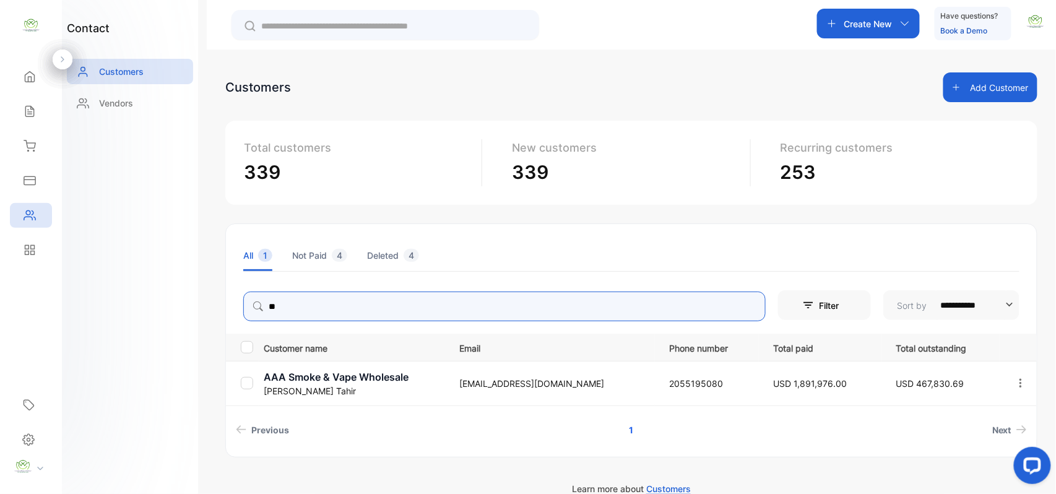
type input "*"
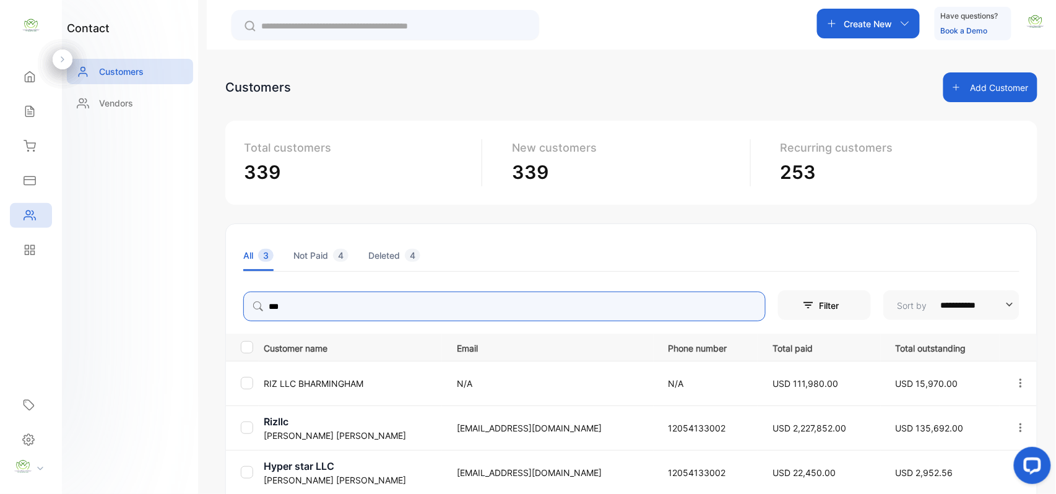
type input "***"
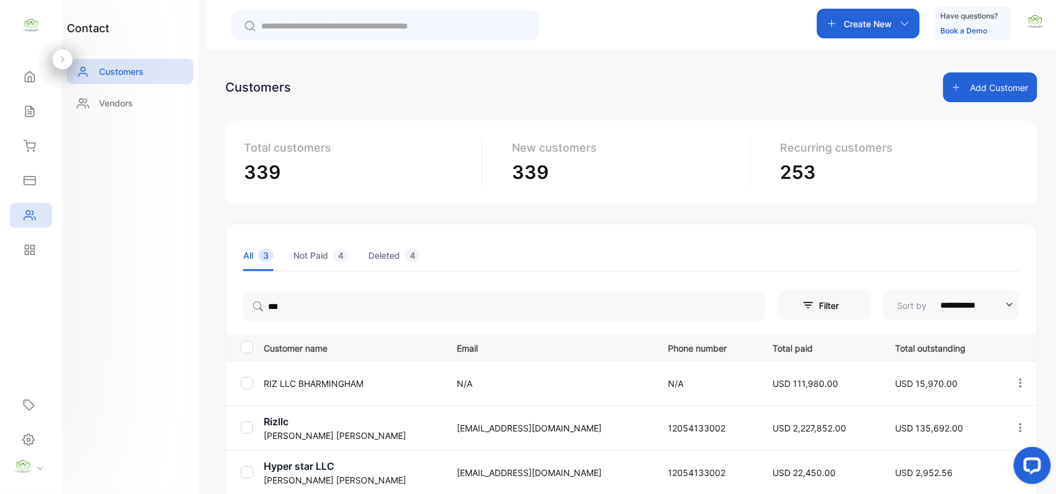
click at [90, 318] on div "contact Customers Vendors" at bounding box center [130, 247] width 136 height 494
click at [293, 427] on p "Rizllc" at bounding box center [353, 421] width 178 height 15
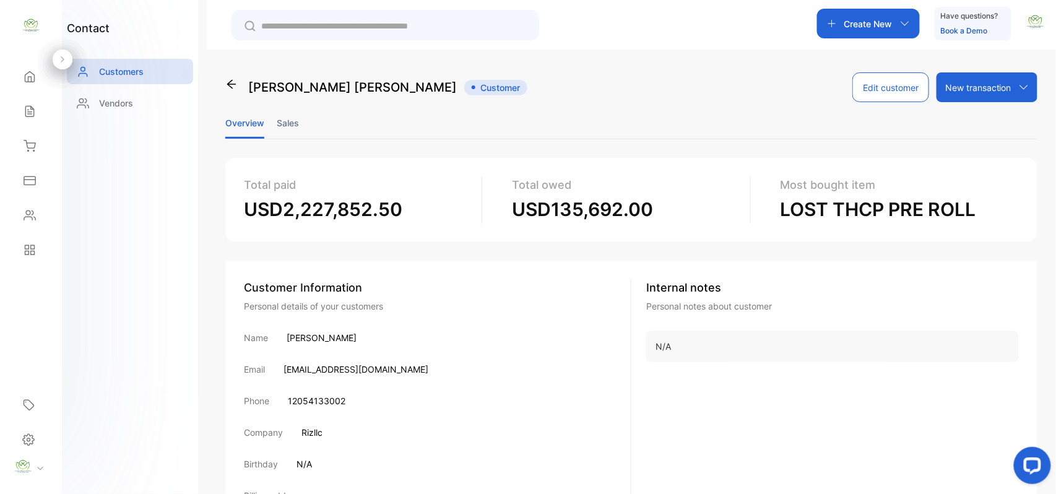
click at [287, 124] on li "Sales" at bounding box center [288, 123] width 22 height 32
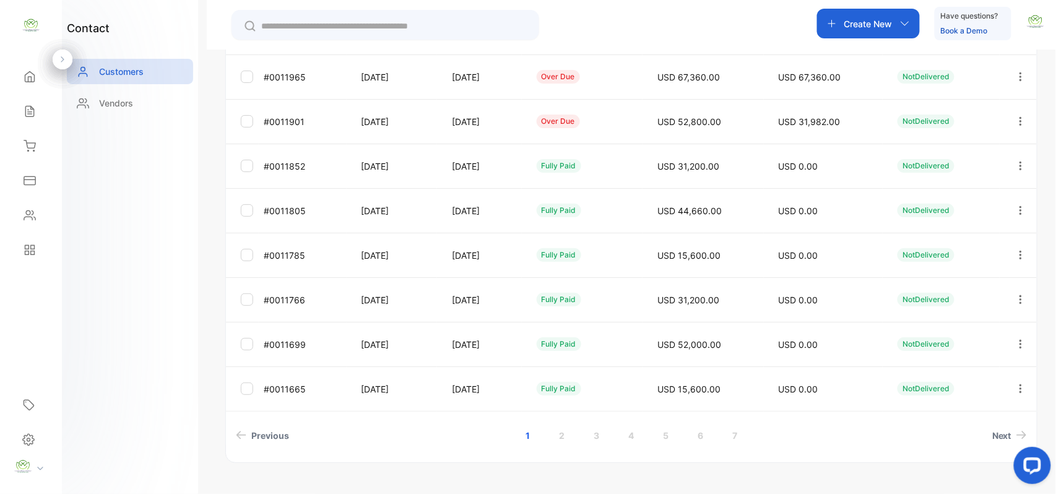
scroll to position [329, 0]
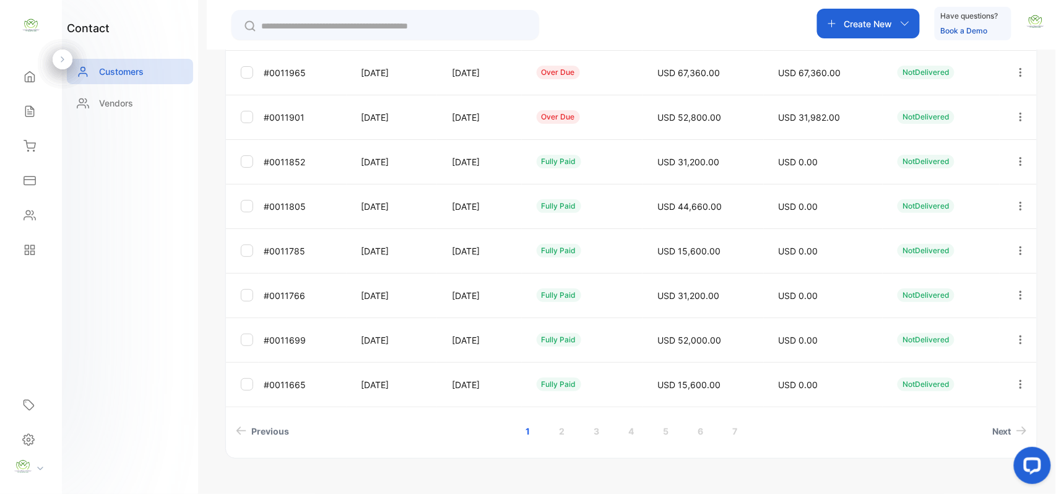
click at [1019, 158] on icon "button" at bounding box center [1020, 161] width 2 height 9
click at [983, 197] on div "View" at bounding box center [964, 199] width 139 height 25
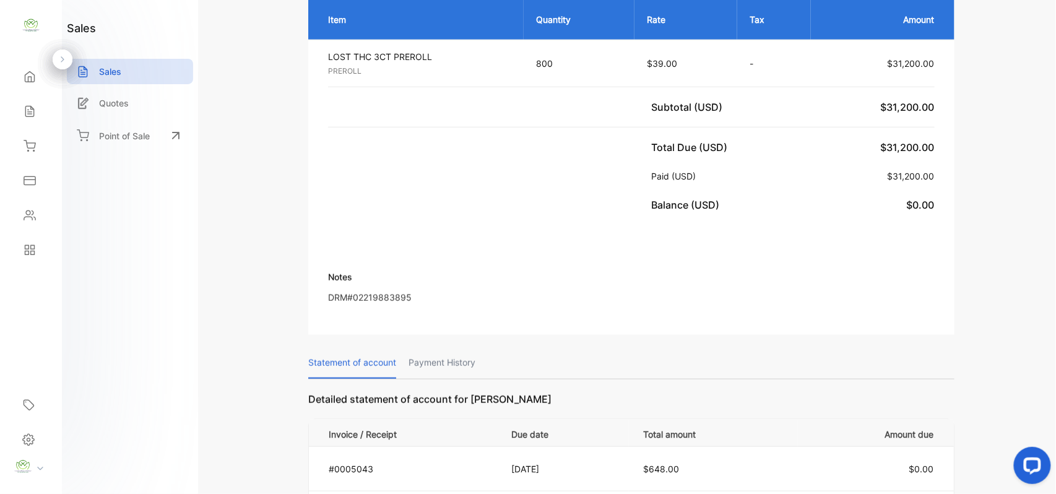
click at [437, 359] on p "Payment History" at bounding box center [441, 363] width 67 height 32
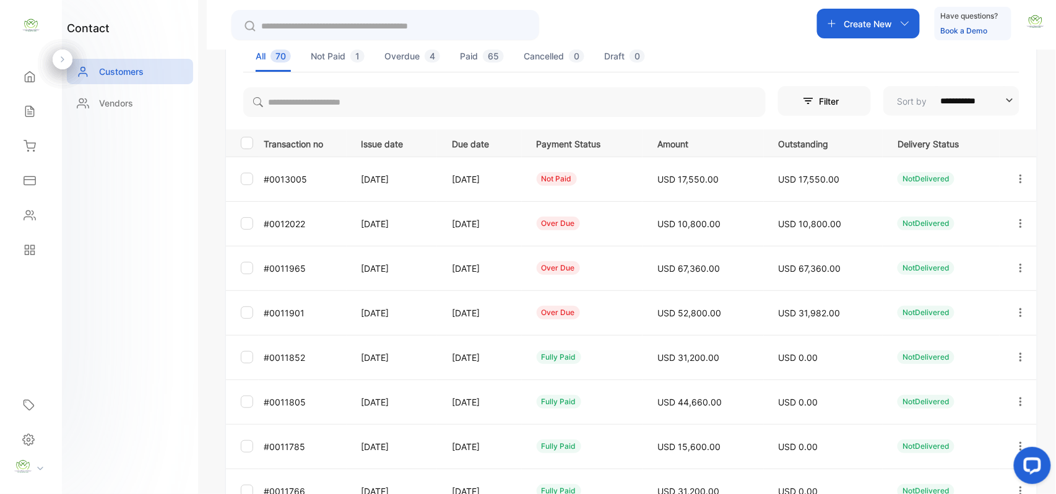
scroll to position [192, 0]
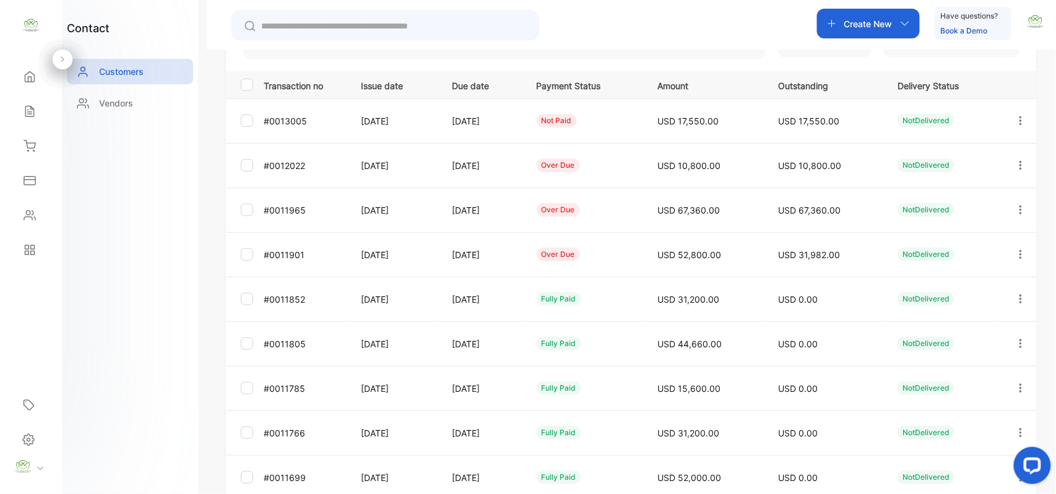
click at [1015, 251] on icon "button" at bounding box center [1020, 254] width 11 height 11
click at [967, 323] on div "Add payment" at bounding box center [964, 327] width 139 height 25
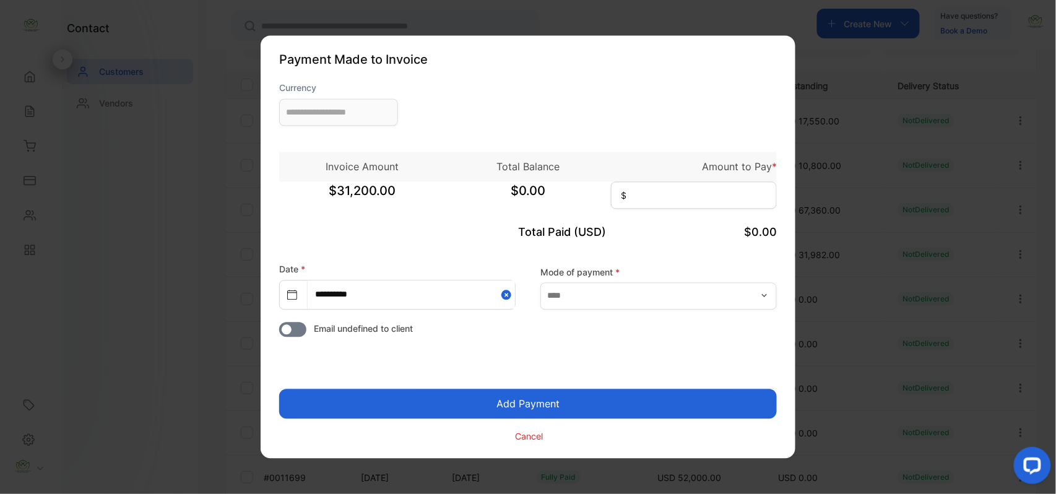
type input "**********"
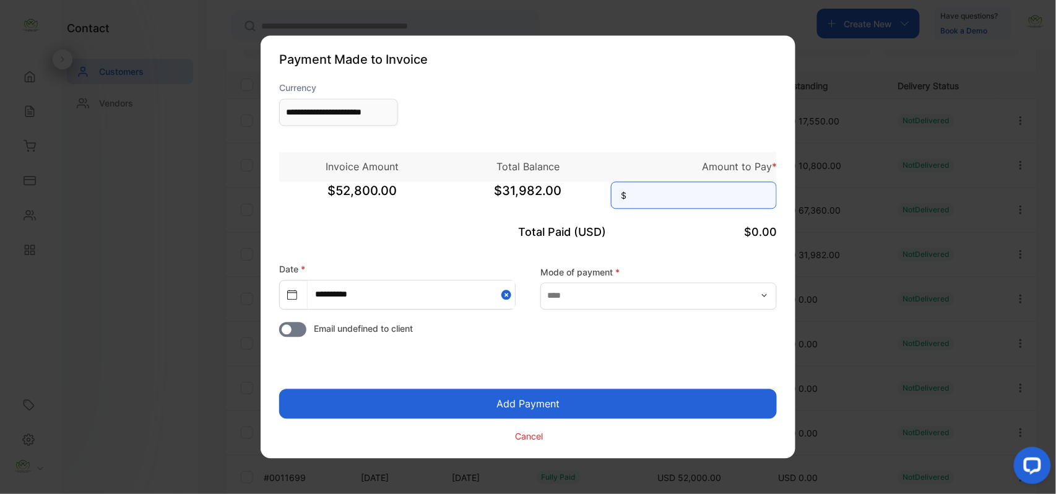
click at [694, 197] on input at bounding box center [694, 195] width 166 height 27
type input "******"
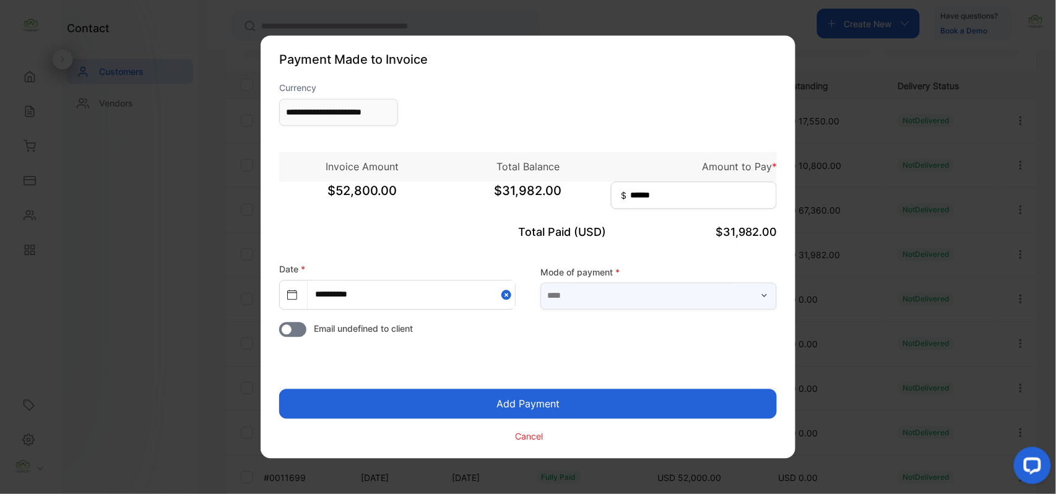
click at [676, 280] on div "Mode of payment *" at bounding box center [658, 287] width 236 height 44
click at [600, 295] on input "text" at bounding box center [658, 295] width 236 height 27
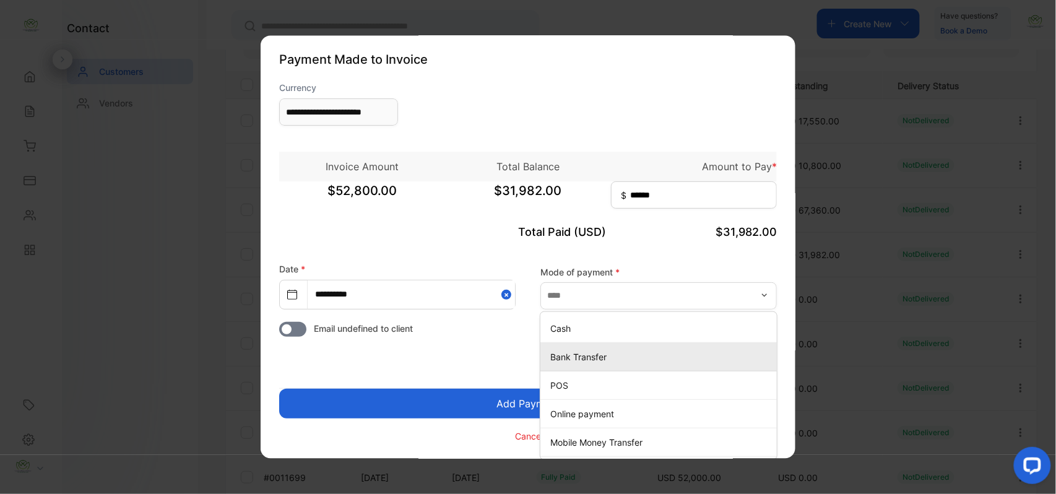
click at [585, 353] on p "Bank Transfer" at bounding box center [661, 356] width 222 height 13
type input "**********"
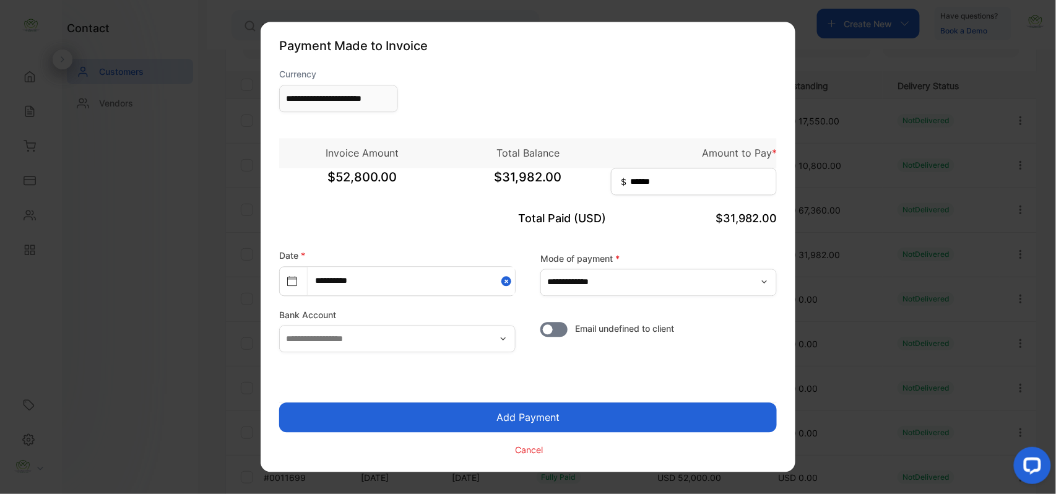
click at [520, 417] on button "Add Payment" at bounding box center [528, 418] width 498 height 30
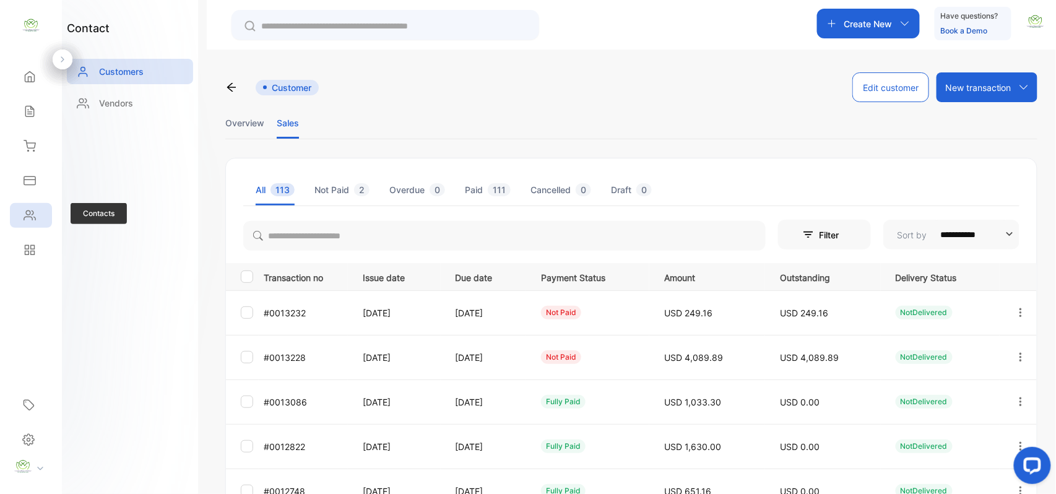
click at [19, 218] on div "Contacts" at bounding box center [31, 215] width 42 height 25
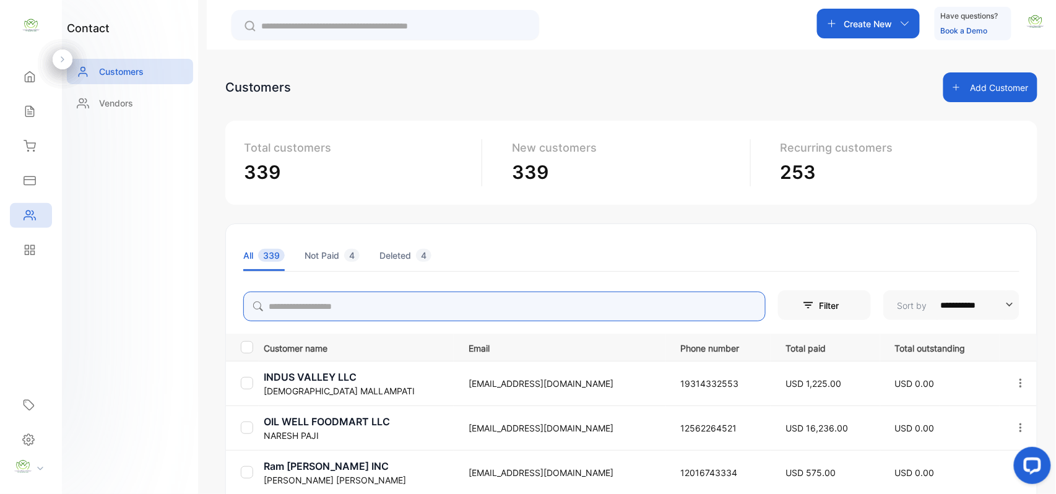
click at [307, 304] on input "search" at bounding box center [504, 306] width 522 height 30
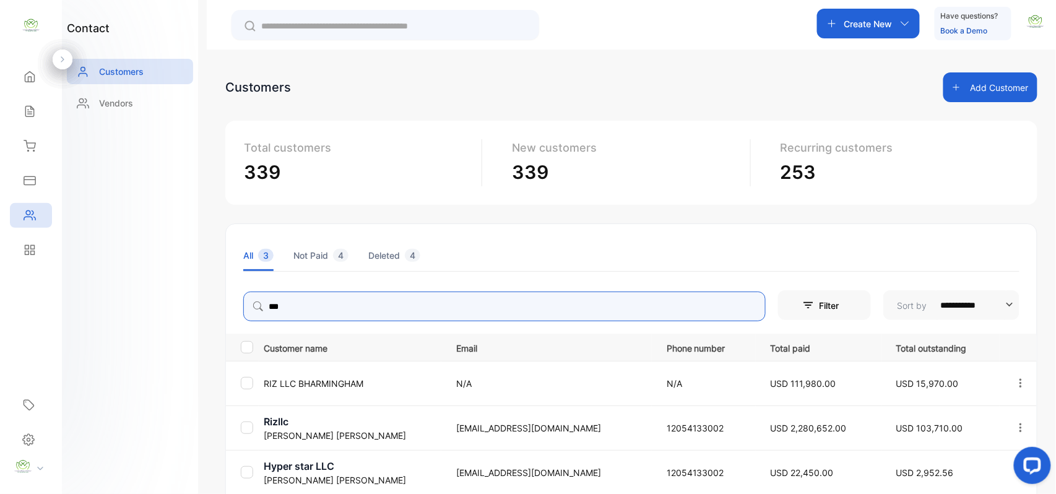
type input "***"
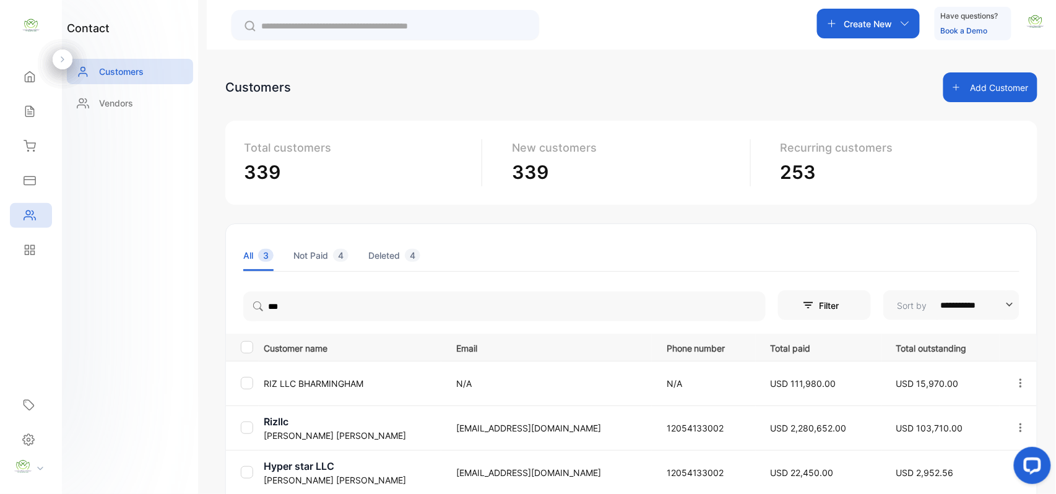
click at [203, 394] on div "**********" at bounding box center [528, 284] width 1056 height 568
click at [295, 424] on p "Rizllc" at bounding box center [352, 421] width 177 height 15
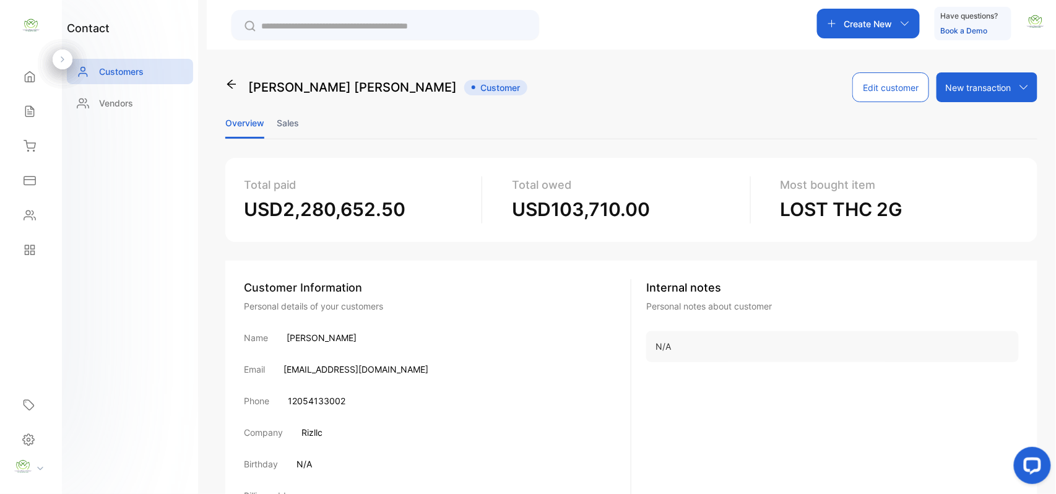
click at [292, 121] on li "Sales" at bounding box center [288, 123] width 22 height 32
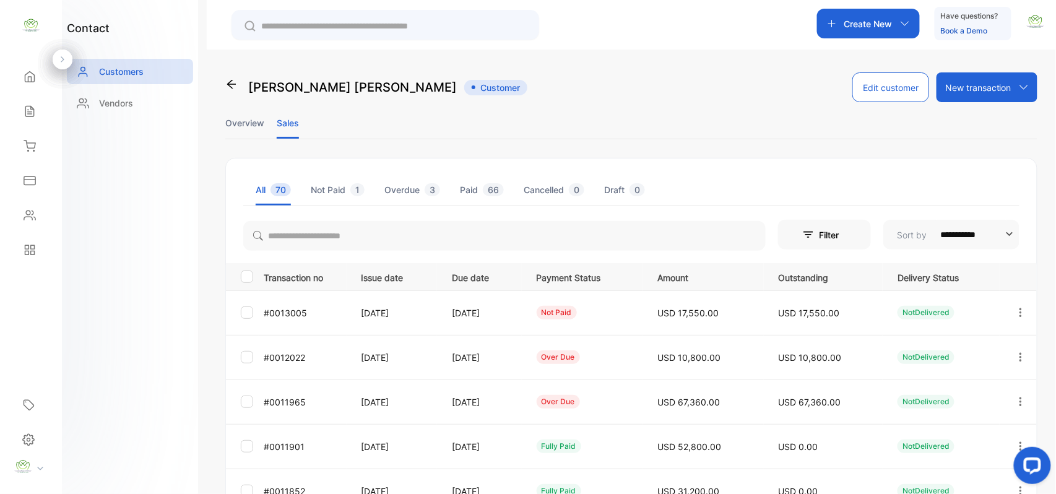
drag, startPoint x: 1014, startPoint y: 400, endPoint x: 1005, endPoint y: 404, distance: 9.7
click at [1017, 400] on icon "button" at bounding box center [1020, 401] width 11 height 11
click at [943, 468] on span "Add payment" at bounding box center [936, 474] width 63 height 15
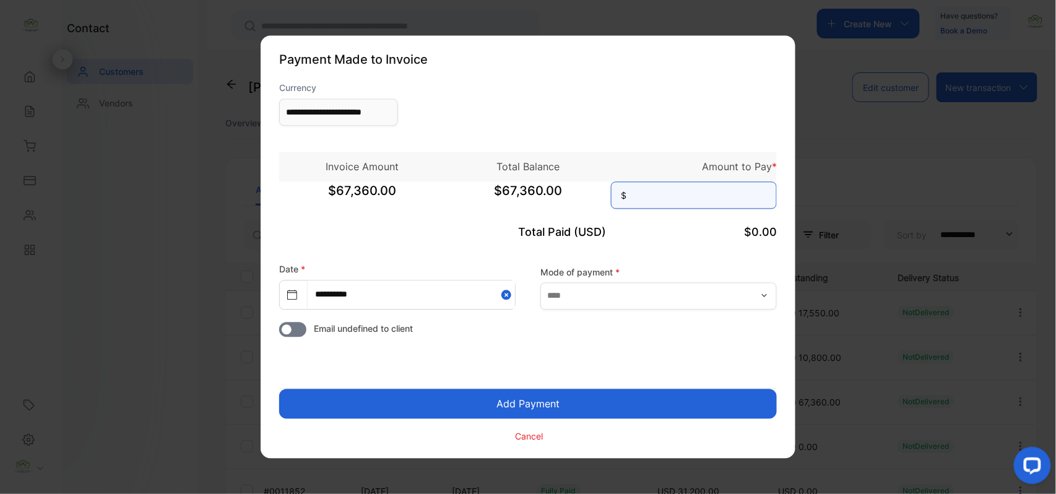
click at [687, 197] on input at bounding box center [694, 195] width 166 height 27
type input "******"
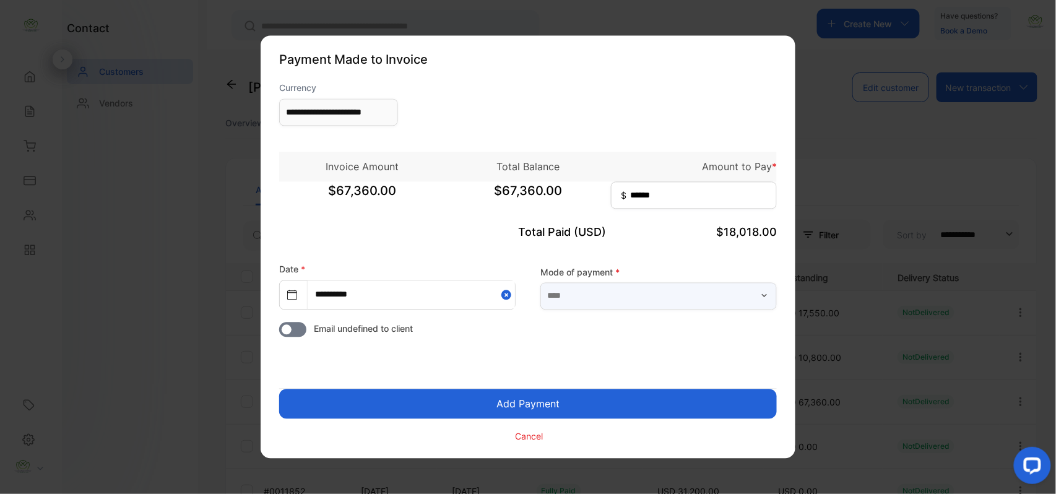
click at [641, 290] on input "text" at bounding box center [658, 295] width 236 height 27
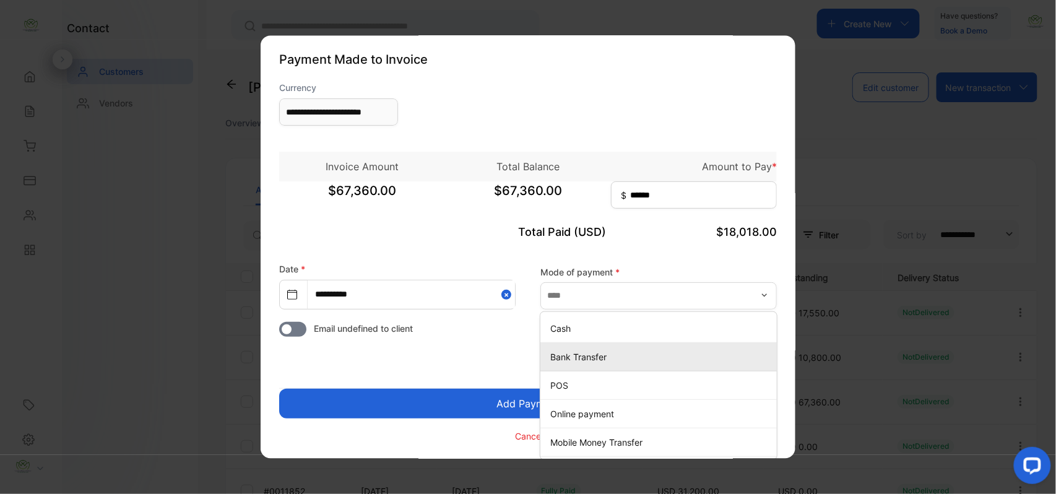
click at [558, 350] on p "Bank Transfer" at bounding box center [661, 356] width 222 height 13
type input "**********"
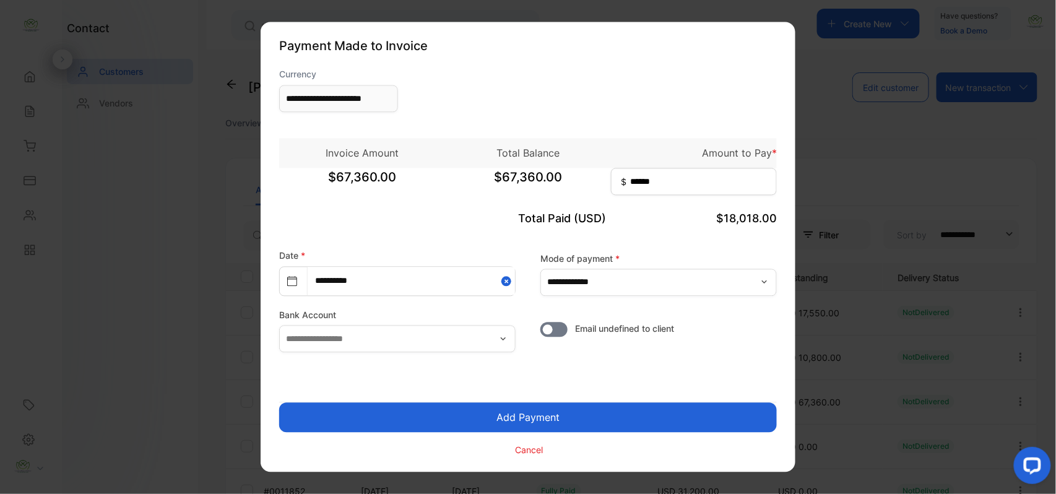
click at [520, 412] on button "Add Payment" at bounding box center [528, 418] width 498 height 30
